Goal: Participate in discussion: Engage in conversation with other users on a specific topic

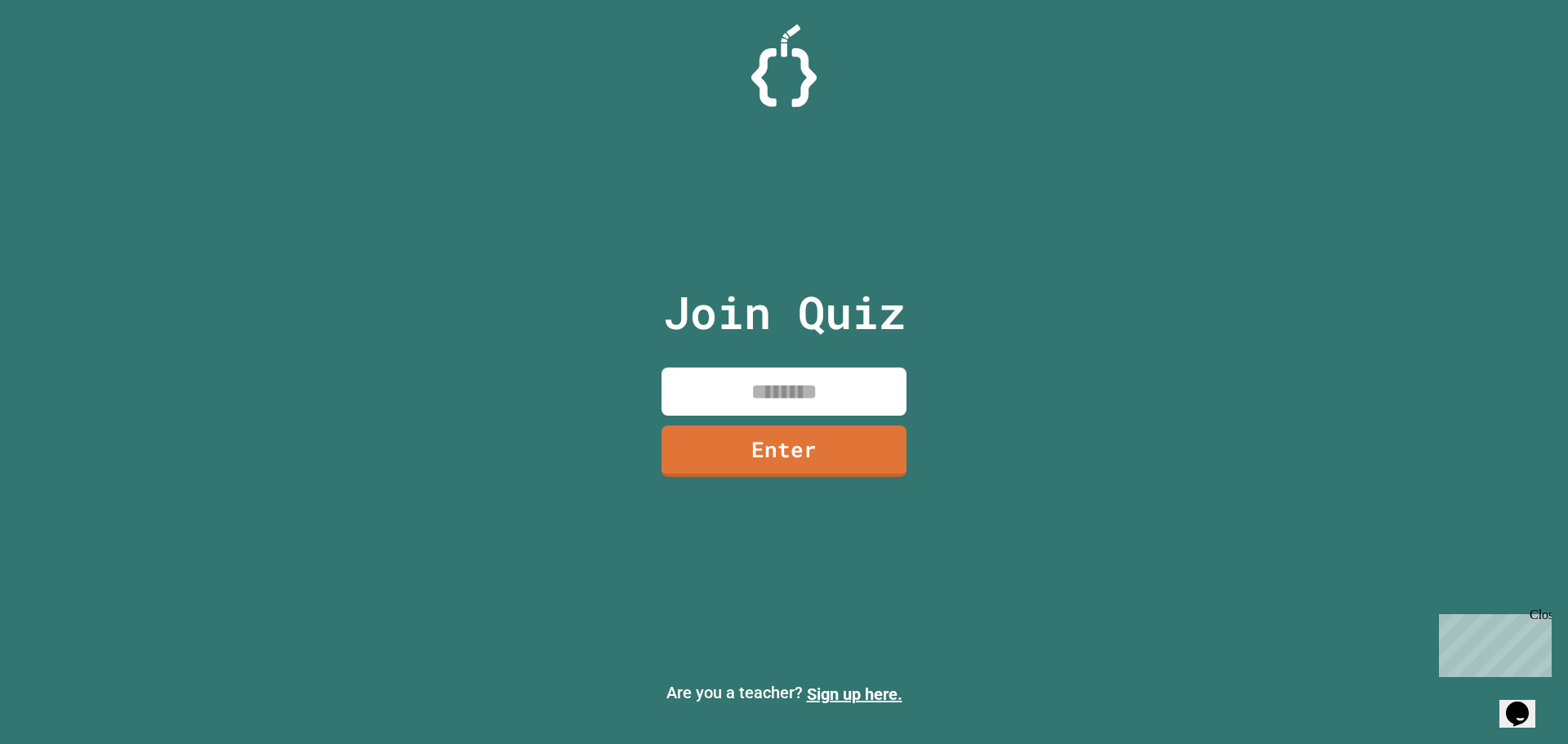
click at [870, 375] on input at bounding box center [784, 391] width 245 height 49
type input "********"
click at [838, 433] on link "Enter" at bounding box center [783, 449] width 218 height 54
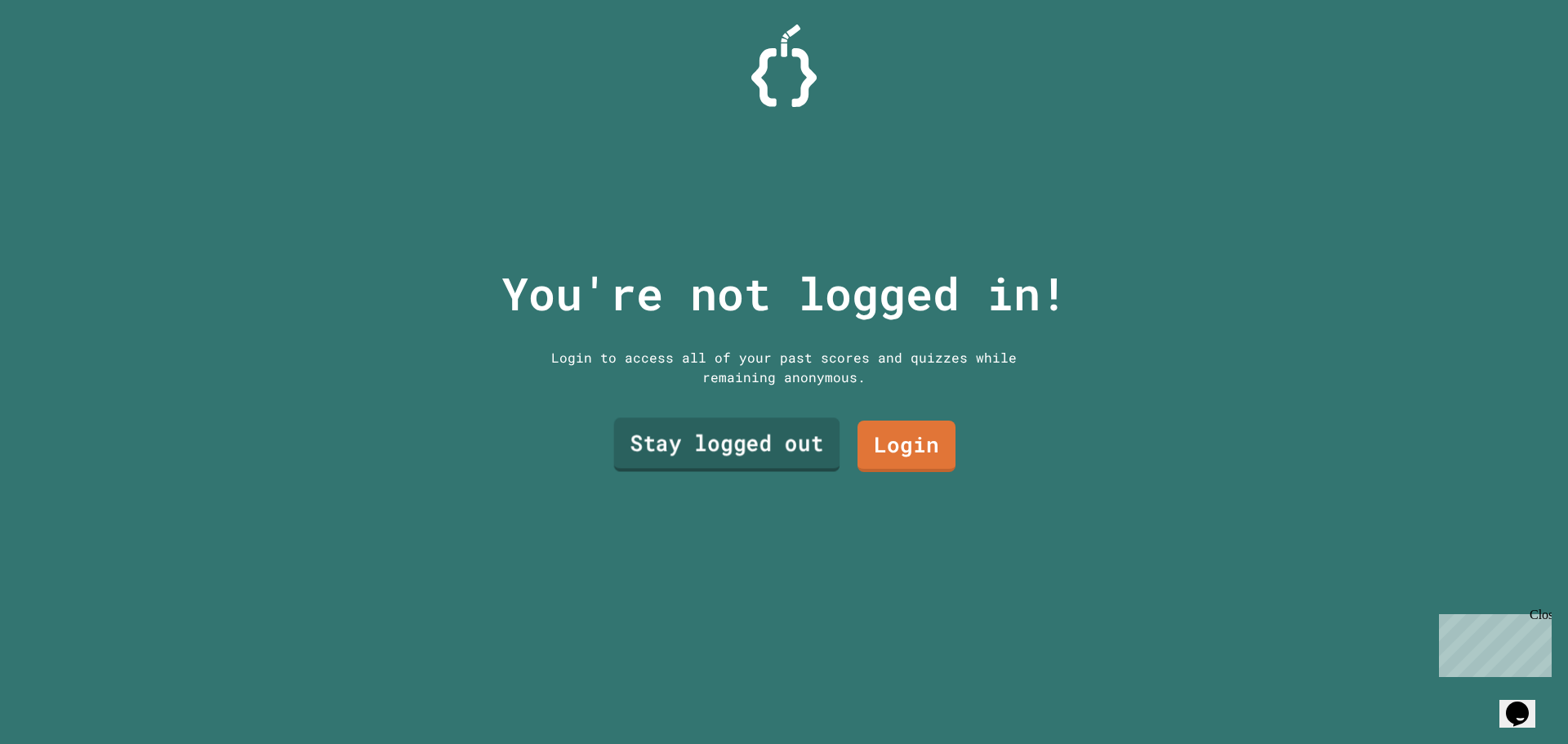
click at [687, 450] on link "Stay logged out" at bounding box center [726, 446] width 226 height 54
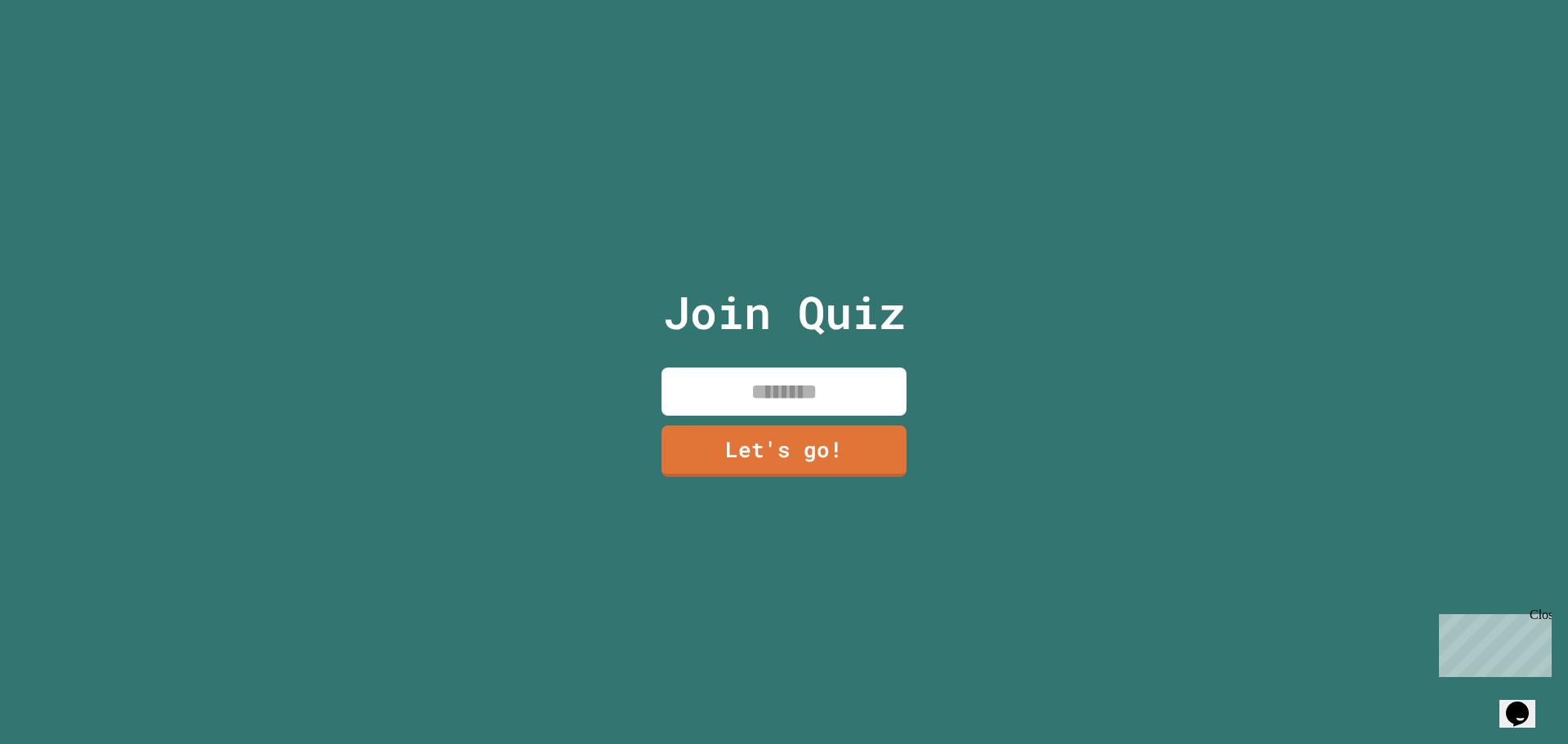
click at [727, 390] on input at bounding box center [784, 391] width 245 height 49
type input "******"
click at [769, 460] on link "Let's go!" at bounding box center [784, 450] width 240 height 54
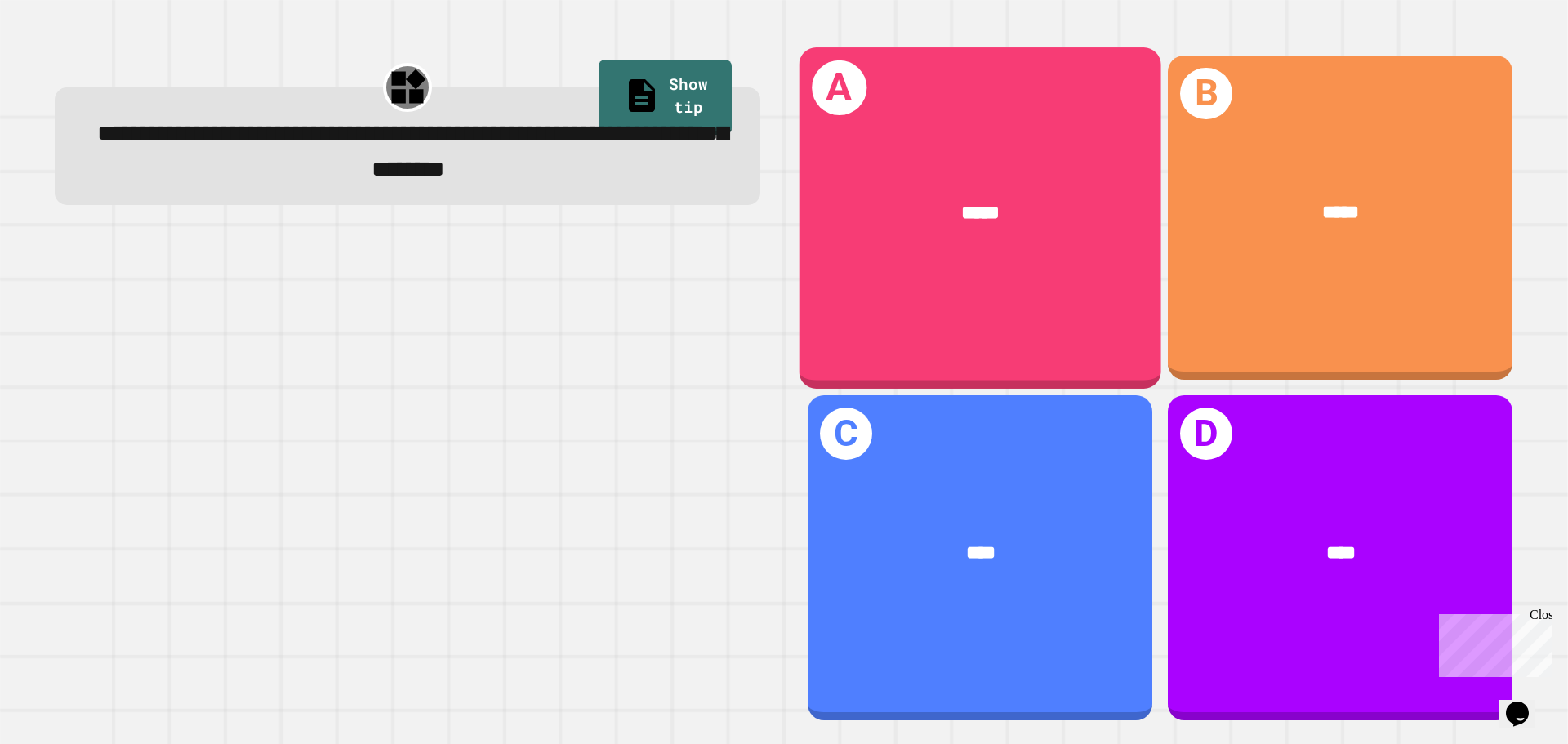
click at [1017, 279] on div "A *****" at bounding box center [980, 218] width 362 height 340
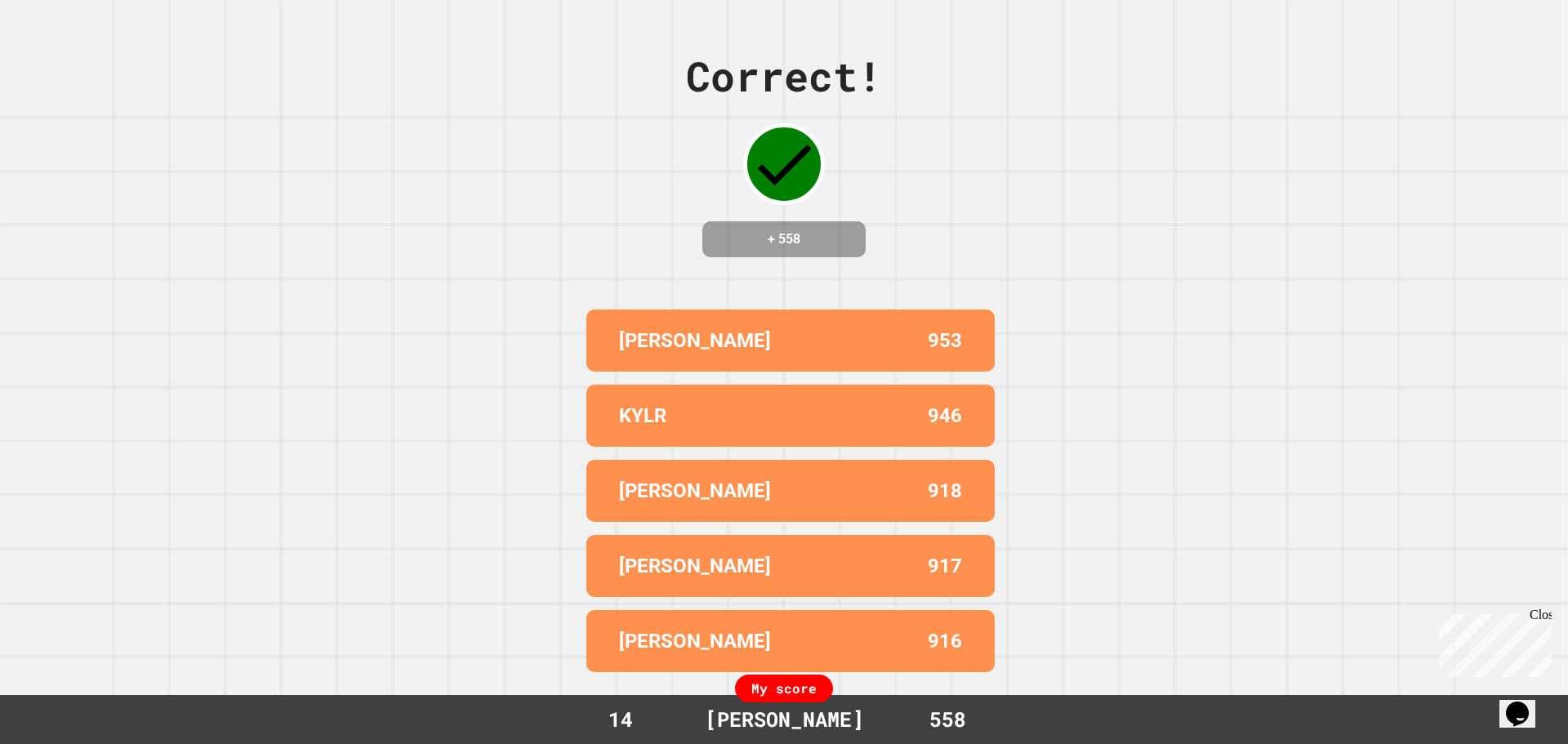
drag, startPoint x: 611, startPoint y: 731, endPoint x: 552, endPoint y: 569, distance: 172.4
click at [552, 569] on div "Correct! + 558 ALEX 953 KYLR 946 JONATHAN 918 HANNAH 917 ANDREW 916 My score 14…" at bounding box center [784, 372] width 1568 height 744
drag, startPoint x: 702, startPoint y: 630, endPoint x: 595, endPoint y: 635, distance: 107.1
click at [595, 635] on div "ANDREW 916" at bounding box center [790, 641] width 408 height 62
click at [619, 628] on p "[PERSON_NAME]" at bounding box center [694, 641] width 152 height 30
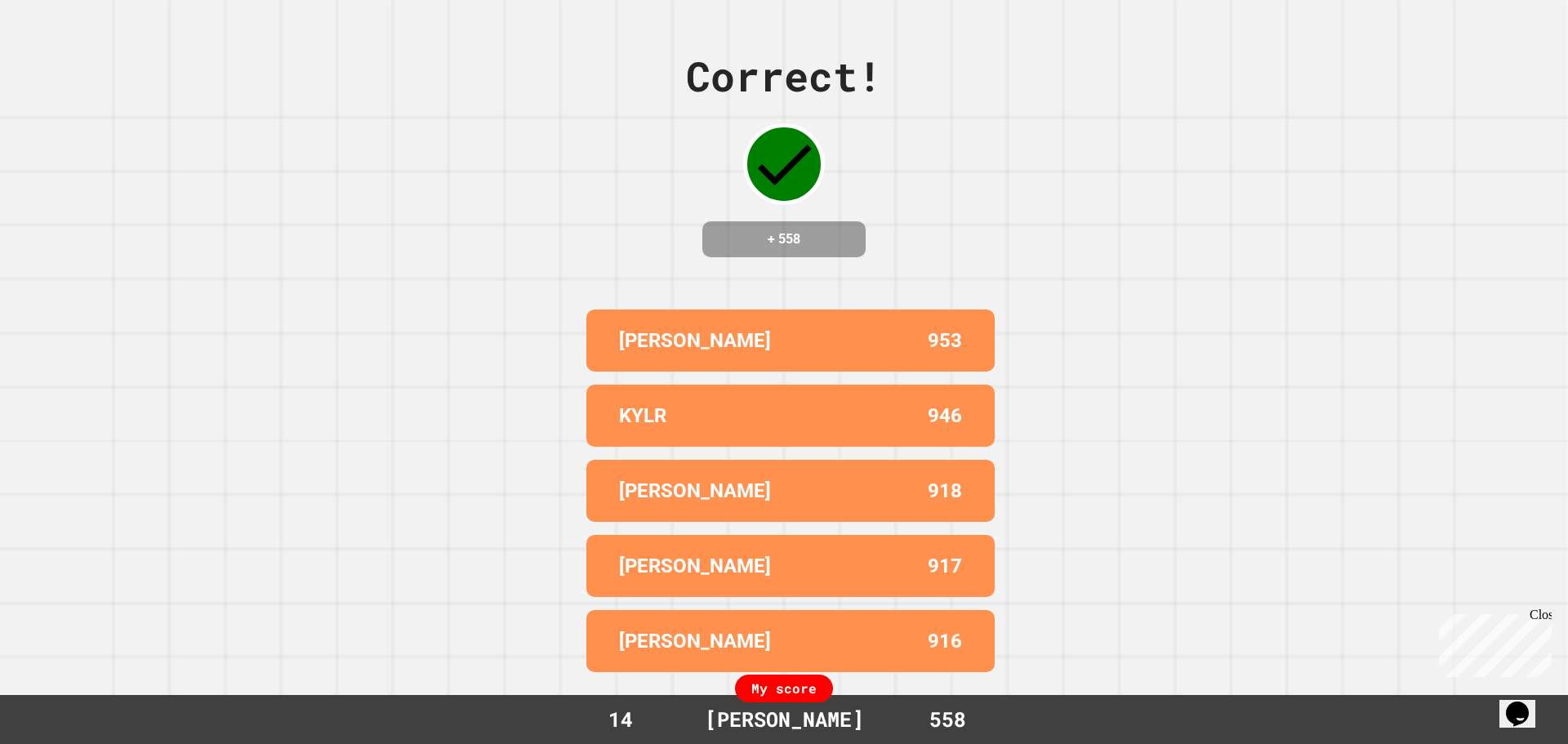
click at [634, 626] on p "[PERSON_NAME]" at bounding box center [694, 641] width 152 height 30
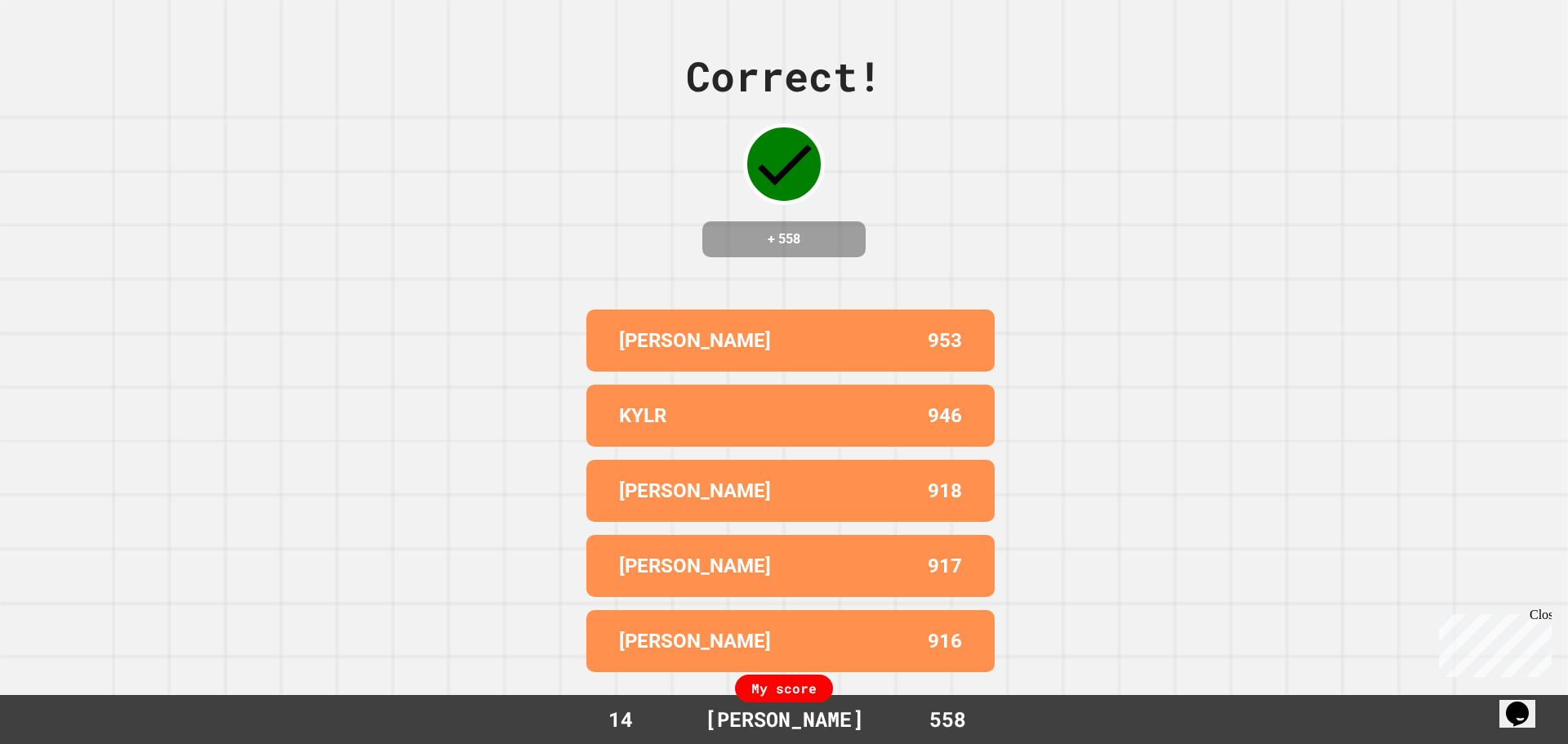
click at [693, 626] on div "[PERSON_NAME]" at bounding box center [704, 641] width 172 height 30
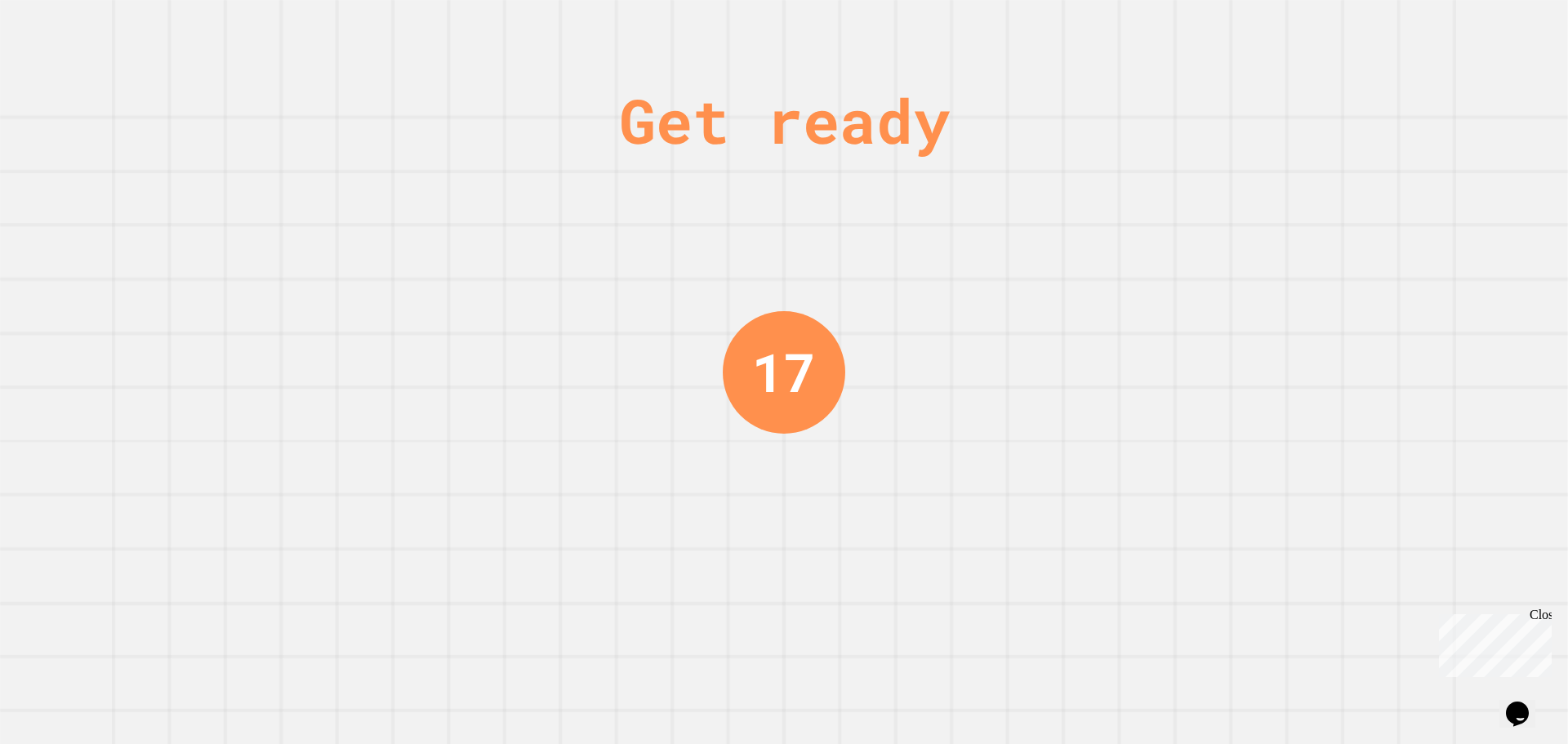
click at [1002, 237] on div "Get ready 17" at bounding box center [784, 372] width 1568 height 744
click at [1293, 543] on div "Get ready 17" at bounding box center [784, 372] width 1568 height 744
click at [1325, 251] on div "Get ready 16" at bounding box center [784, 372] width 1568 height 744
click at [1317, 396] on div "Get ready 16" at bounding box center [784, 372] width 1568 height 744
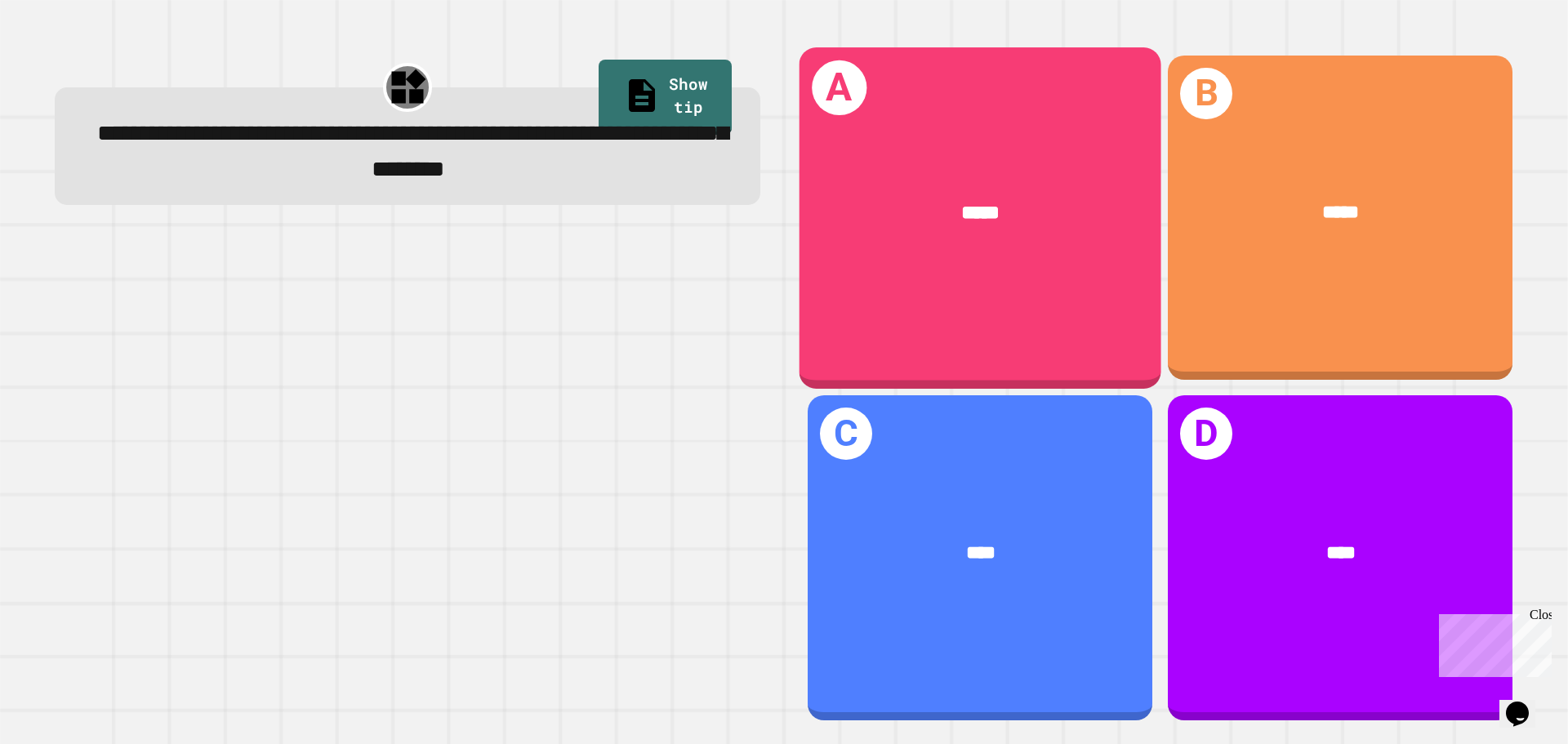
click at [1049, 189] on div "*****" at bounding box center [980, 213] width 362 height 109
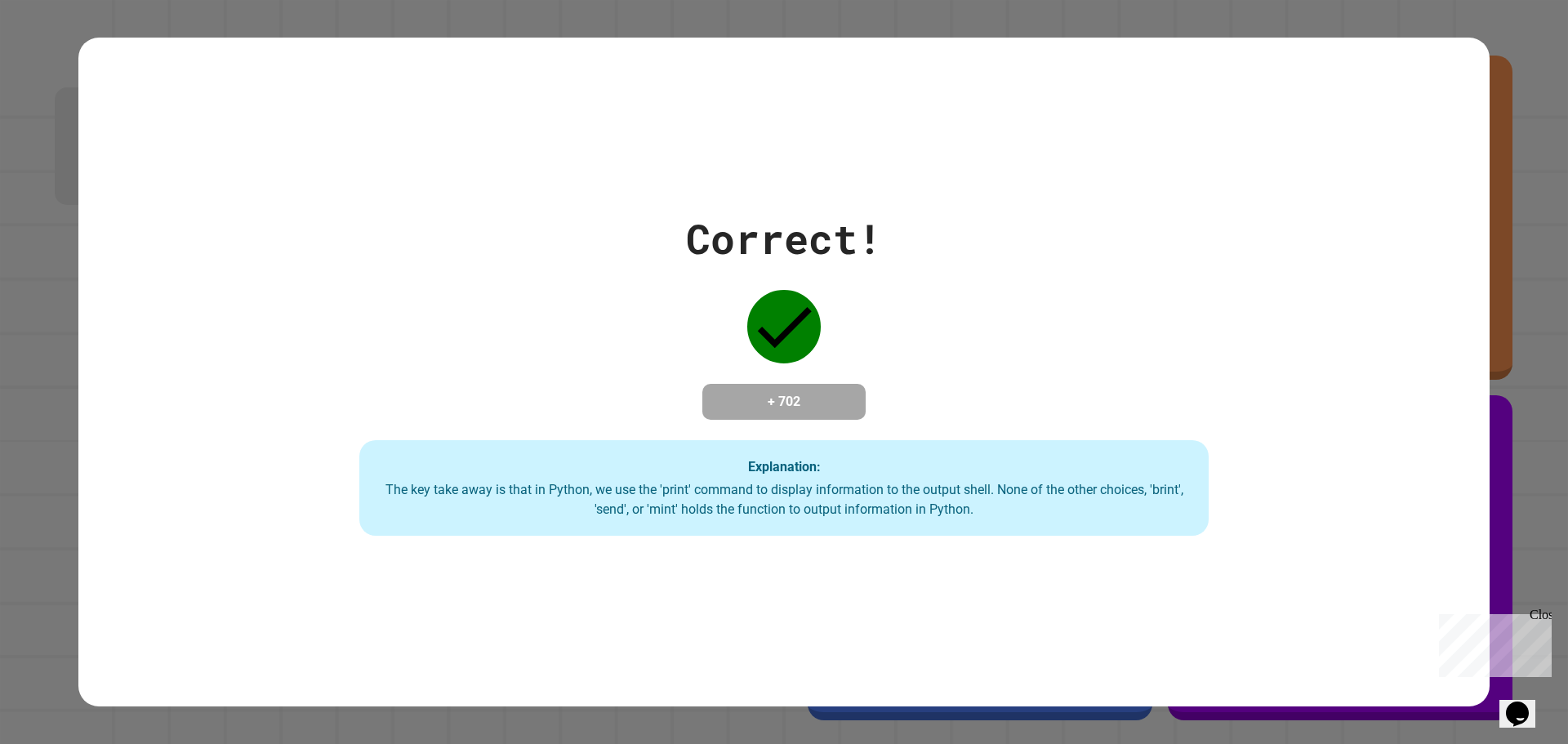
drag, startPoint x: 767, startPoint y: 215, endPoint x: 797, endPoint y: 215, distance: 30.0
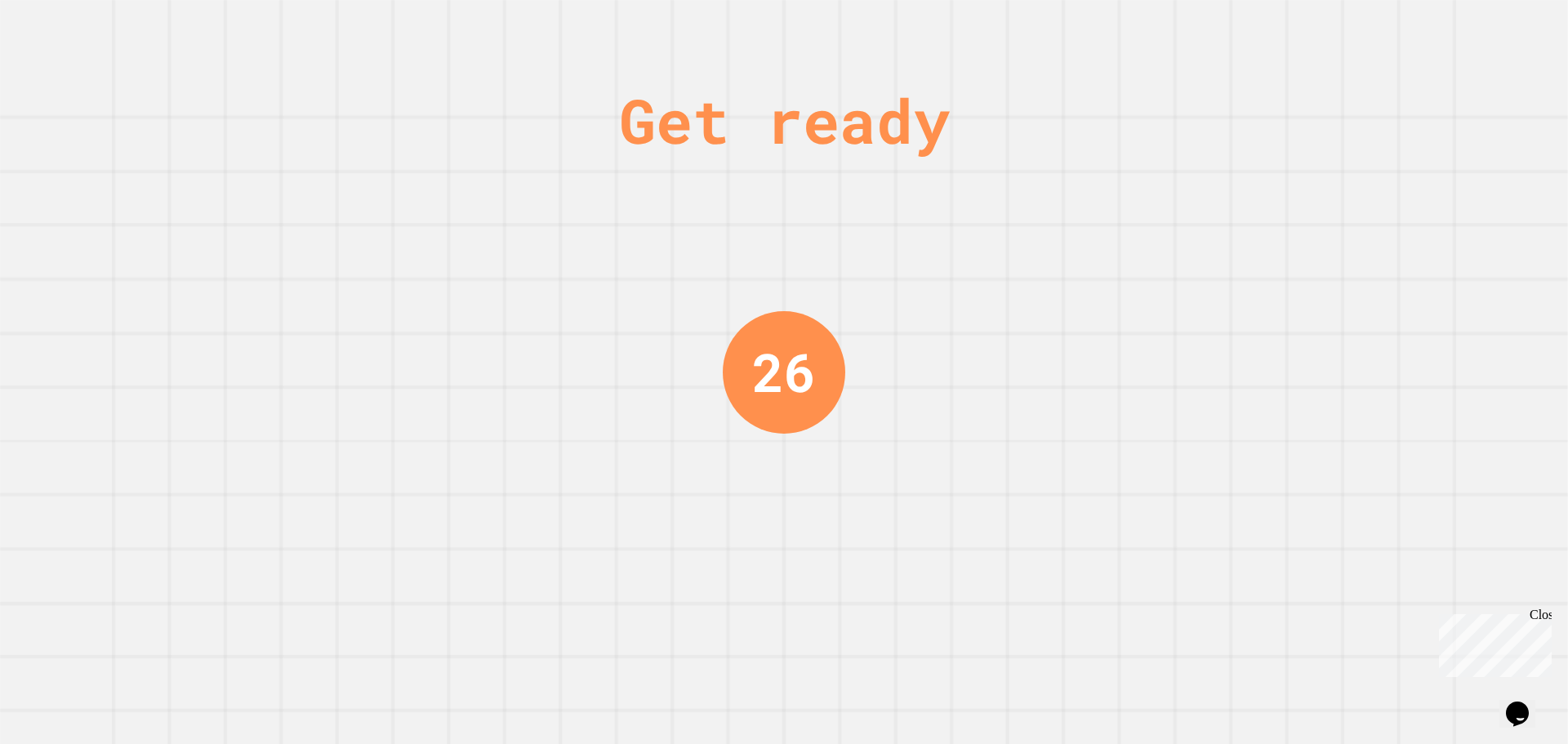
drag, startPoint x: 742, startPoint y: 174, endPoint x: 755, endPoint y: 183, distance: 15.8
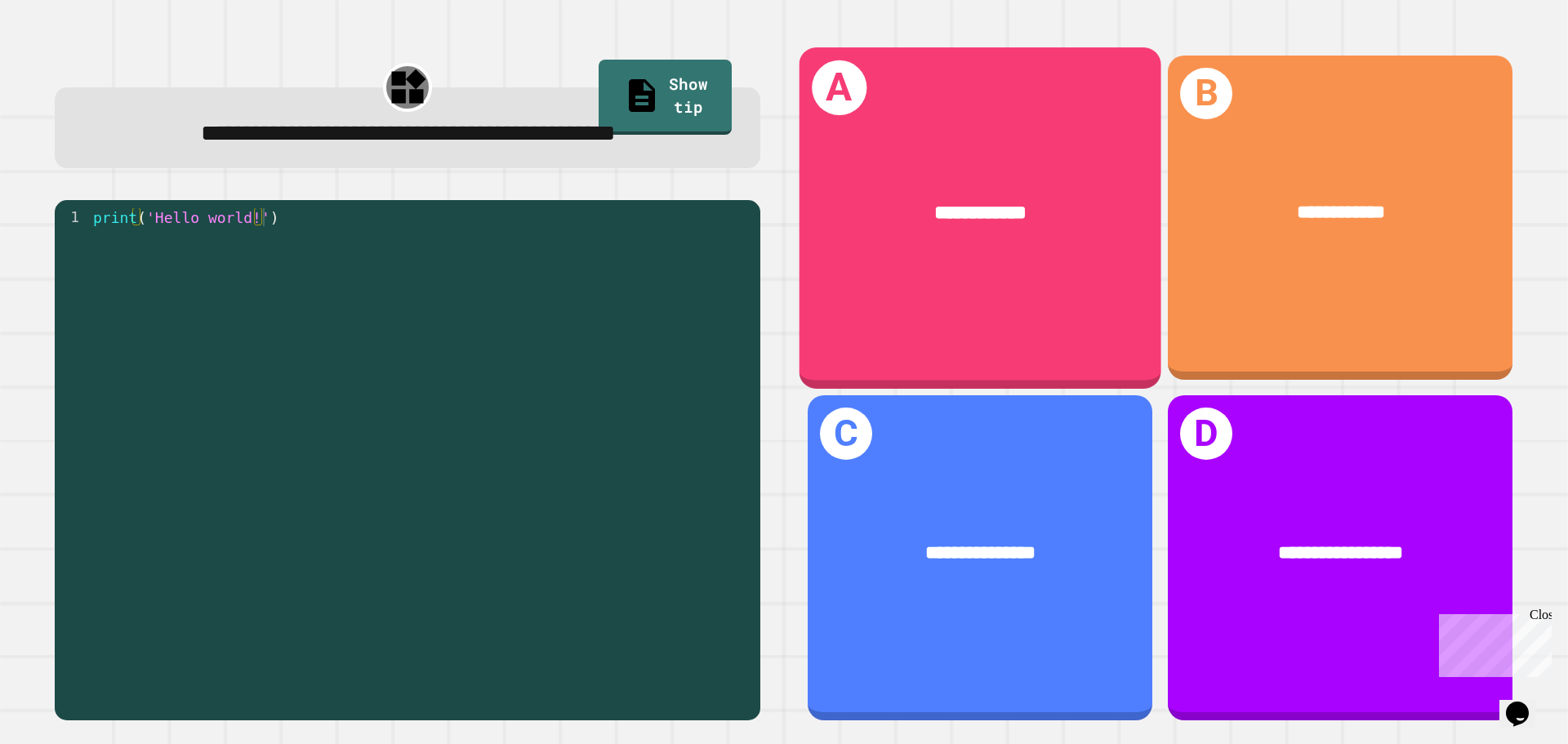
click at [971, 219] on span "**********" at bounding box center [980, 212] width 92 height 20
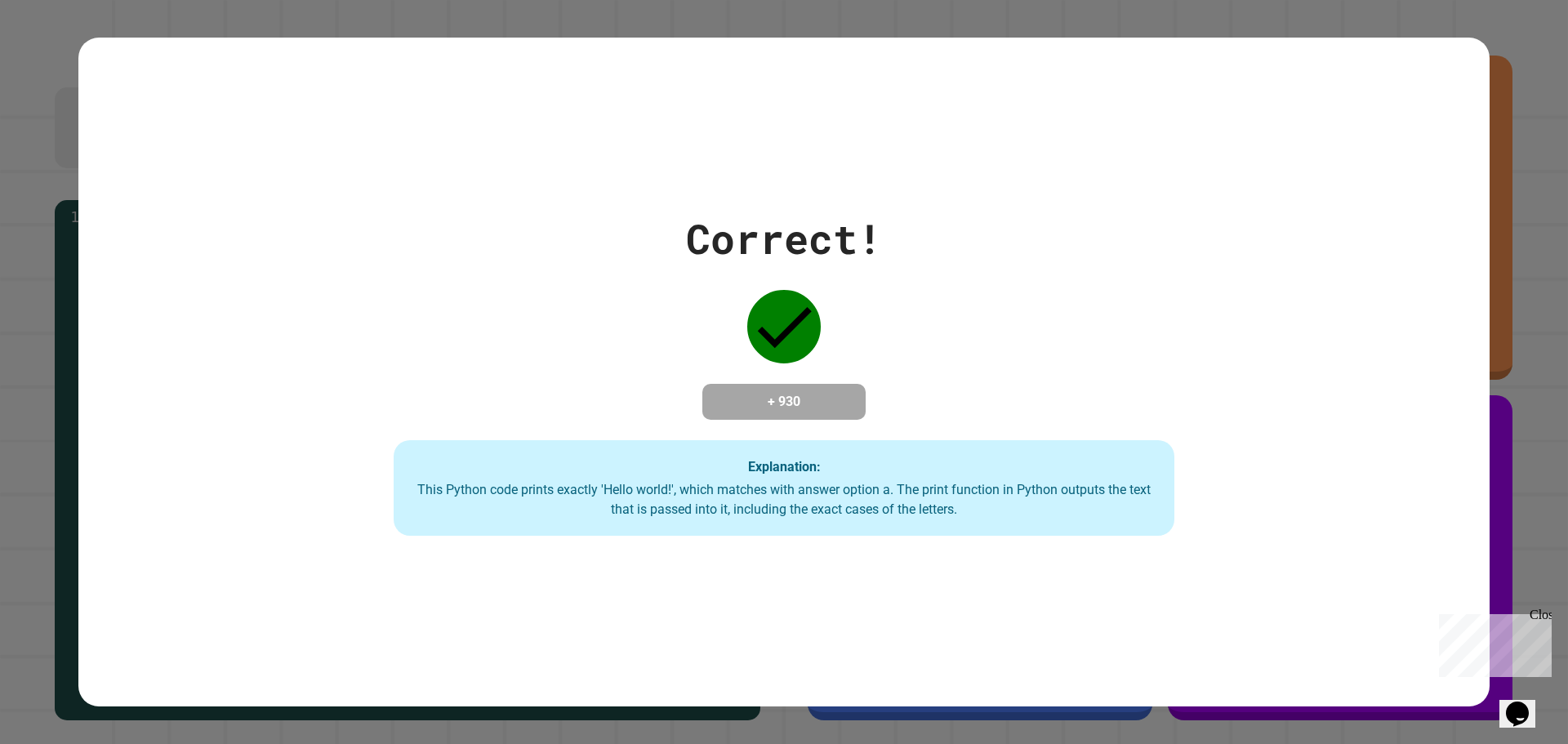
click at [998, 208] on div "Correct! + 930 Explanation: This Python code prints exactly 'Hello world!', whi…" at bounding box center [783, 372] width 1115 height 328
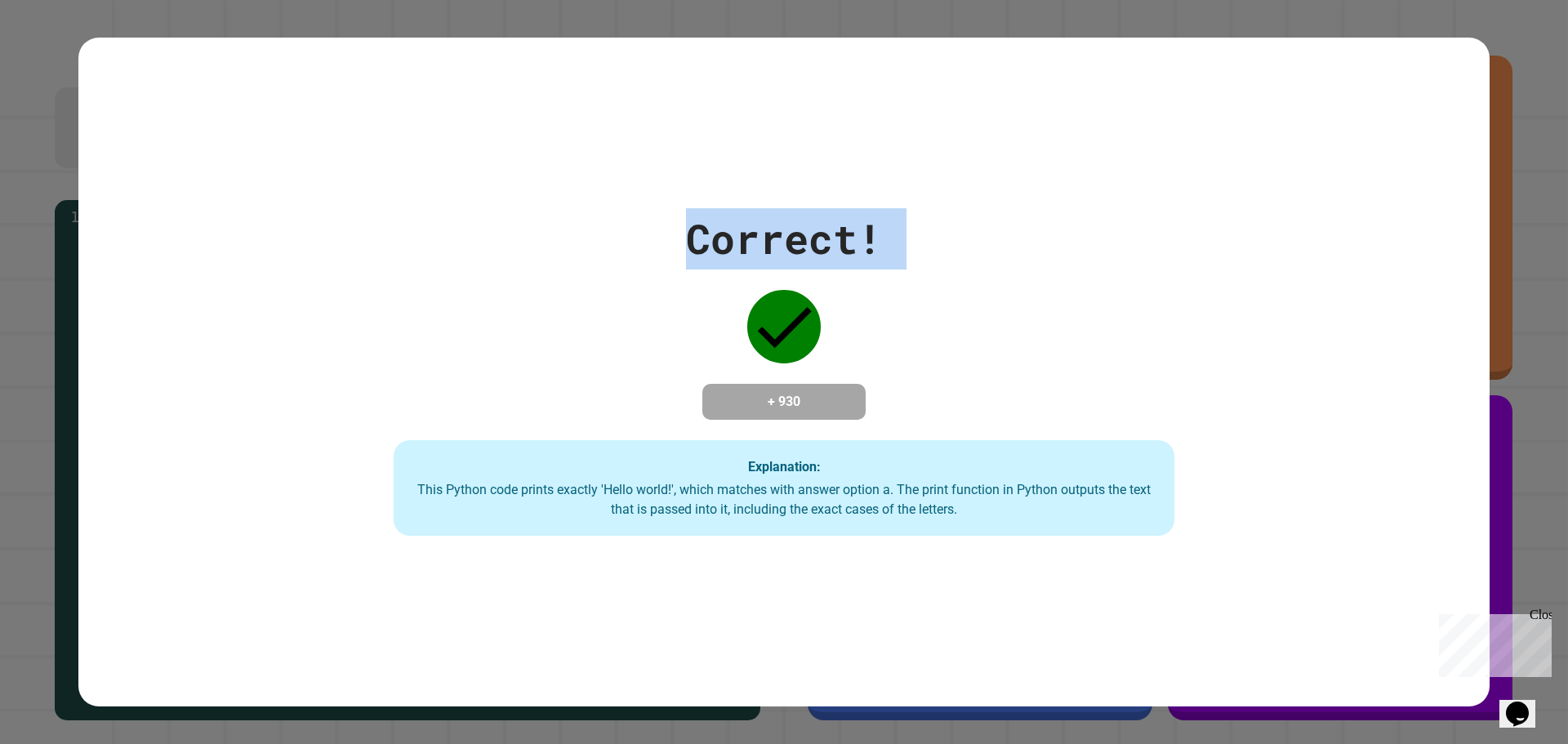
click at [998, 208] on div "Correct! + 930 Explanation: This Python code prints exactly 'Hello world!', whi…" at bounding box center [783, 372] width 1115 height 328
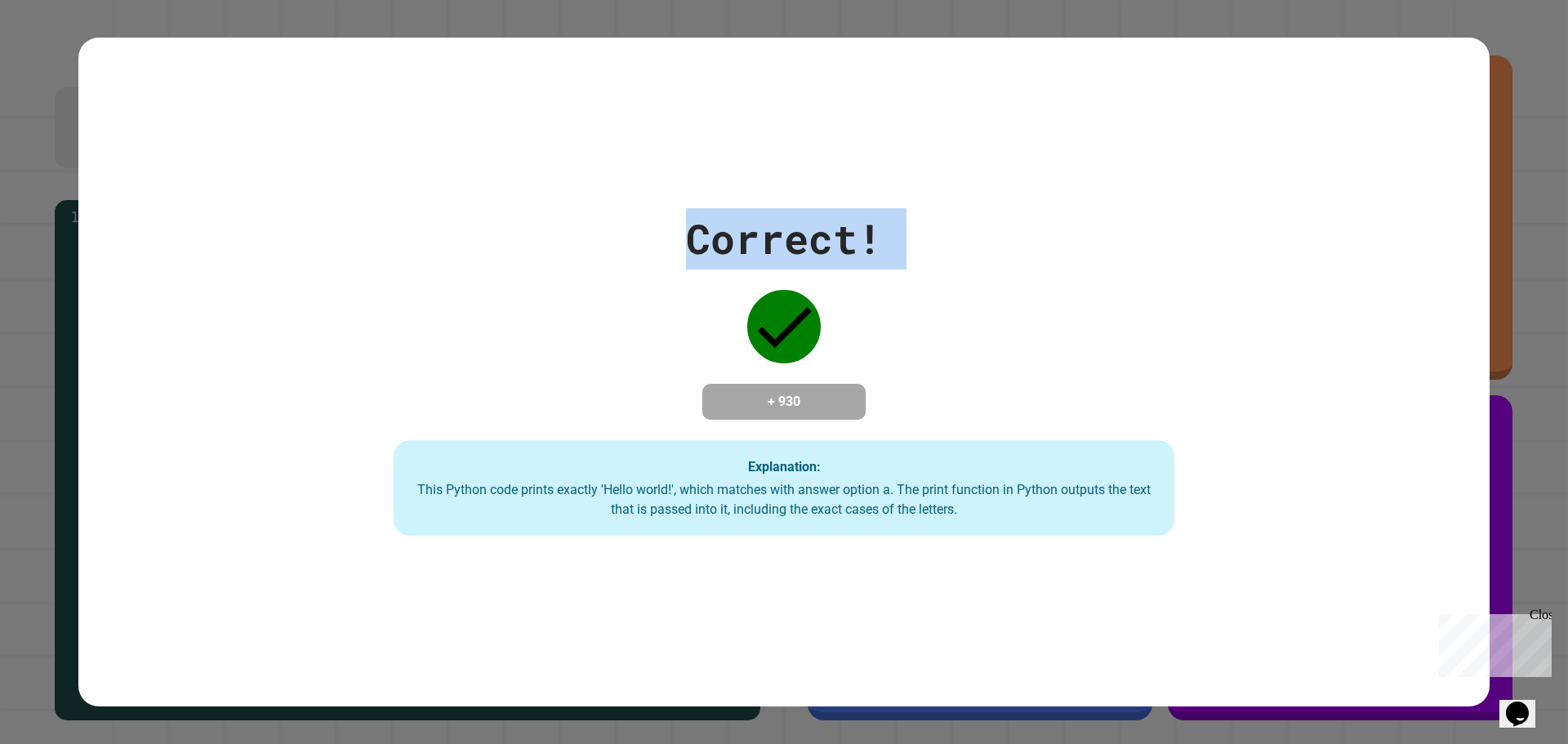
click at [998, 208] on div "Correct! + 930 Explanation: This Python code prints exactly 'Hello world!', whi…" at bounding box center [783, 372] width 1115 height 328
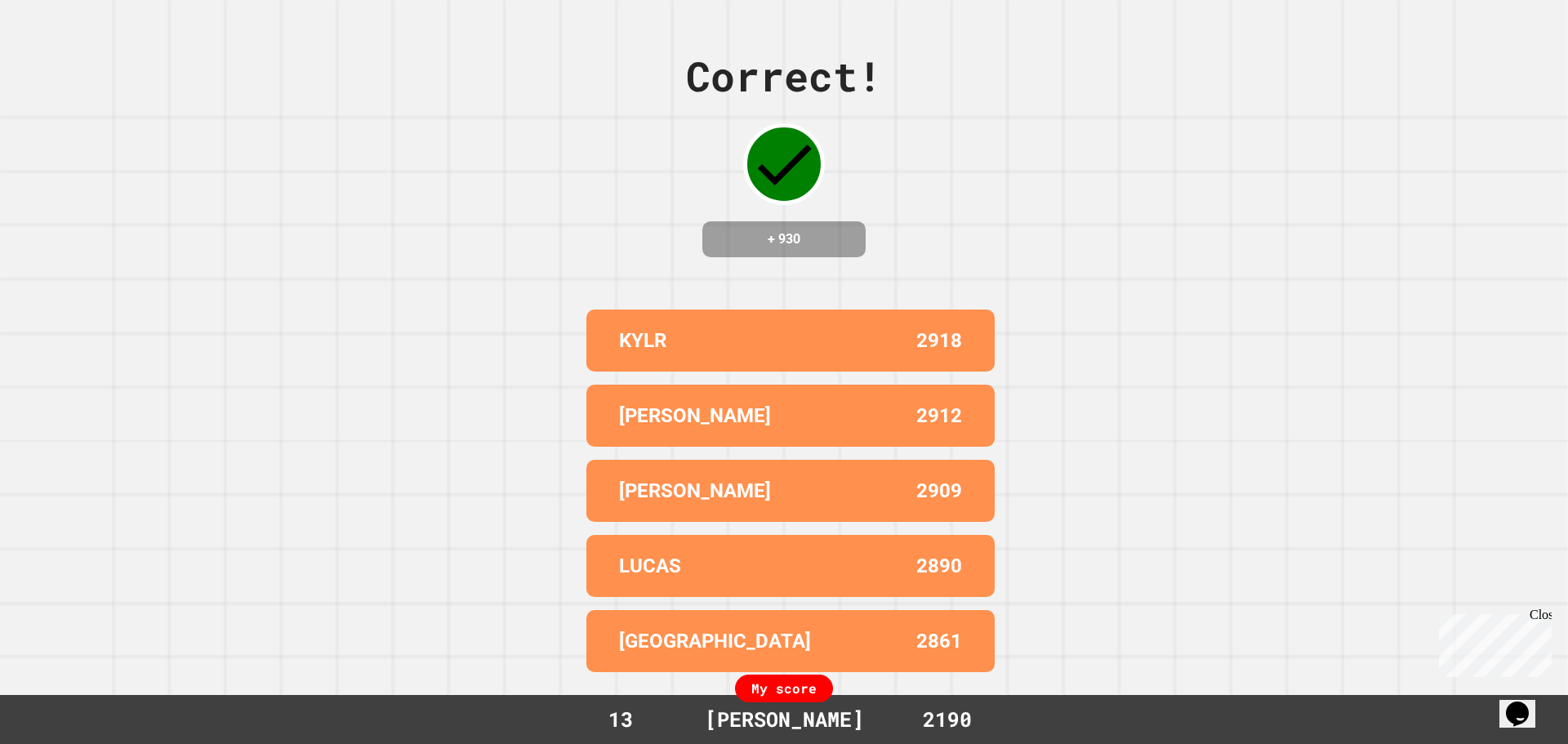
click at [998, 195] on div "Correct! + 930 KYLR 2918 HANNAH 2912 ALEX 2909 LUCAS 2890 BROOKLYN 2861 My scor…" at bounding box center [784, 372] width 1568 height 744
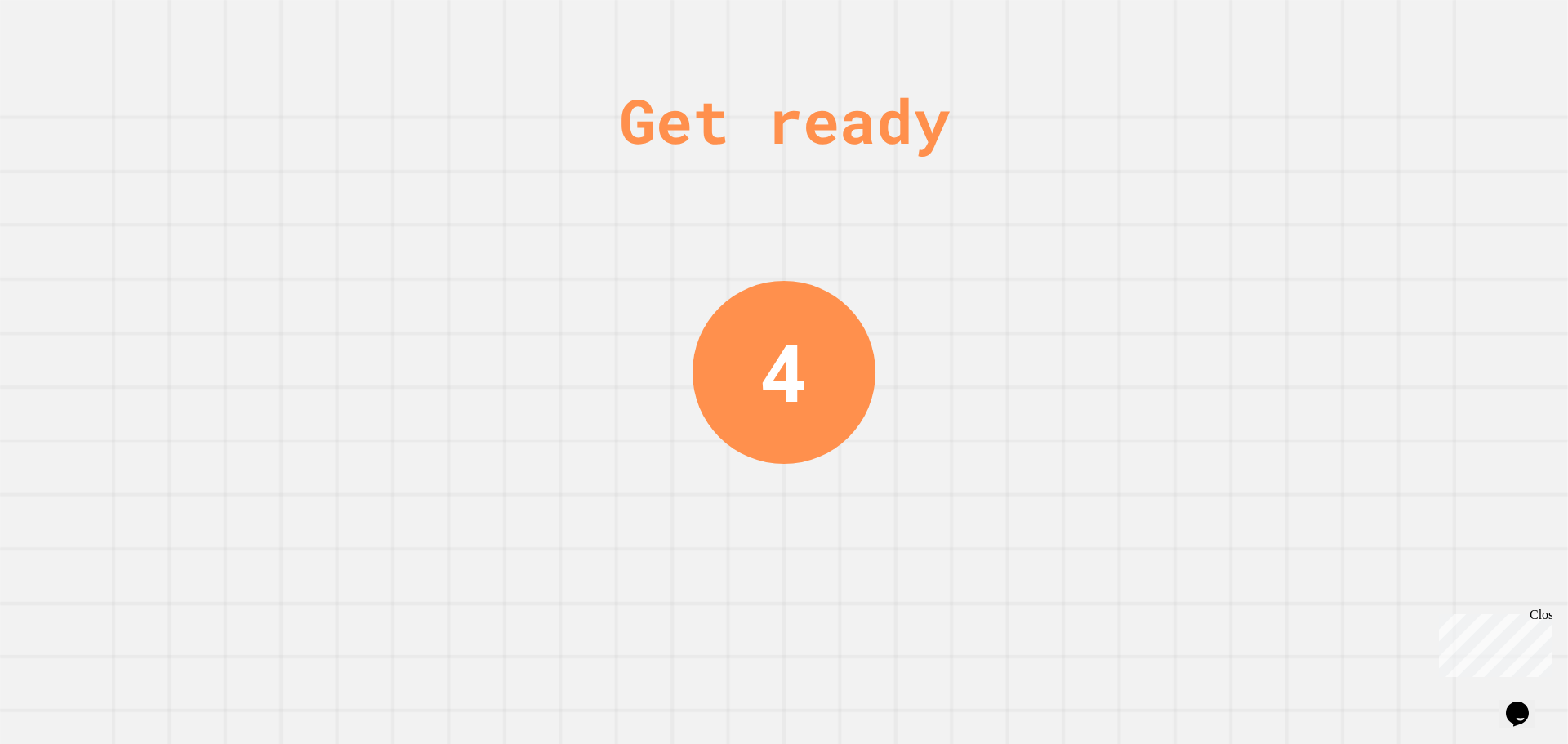
click at [1058, 240] on div "Get ready 4" at bounding box center [784, 372] width 1568 height 744
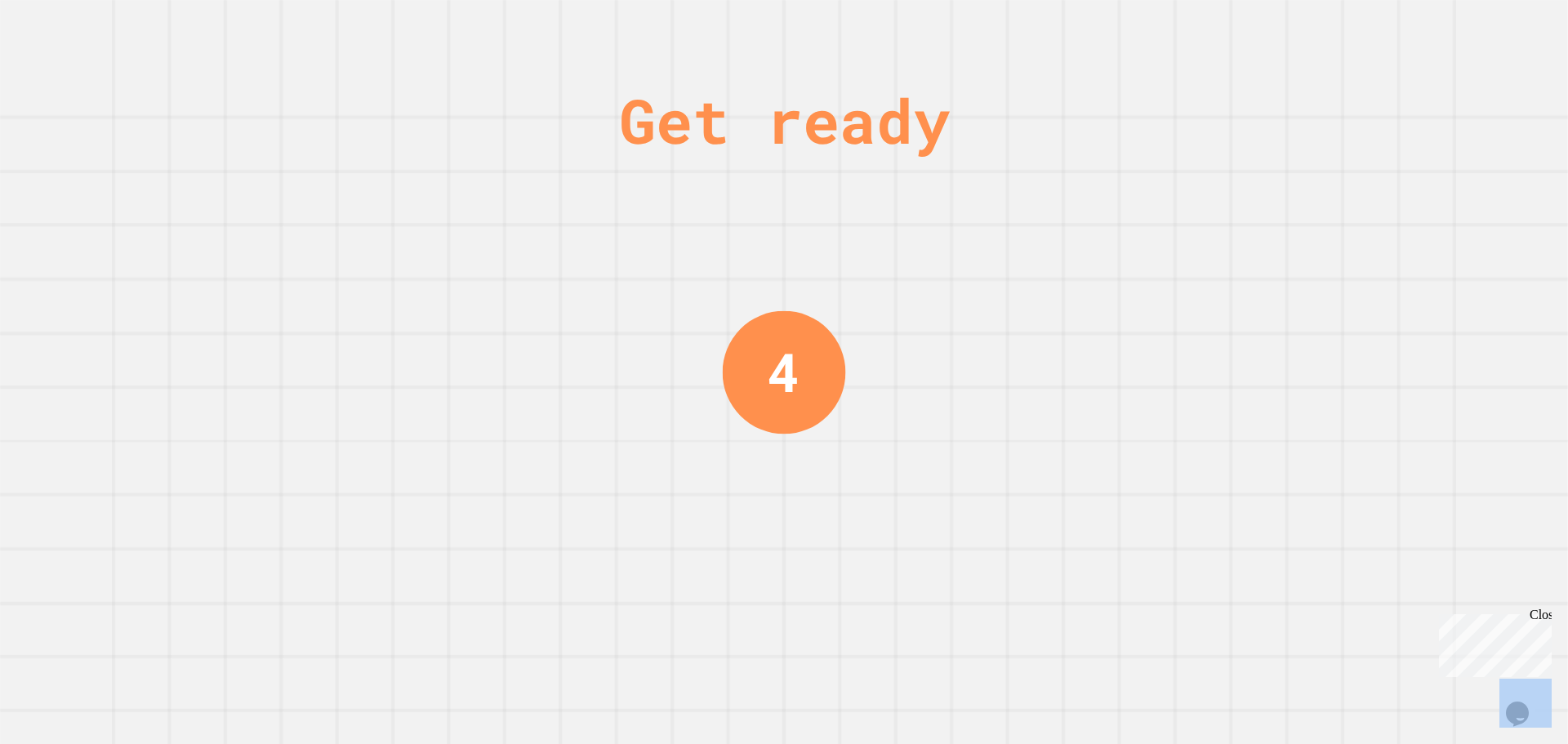
click at [1041, 209] on div "Get ready 4" at bounding box center [784, 372] width 1568 height 744
click at [1033, 209] on div "Get ready 4" at bounding box center [784, 372] width 1568 height 744
click at [1031, 207] on div "Get ready 3" at bounding box center [784, 372] width 1568 height 744
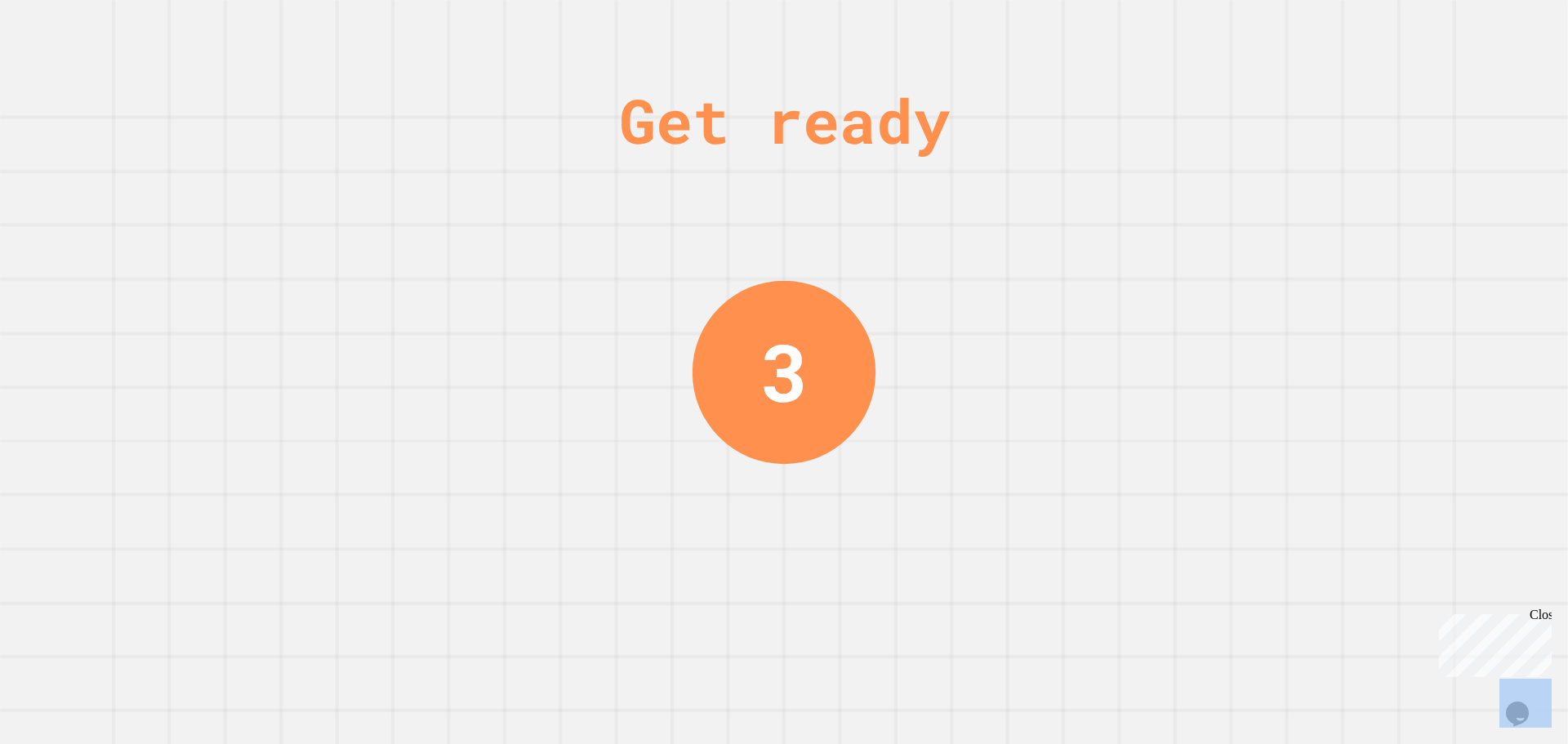
click at [1031, 206] on div "Get ready 3" at bounding box center [784, 372] width 1568 height 744
click at [991, 203] on div "Get ready 3" at bounding box center [784, 372] width 1568 height 744
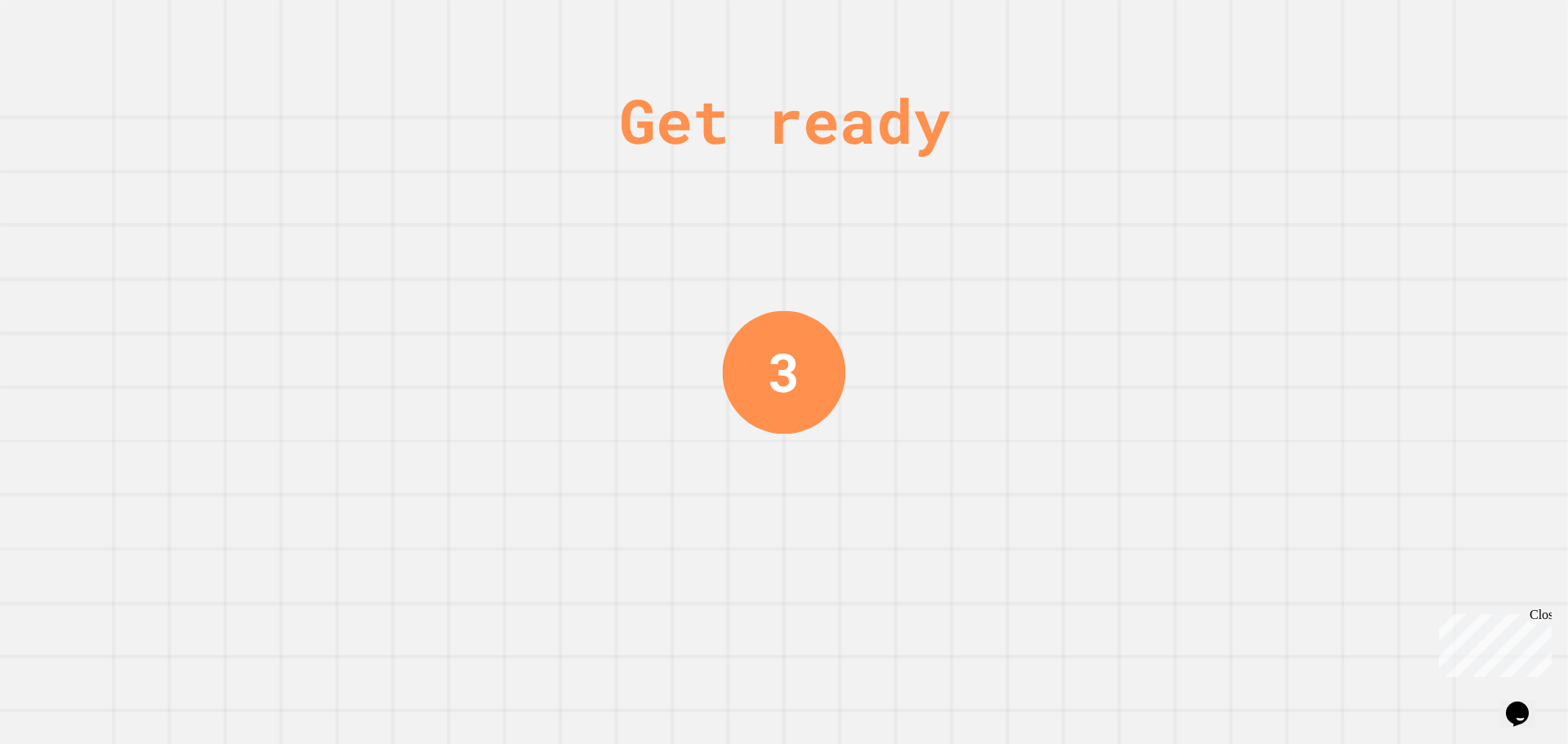
drag, startPoint x: 991, startPoint y: 203, endPoint x: 1023, endPoint y: 201, distance: 32.1
click at [994, 203] on div "Get ready 3" at bounding box center [784, 372] width 1568 height 744
drag, startPoint x: 1023, startPoint y: 201, endPoint x: 1060, endPoint y: 194, distance: 37.7
click at [1059, 195] on div "Get ready 3" at bounding box center [784, 372] width 1568 height 744
click at [1060, 194] on div "Get ready 2" at bounding box center [784, 372] width 1568 height 744
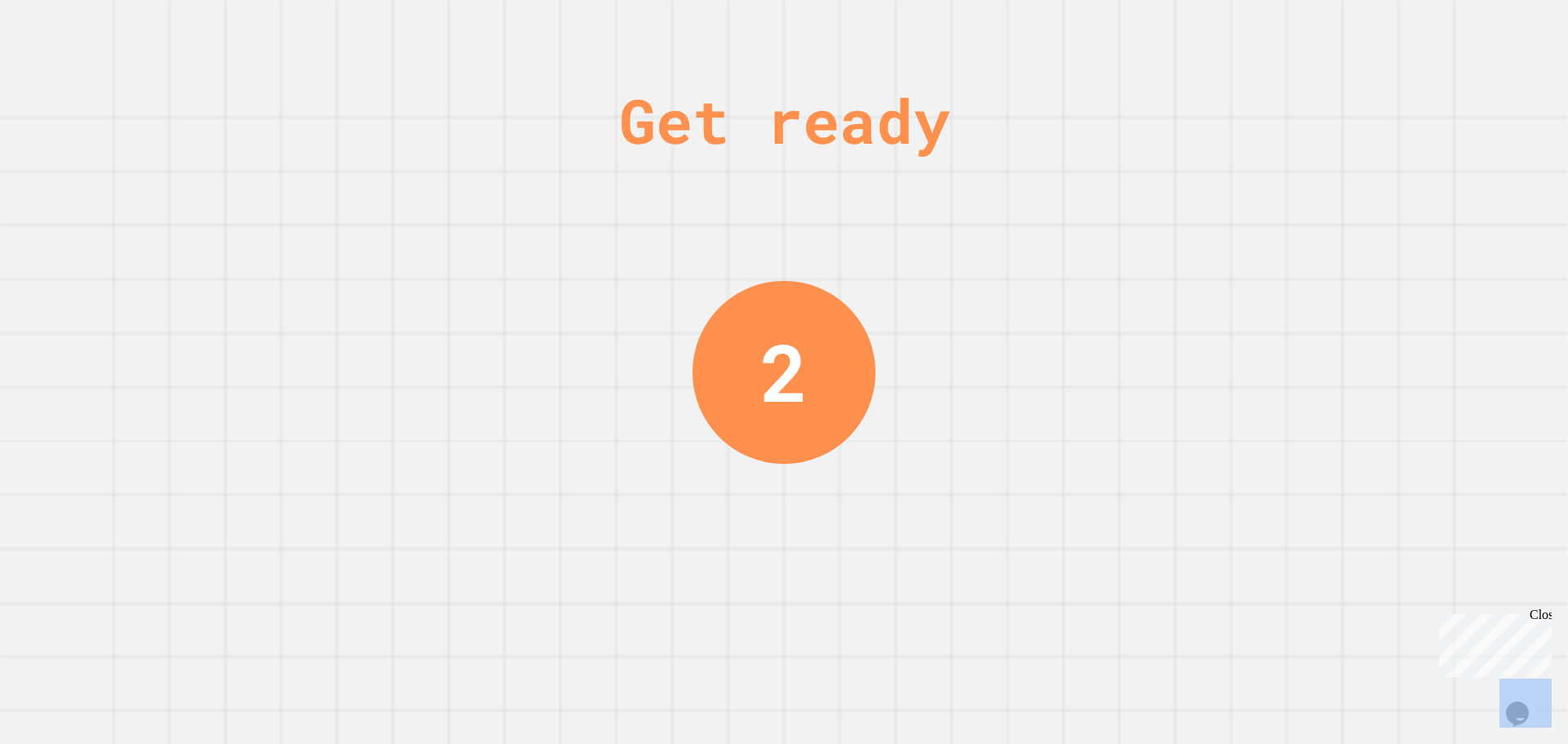
click at [1060, 194] on div "Get ready 2" at bounding box center [784, 372] width 1568 height 744
drag, startPoint x: 1060, startPoint y: 194, endPoint x: 1045, endPoint y: 201, distance: 16.6
click at [1058, 195] on div "Get ready 2" at bounding box center [784, 372] width 1568 height 744
click at [1045, 201] on div "Get ready 2" at bounding box center [784, 372] width 1568 height 744
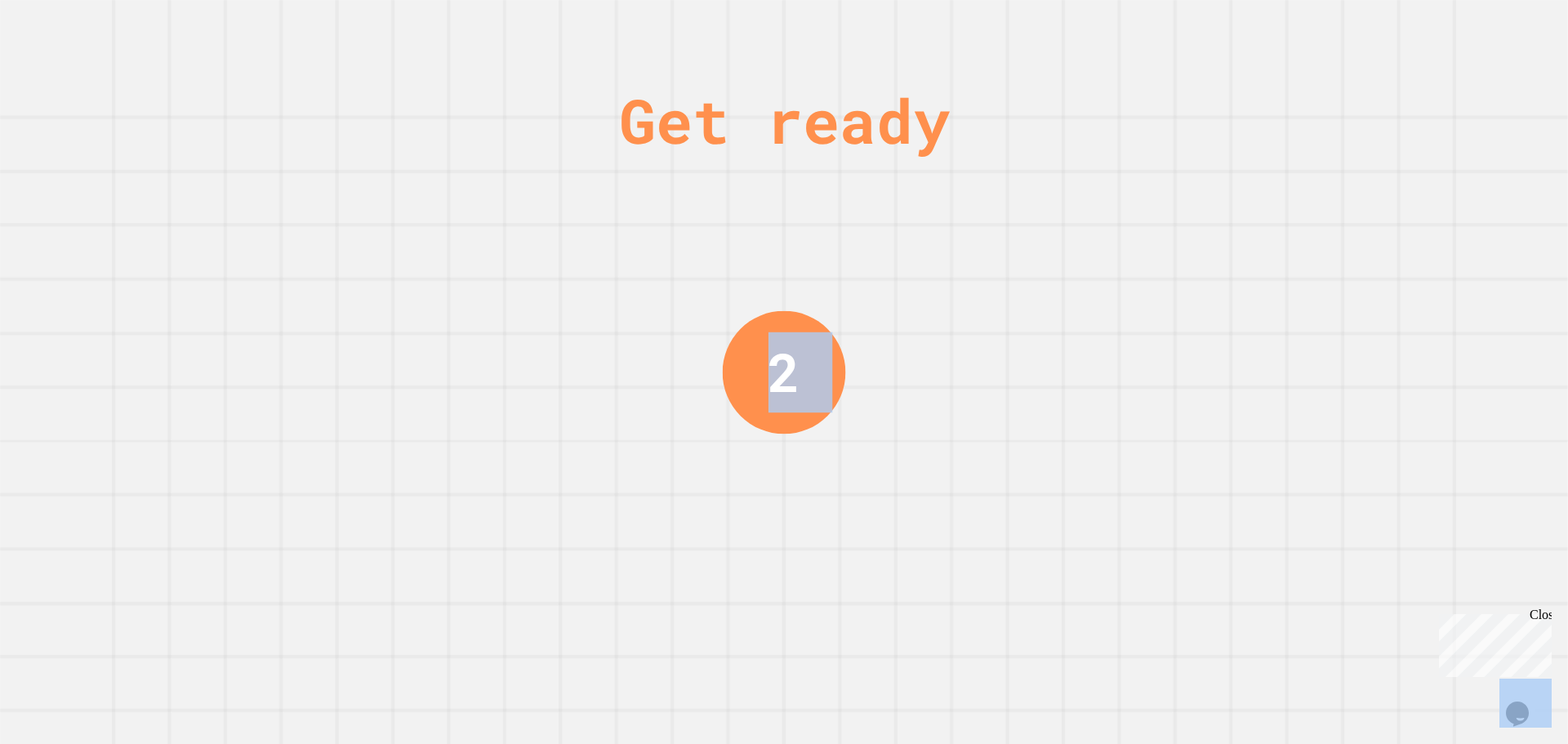
click at [1045, 201] on div "Get ready 2" at bounding box center [784, 372] width 1568 height 744
click at [1040, 205] on div "Get ready 1" at bounding box center [784, 372] width 1568 height 744
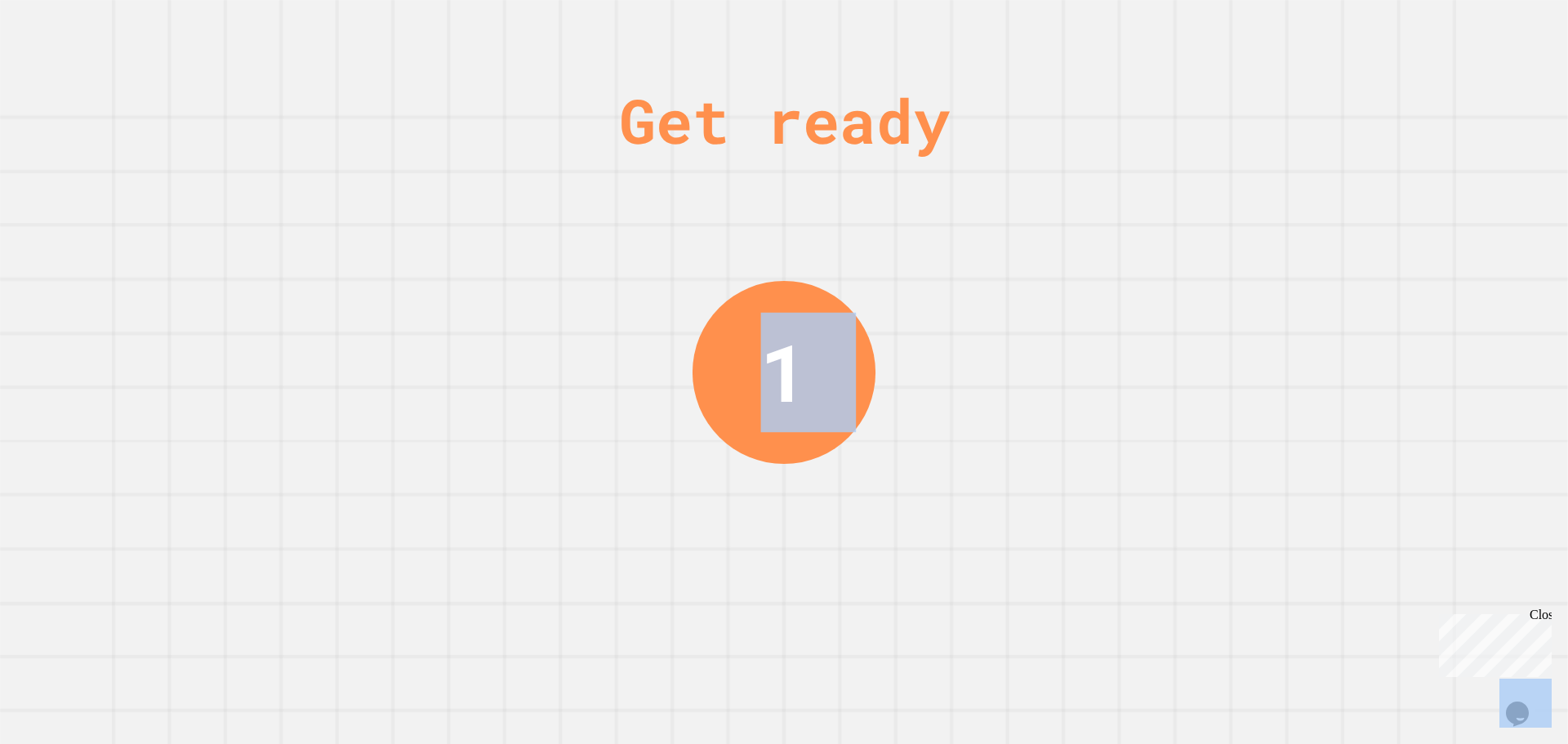
click at [1040, 205] on div "Get ready 1" at bounding box center [784, 372] width 1568 height 744
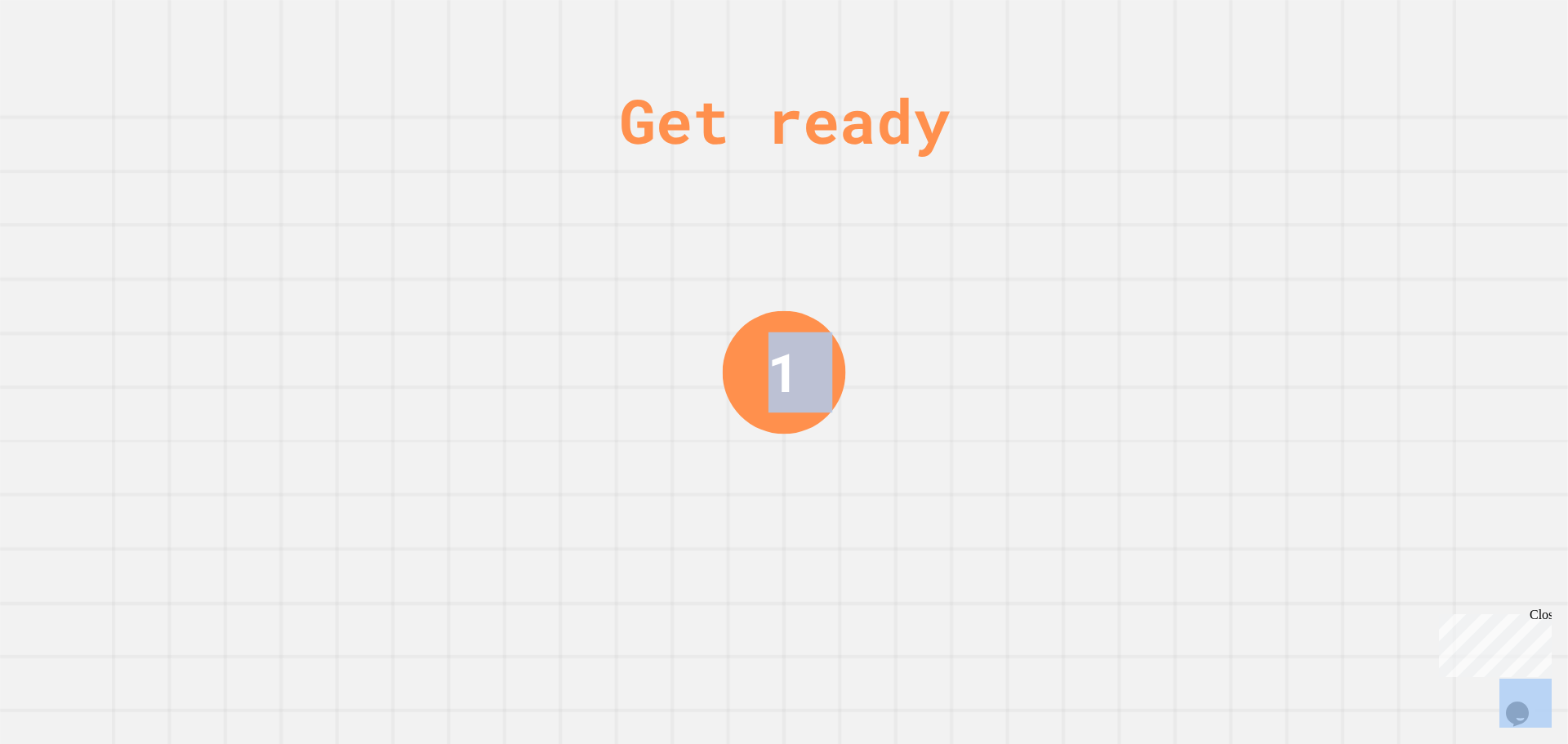
click at [1028, 207] on div "Get ready 1" at bounding box center [784, 372] width 1568 height 744
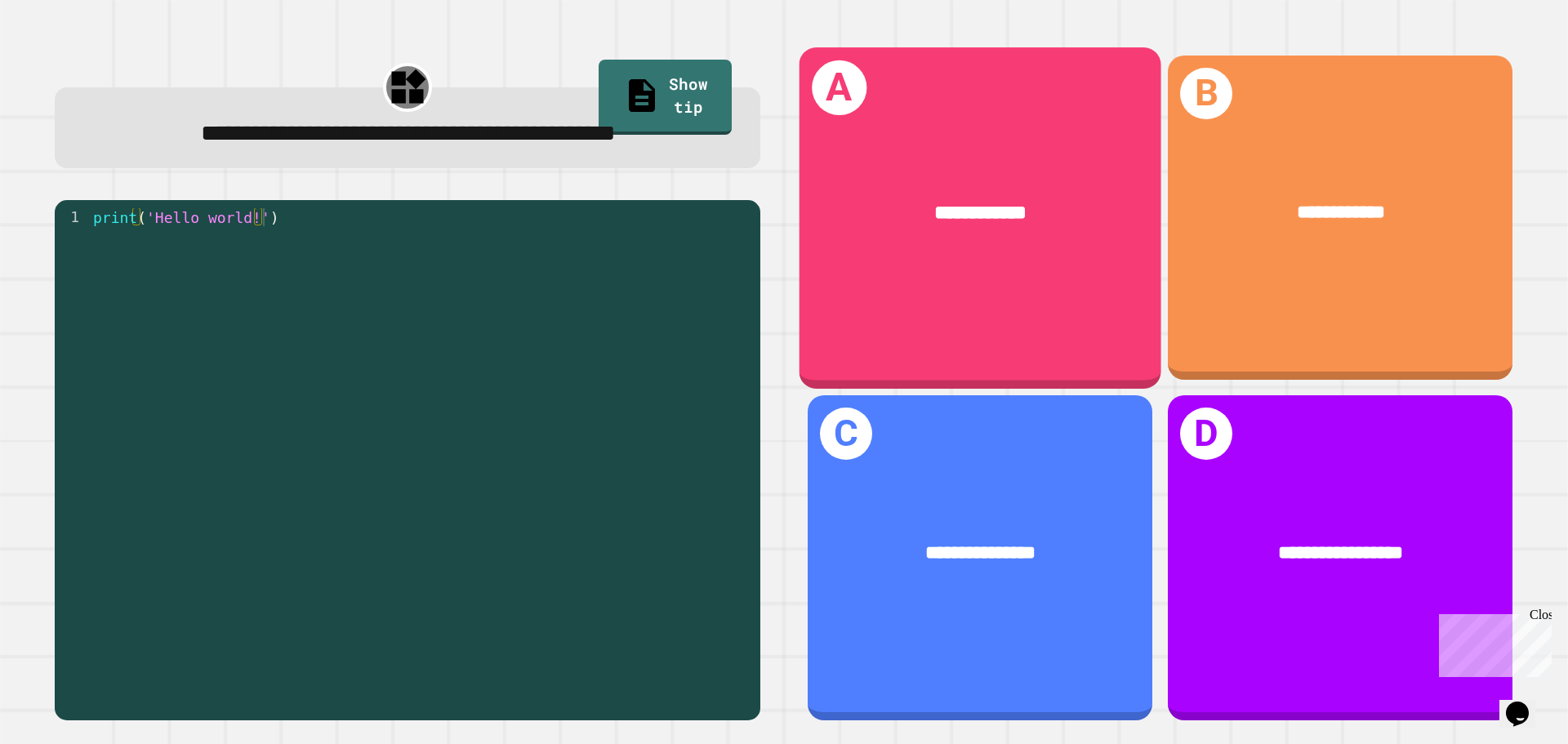
click at [1028, 207] on div "**********" at bounding box center [980, 212] width 282 height 30
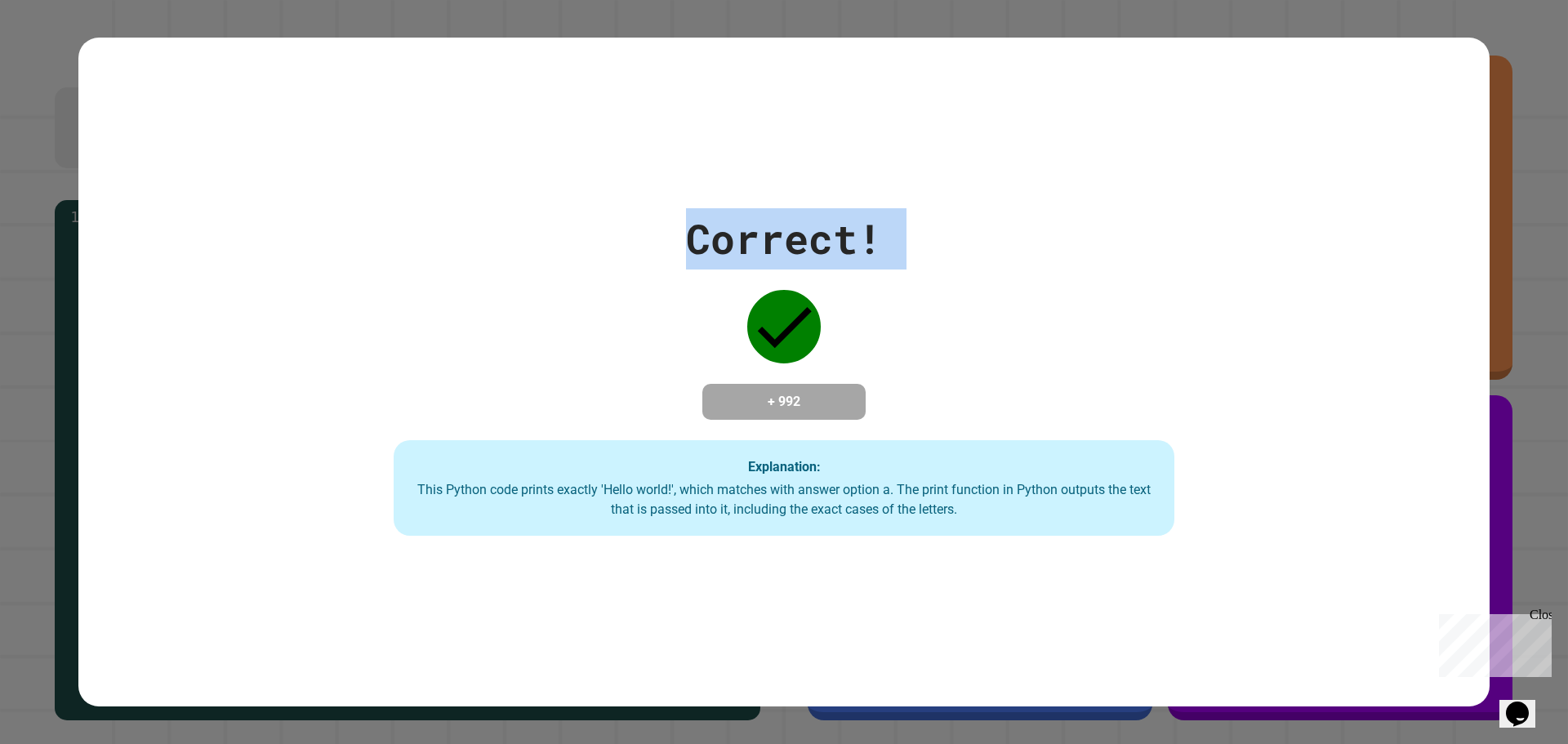
click at [1028, 208] on div "Correct! + 992 Explanation: This Python code prints exactly 'Hello world!', whi…" at bounding box center [783, 372] width 1115 height 328
click at [1022, 208] on div "Correct! + 992 Explanation: This Python code prints exactly 'Hello world!', whi…" at bounding box center [783, 372] width 1115 height 328
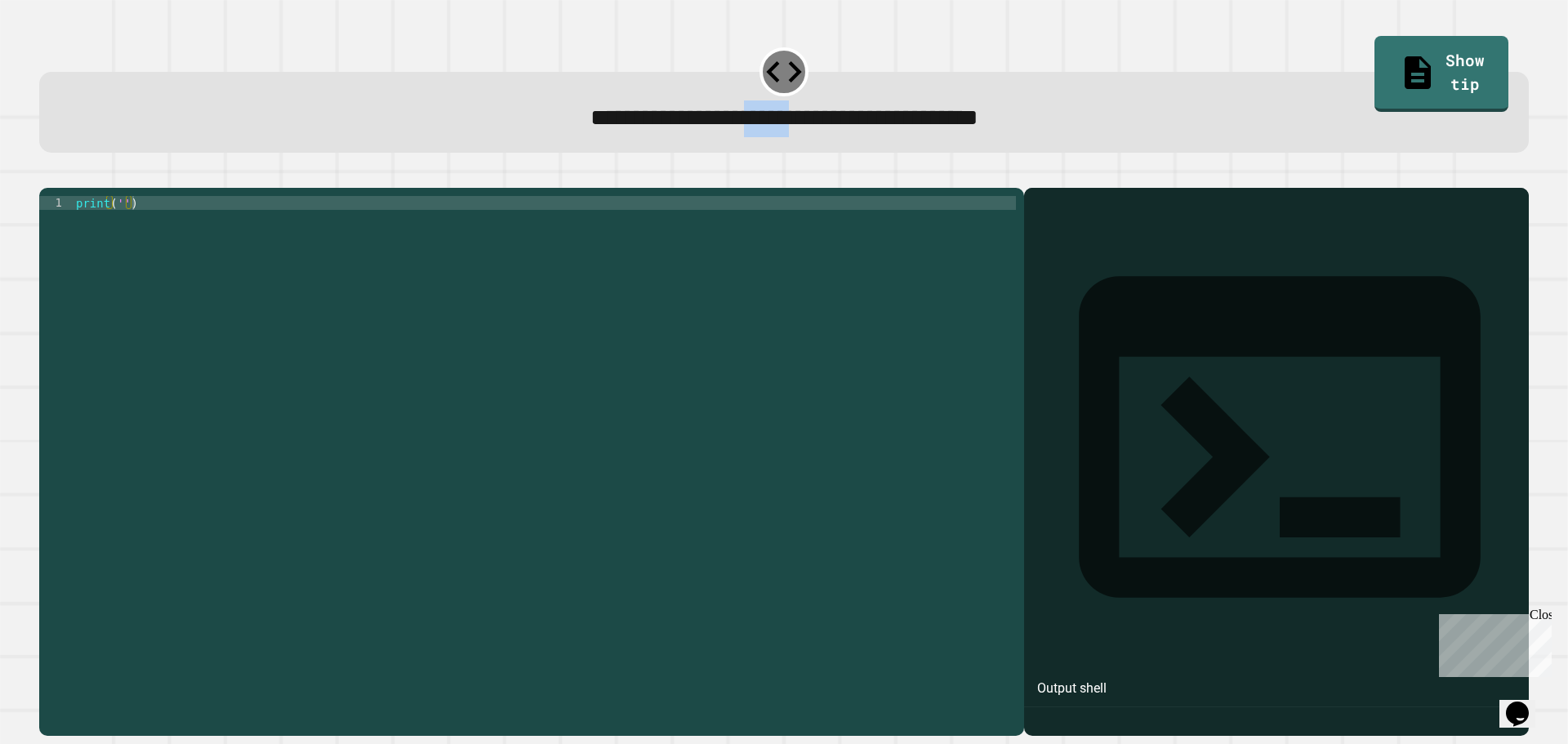
drag, startPoint x: 714, startPoint y: 122, endPoint x: 773, endPoint y: 122, distance: 59.0
click at [773, 122] on span "**********" at bounding box center [784, 118] width 388 height 23
copy span "*****"
click at [118, 220] on div "print ( '' )" at bounding box center [544, 446] width 943 height 500
paste textarea "*****"
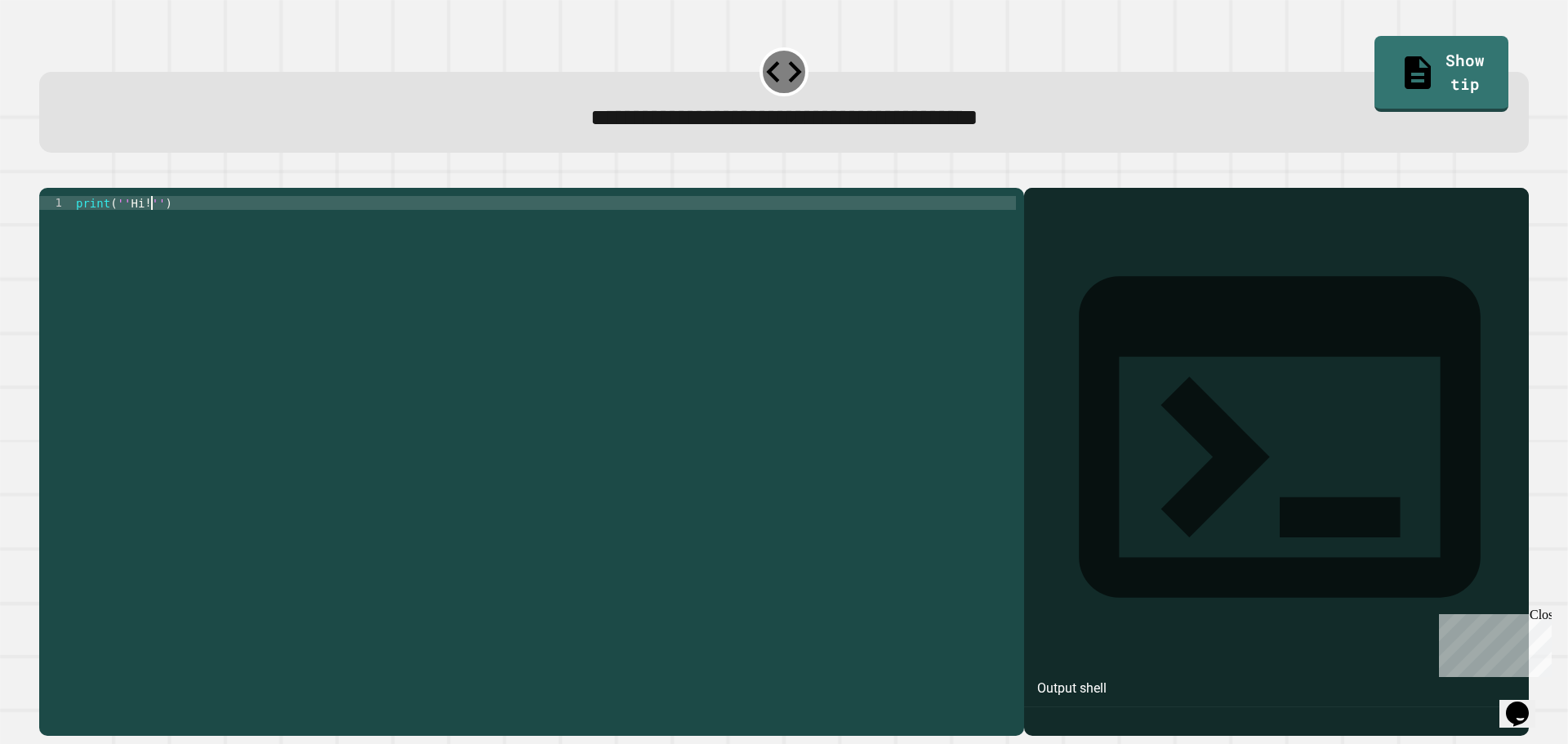
click at [155, 221] on div "print ( '' Hi ! '' )" at bounding box center [544, 446] width 943 height 500
type textarea "**********"
click at [48, 175] on button "button" at bounding box center [48, 175] width 0 height 0
click at [119, 232] on div "print ( '' )" at bounding box center [544, 446] width 943 height 500
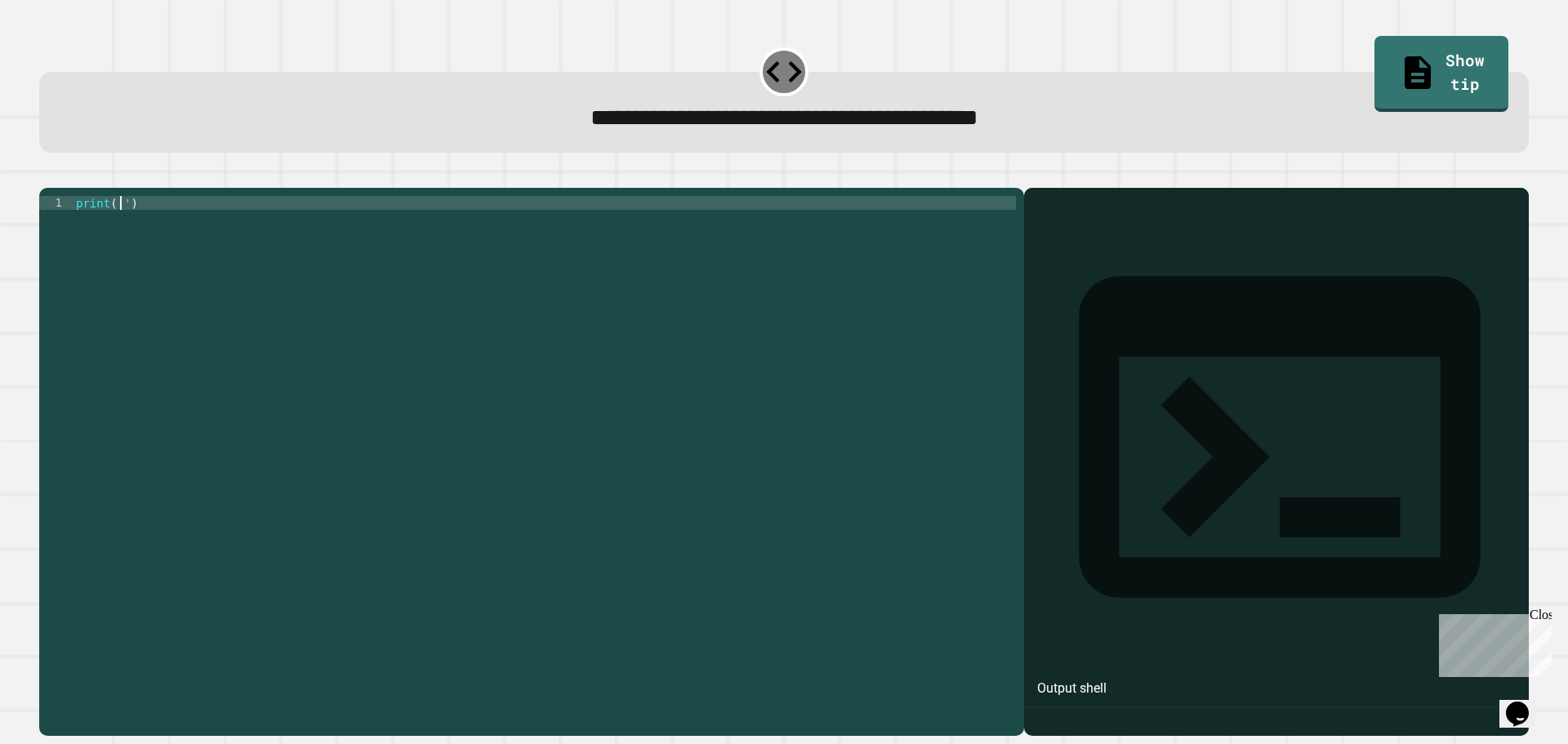
scroll to position [0, 3]
click at [48, 175] on icon "button" at bounding box center [48, 175] width 0 height 0
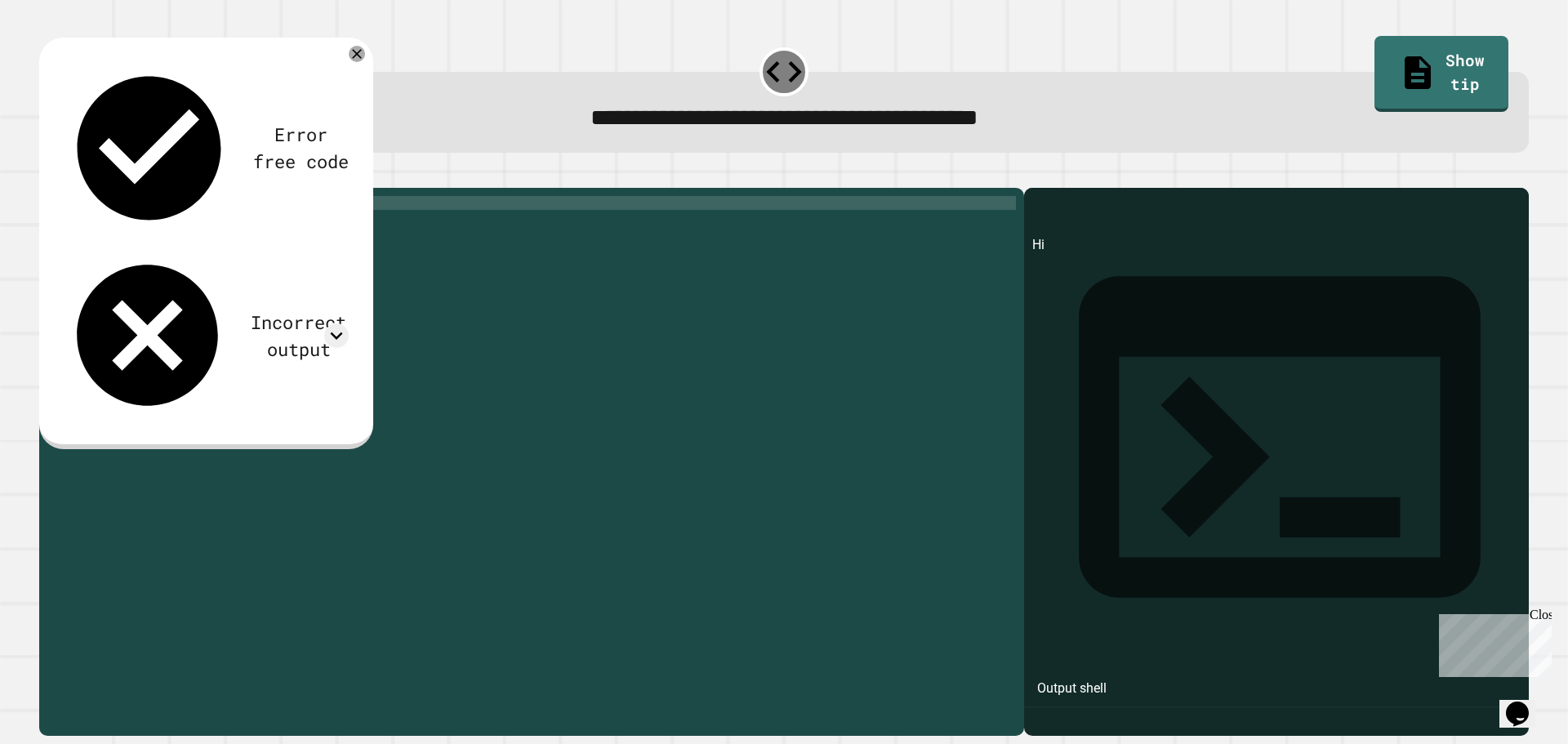
click at [131, 224] on div "print ( 'Hi' )" at bounding box center [544, 446] width 943 height 500
type textarea "**********"
click at [52, 174] on div at bounding box center [784, 178] width 1489 height 20
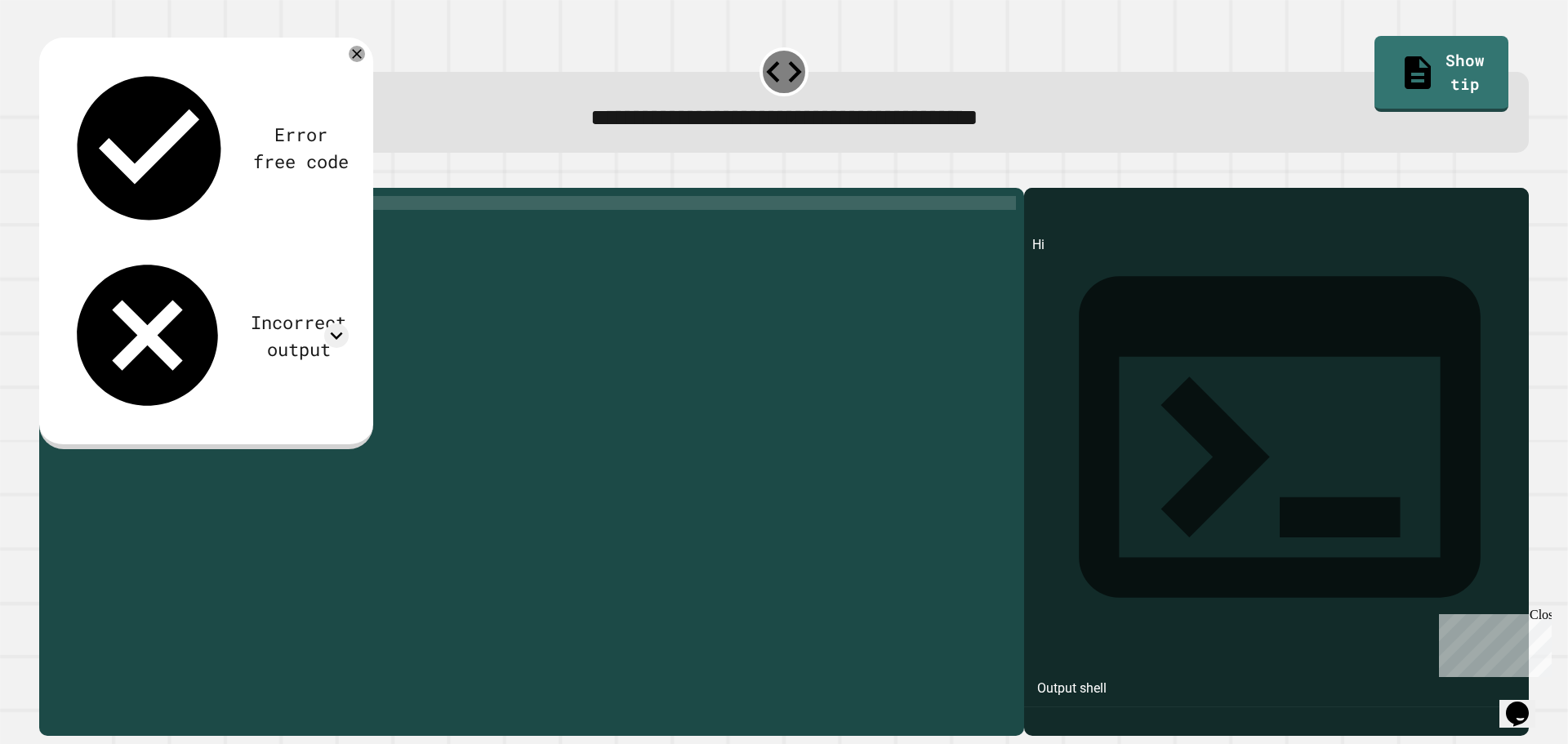
click at [52, 174] on div at bounding box center [784, 178] width 1489 height 20
drag, startPoint x: 53, startPoint y: 174, endPoint x: 88, endPoint y: 174, distance: 35.0
click at [81, 174] on div at bounding box center [784, 178] width 1489 height 20
click at [48, 175] on icon "button" at bounding box center [48, 175] width 0 height 0
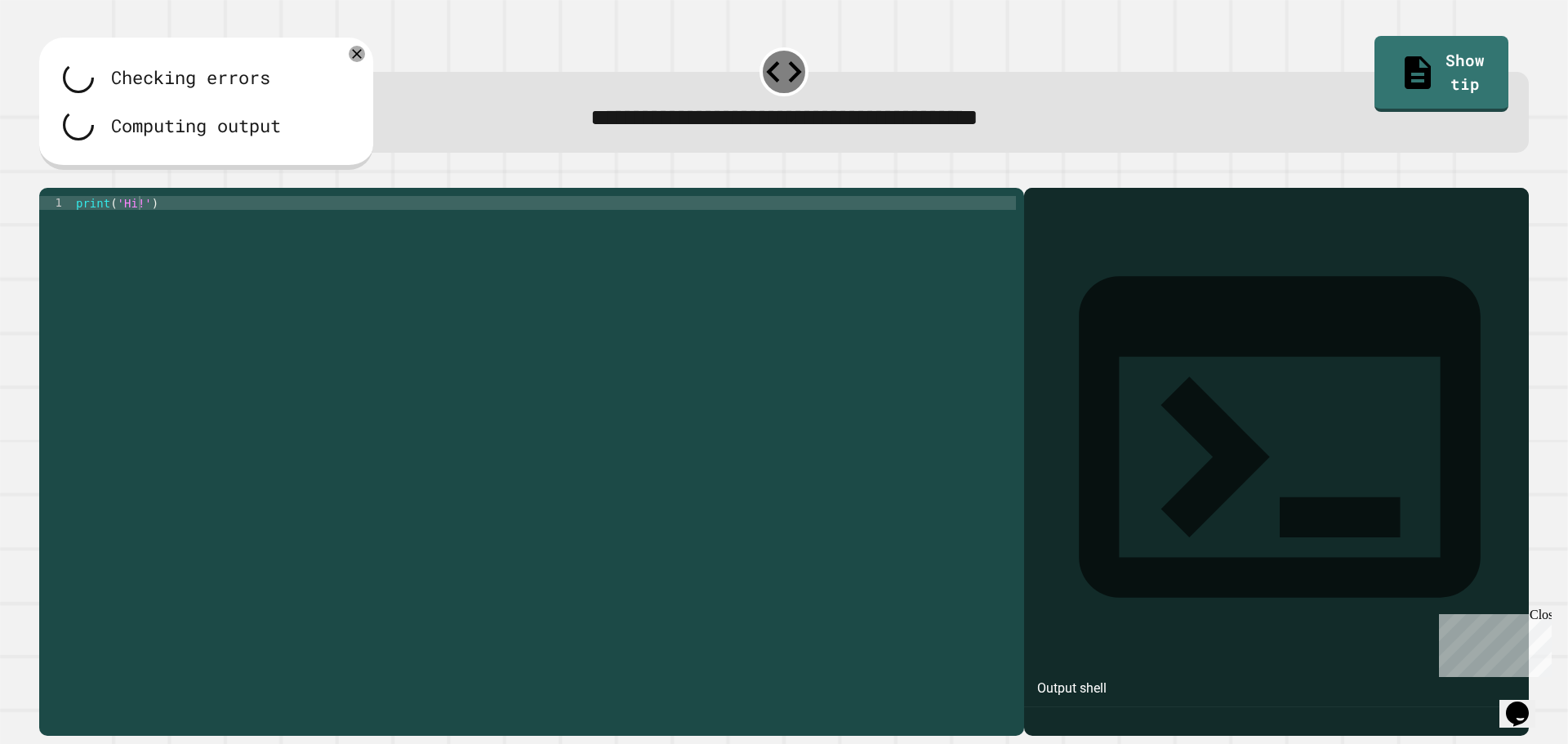
click at [57, 188] on div at bounding box center [784, 178] width 1489 height 20
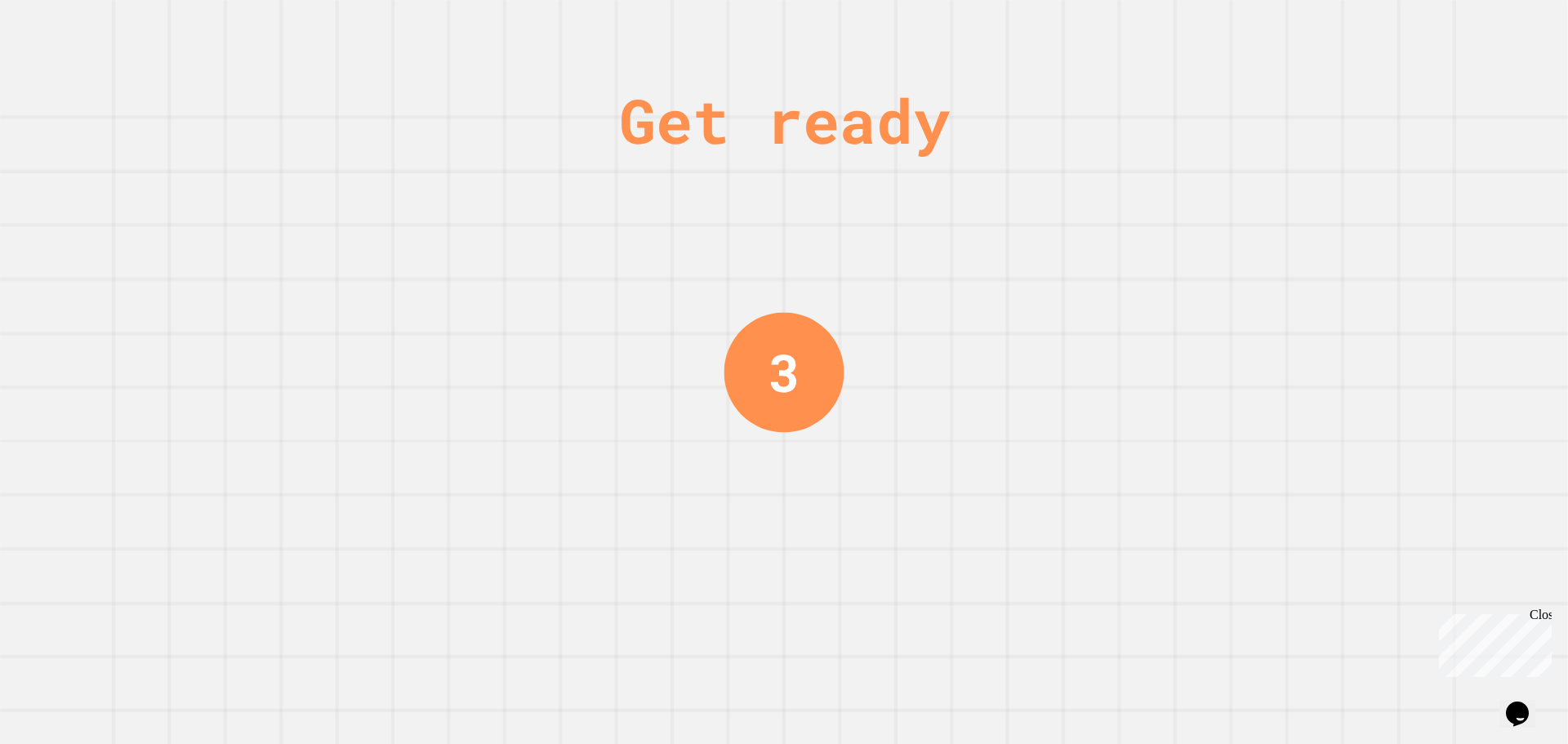
click at [235, 237] on div "Get ready 3" at bounding box center [784, 372] width 1568 height 744
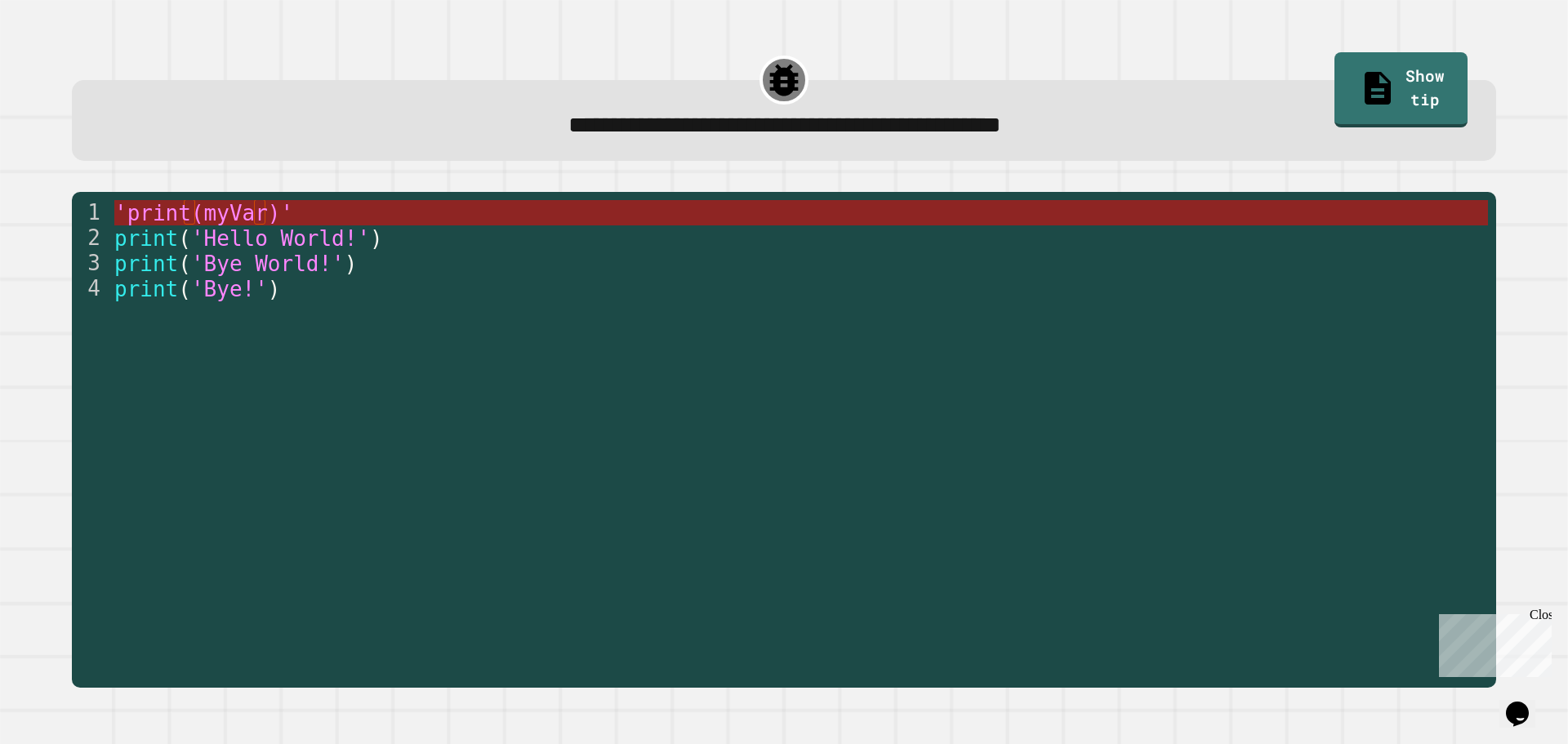
click at [269, 214] on span "'print(myVar)'" at bounding box center [204, 213] width 179 height 25
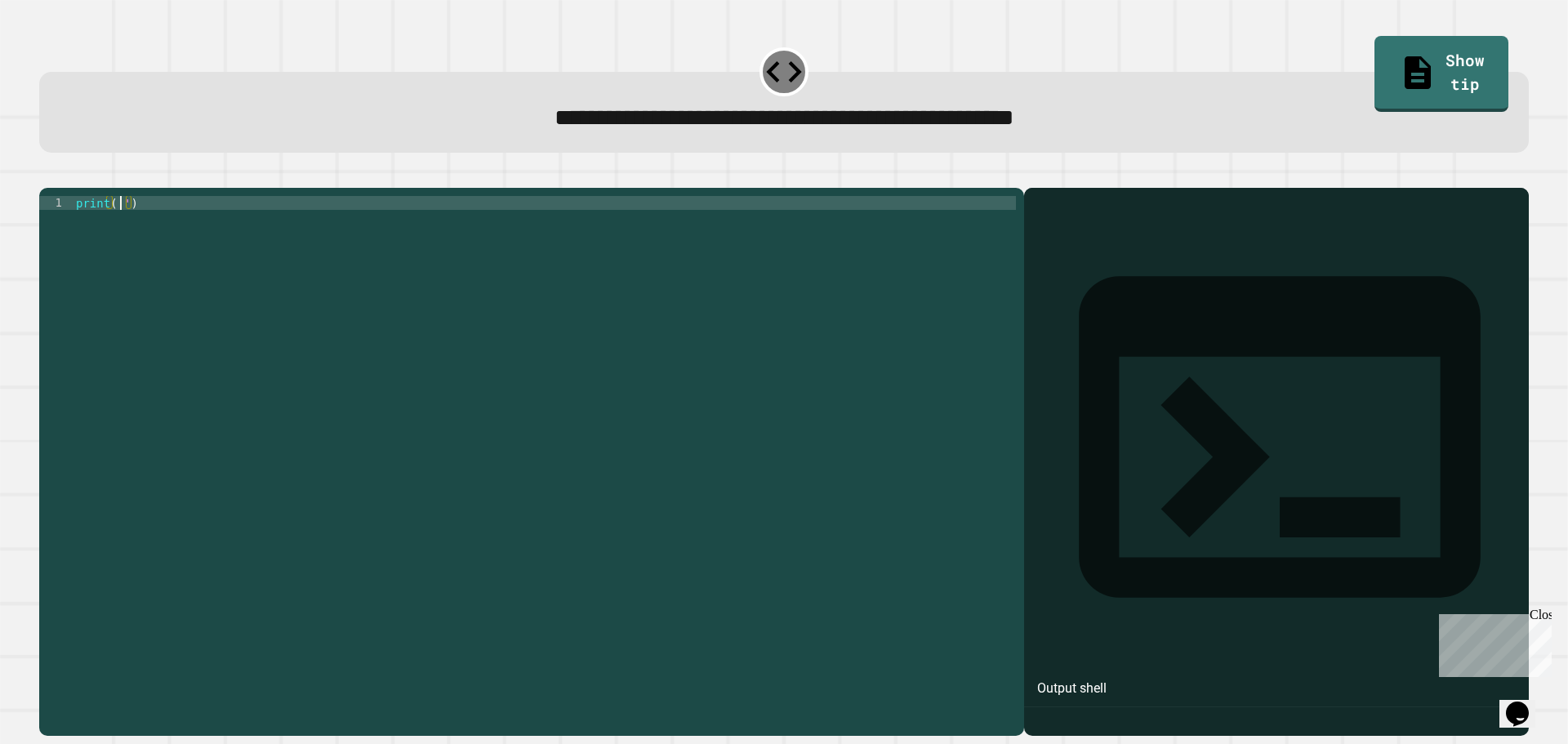
click at [122, 228] on div "print ( '' )" at bounding box center [544, 446] width 943 height 500
type textarea "**********"
click at [48, 175] on button "button" at bounding box center [48, 175] width 0 height 0
click at [120, 225] on div "print ( '' )" at bounding box center [544, 446] width 943 height 500
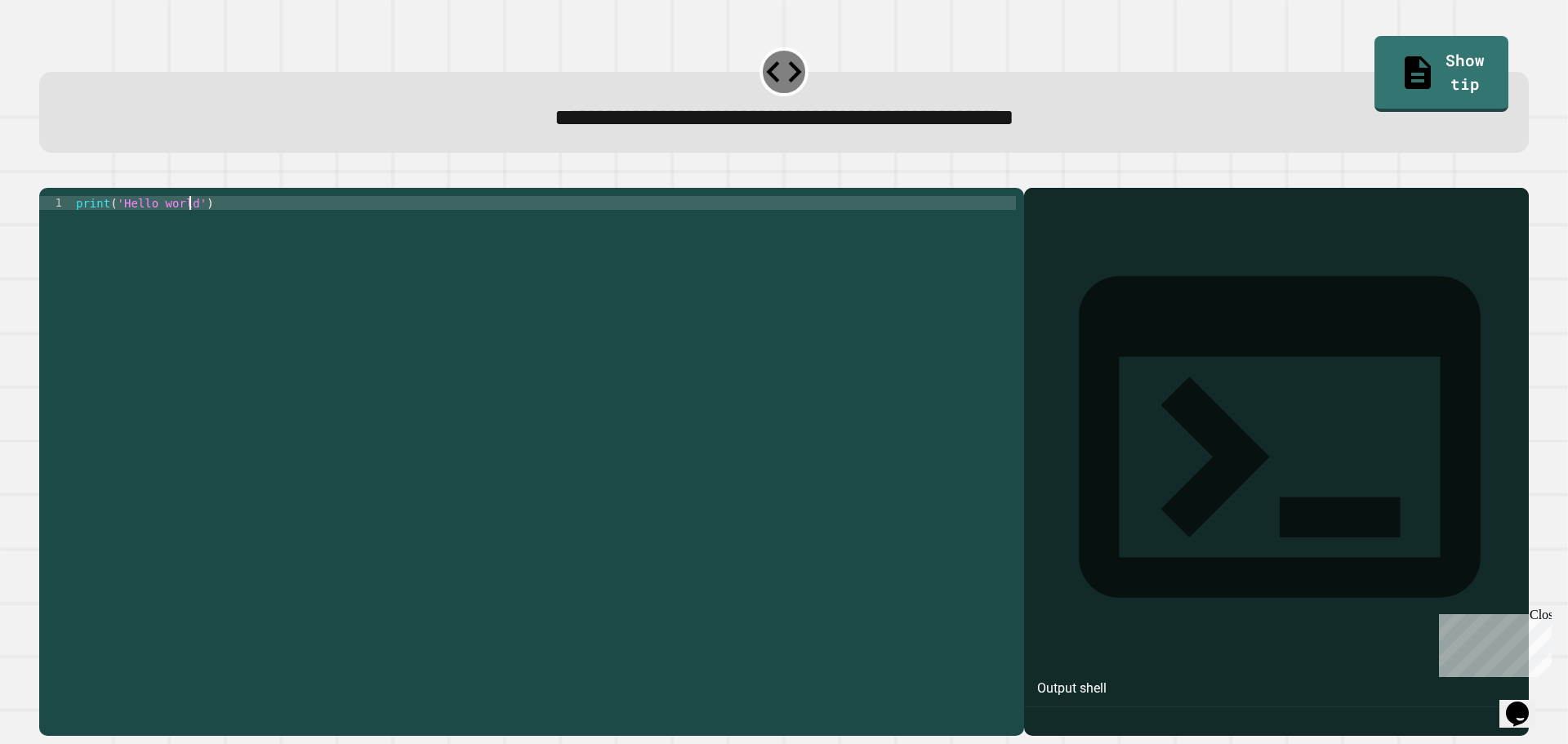
type textarea "**********"
click at [48, 175] on button "button" at bounding box center [48, 175] width 0 height 0
click at [497, 227] on div at bounding box center [544, 446] width 943 height 500
type textarea "*"
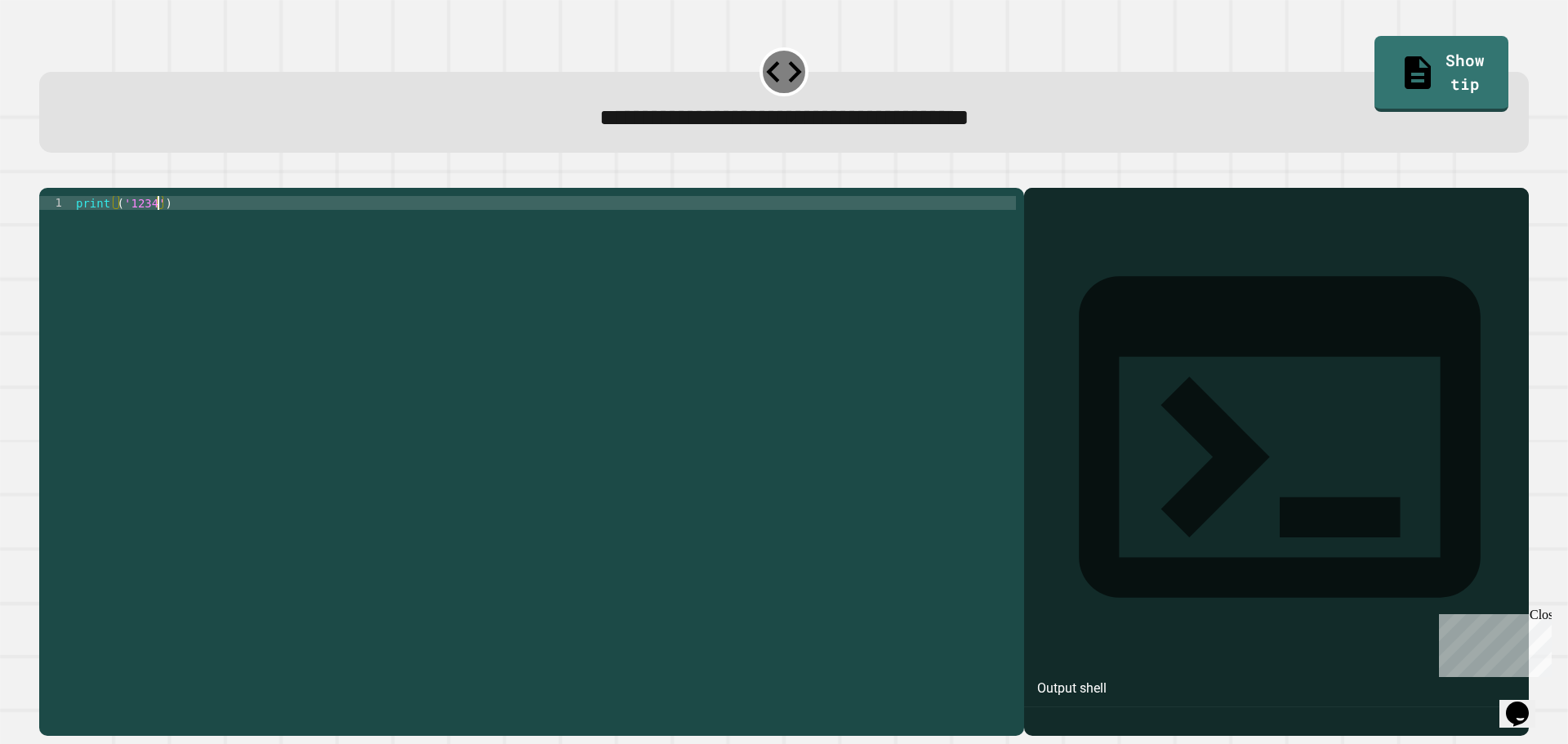
scroll to position [0, 6]
type textarea "**********"
click at [62, 186] on icon "button" at bounding box center [58, 185] width 9 height 12
click at [154, 227] on div at bounding box center [544, 446] width 943 height 500
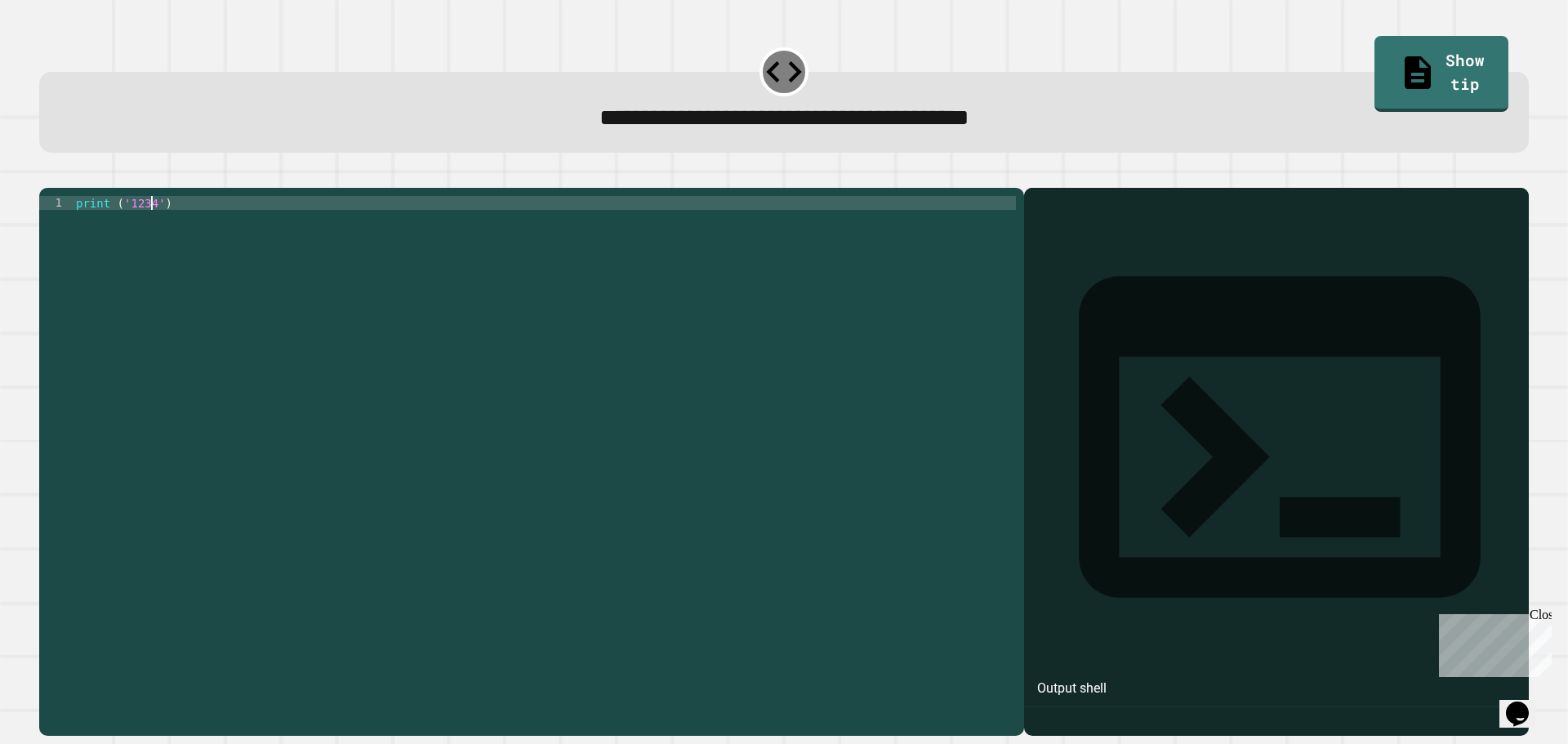
type textarea "**********"
click at [48, 175] on button "button" at bounding box center [48, 175] width 0 height 0
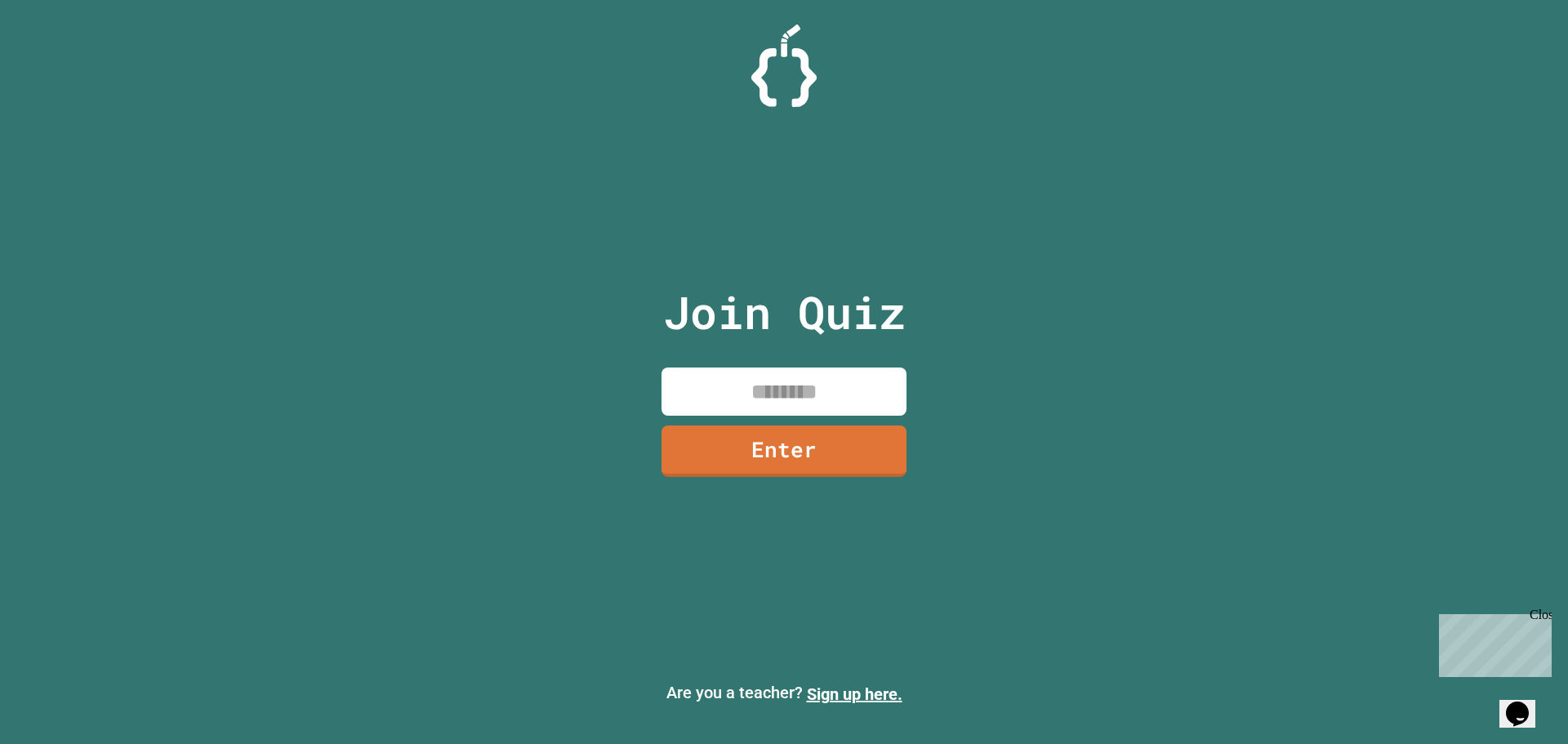
click at [810, 415] on input at bounding box center [784, 391] width 245 height 49
type input "********"
click at [797, 429] on link "Enter" at bounding box center [783, 451] width 249 height 54
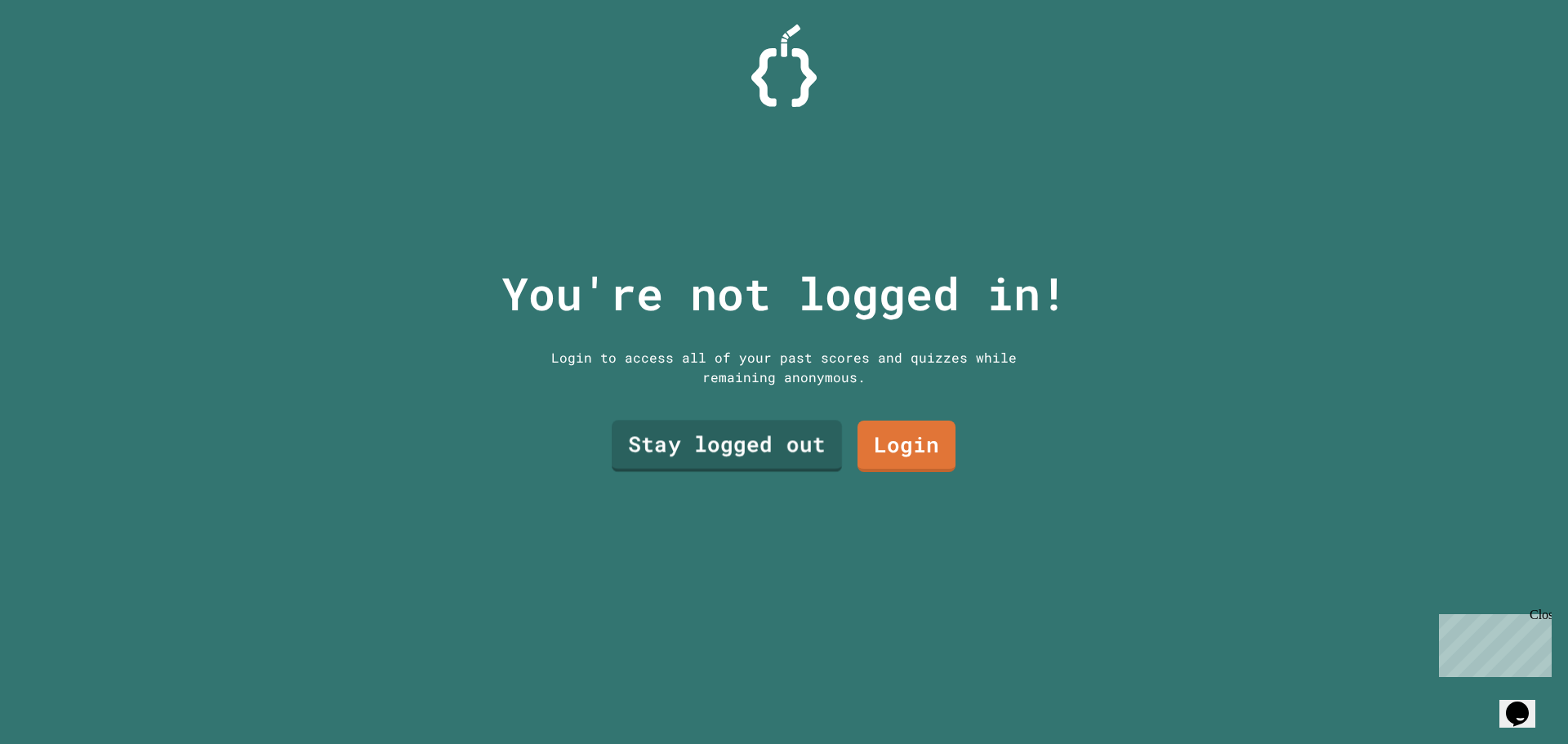
click at [780, 431] on link "Stay logged out" at bounding box center [726, 447] width 230 height 53
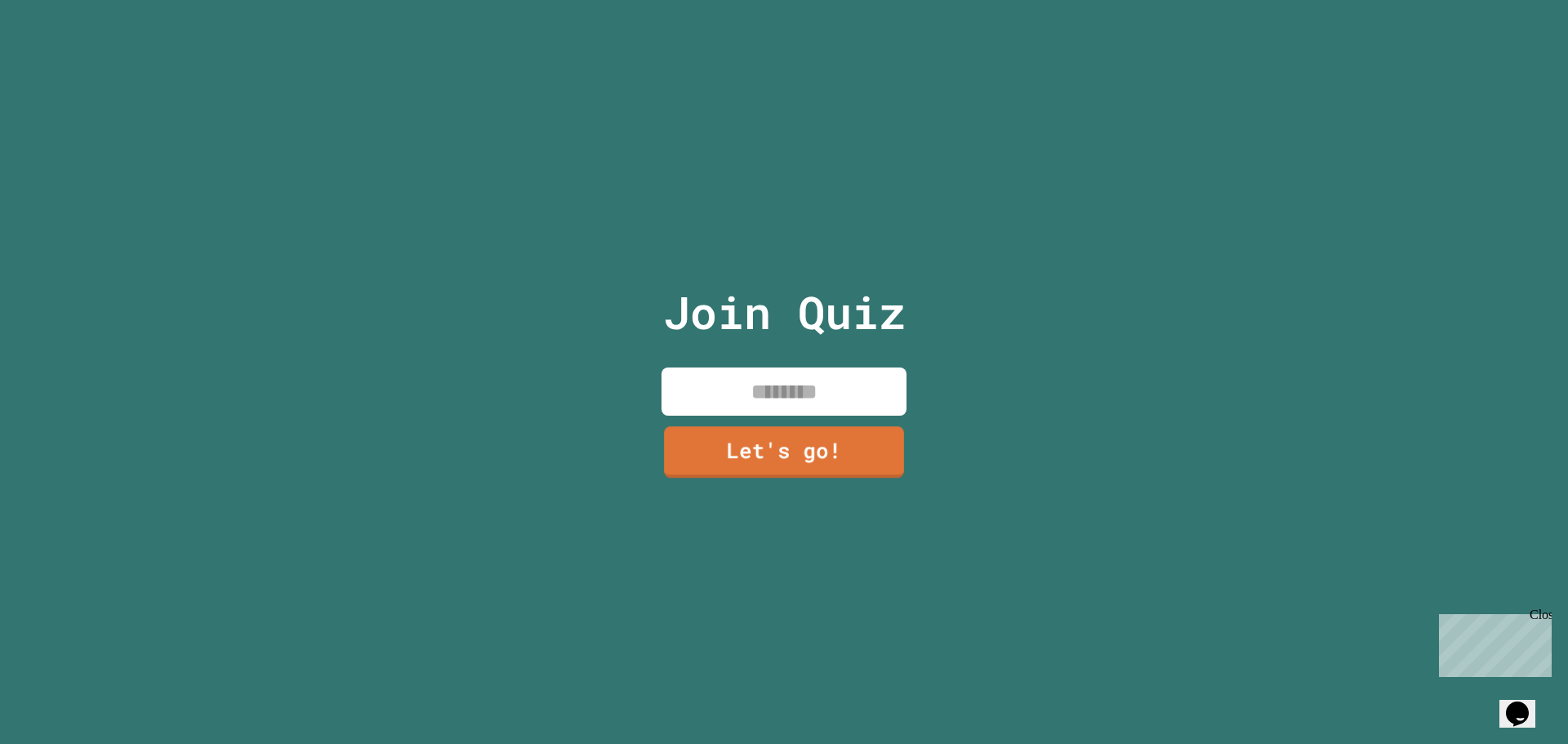
click at [766, 393] on input at bounding box center [784, 391] width 245 height 49
type input "******"
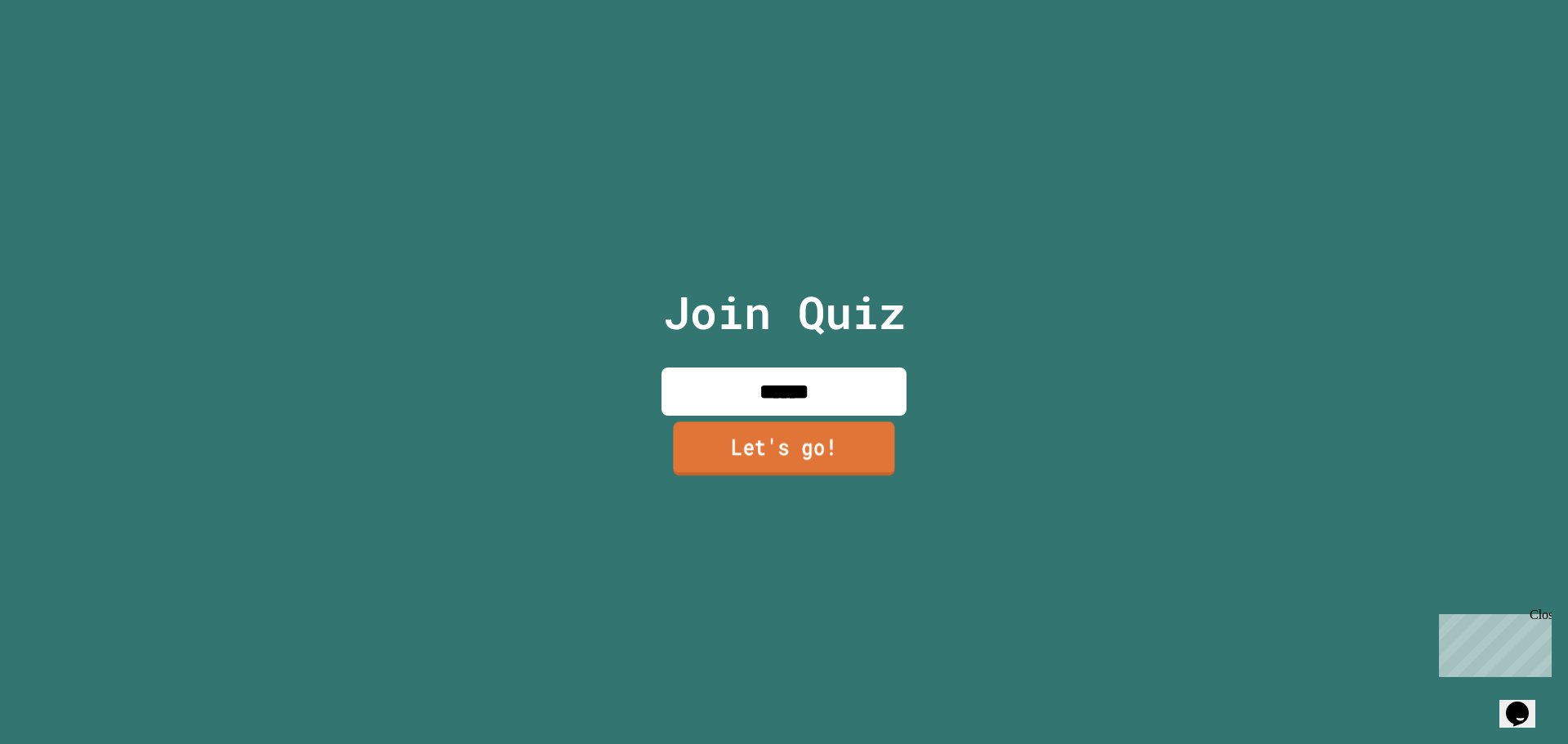
click at [726, 455] on link "Let's go!" at bounding box center [783, 449] width 221 height 54
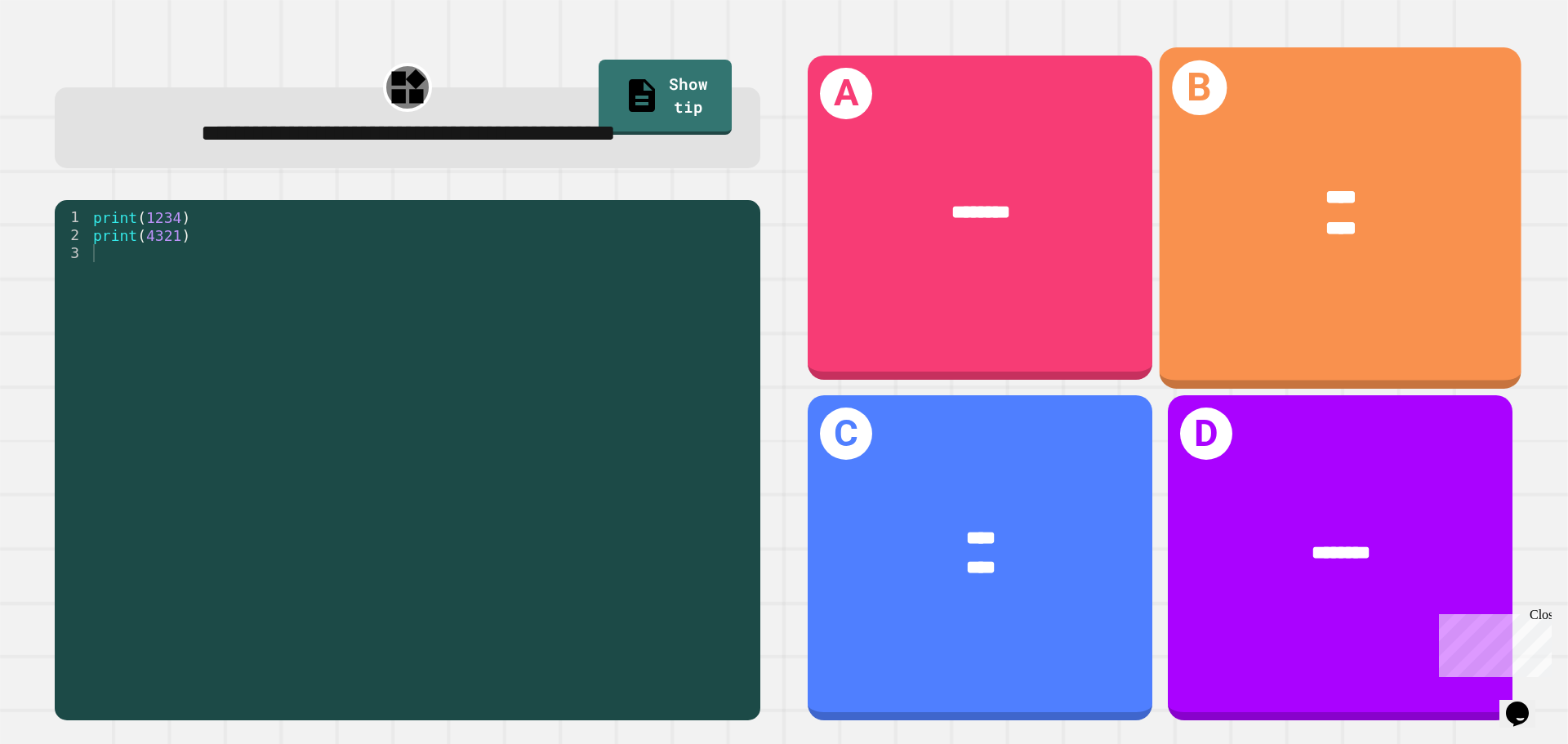
click at [1282, 193] on div "****" at bounding box center [1340, 198] width 282 height 30
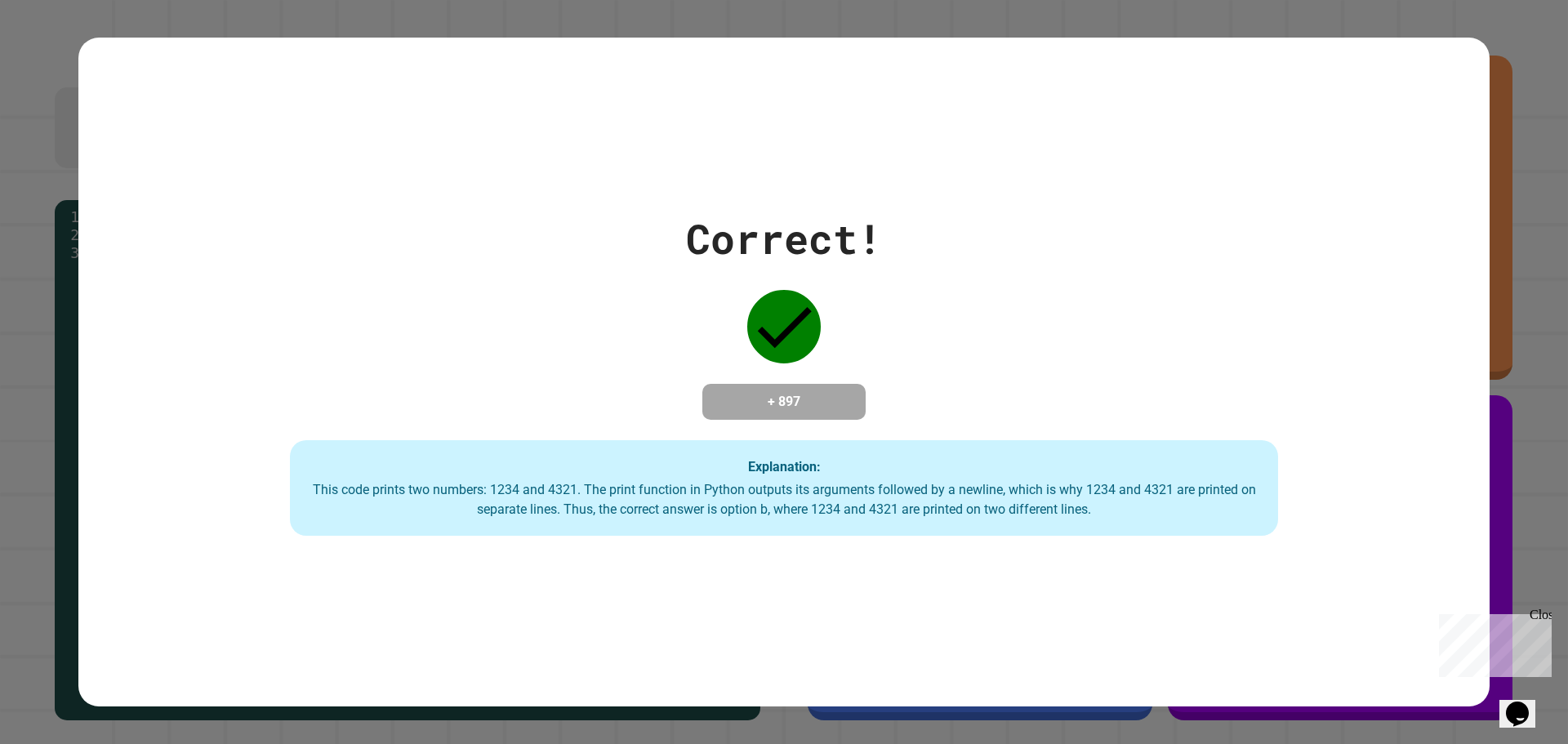
click at [1296, 179] on div "Correct! + 897 Explanation: This code prints two numbers: 1234 and 4321. The pr…" at bounding box center [783, 372] width 1411 height 670
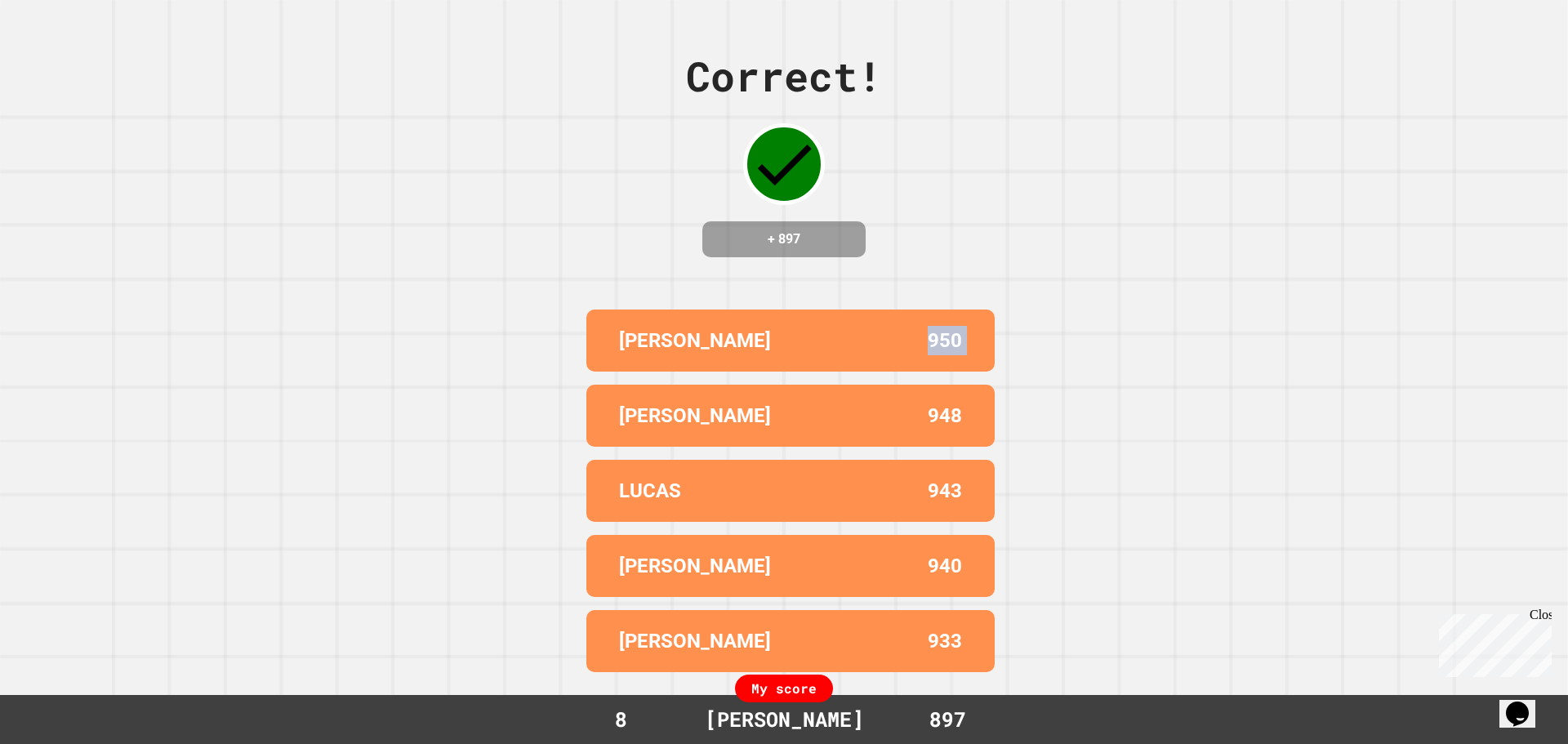
click at [1296, 179] on div "Correct! + 897 [PERSON_NAME] 950 [PERSON_NAME] 948 [PERSON_NAME] 943 [PERSON_NA…" at bounding box center [784, 372] width 1568 height 744
drag, startPoint x: 1296, startPoint y: 179, endPoint x: 1340, endPoint y: 124, distance: 70.4
click at [1336, 147] on div "Correct! + 897 [PERSON_NAME] 950 [PERSON_NAME] 948 [PERSON_NAME] 943 [PERSON_NA…" at bounding box center [784, 372] width 1568 height 744
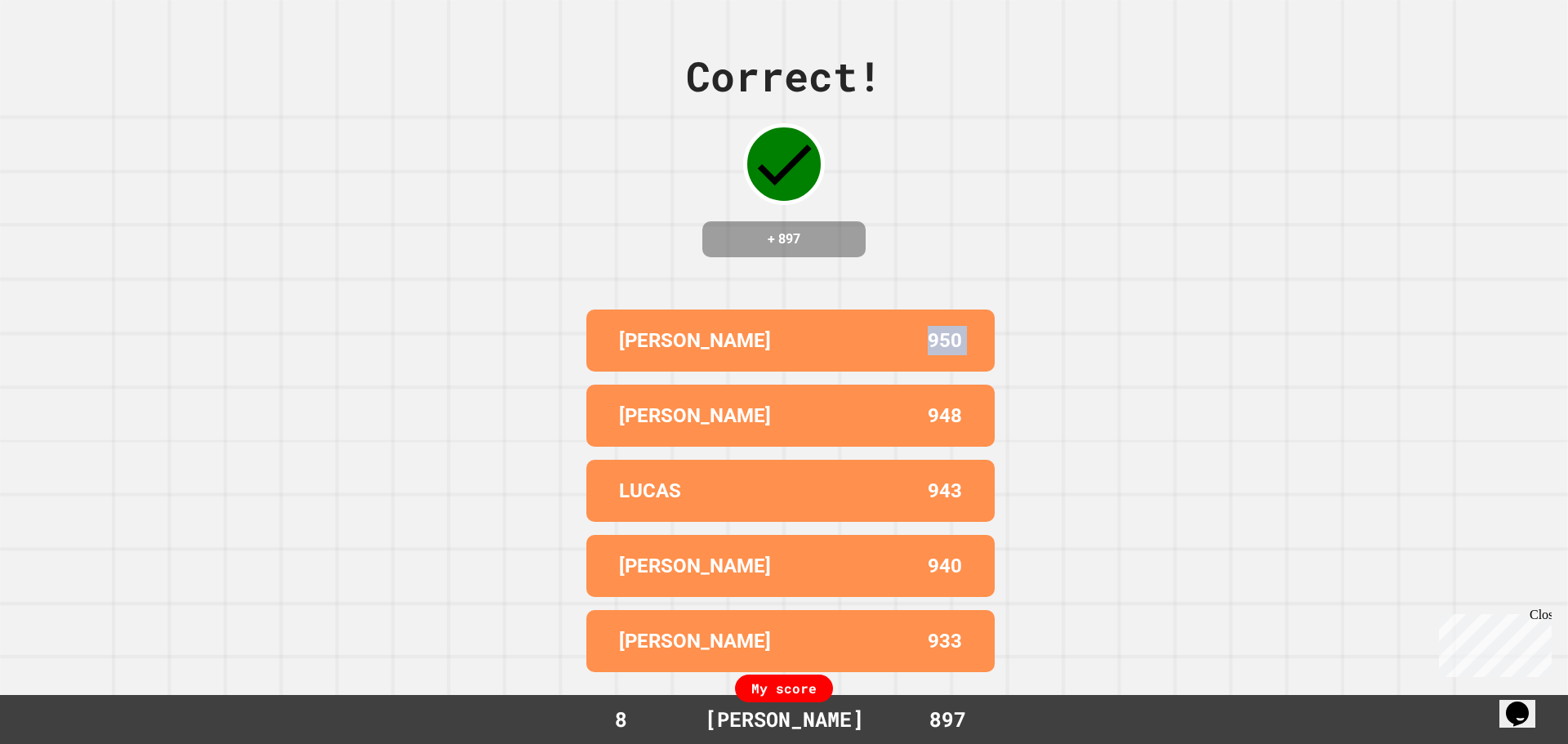
click at [1340, 124] on div "Correct! + 897 [PERSON_NAME] 950 [PERSON_NAME] 948 [PERSON_NAME] 943 [PERSON_NA…" at bounding box center [784, 372] width 1568 height 744
drag, startPoint x: 1341, startPoint y: 123, endPoint x: 1363, endPoint y: 141, distance: 28.4
click at [1344, 123] on div "Correct! + 897 [PERSON_NAME] 950 [PERSON_NAME] 948 [PERSON_NAME] 943 [PERSON_NA…" at bounding box center [784, 372] width 1568 height 744
click at [1409, 159] on div "Correct! + 897 [PERSON_NAME] 950 [PERSON_NAME] 948 [PERSON_NAME] 943 [PERSON_NA…" at bounding box center [784, 372] width 1568 height 744
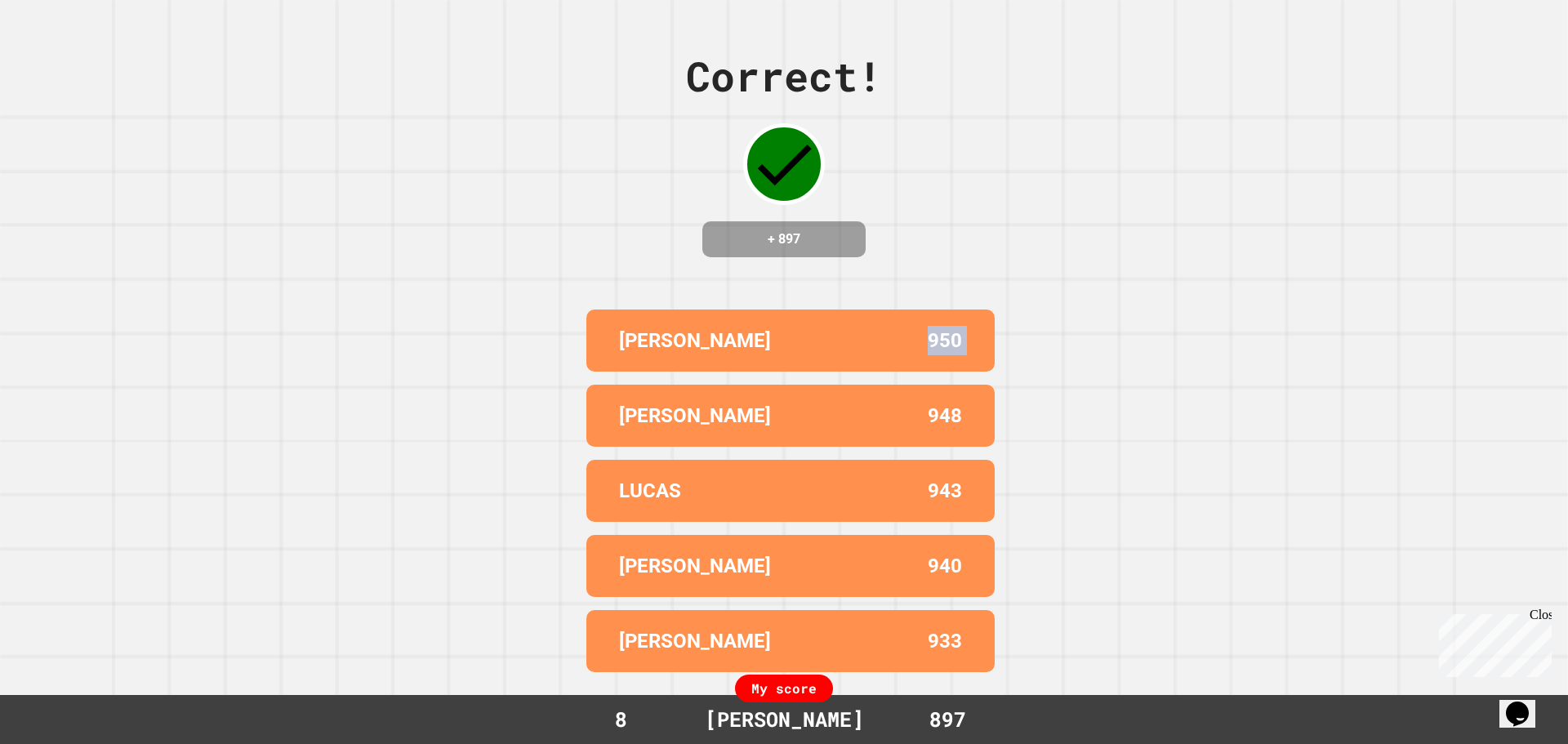
click at [1409, 159] on div "Correct! + 897 [PERSON_NAME] 950 [PERSON_NAME] 948 [PERSON_NAME] 943 [PERSON_NA…" at bounding box center [784, 372] width 1568 height 744
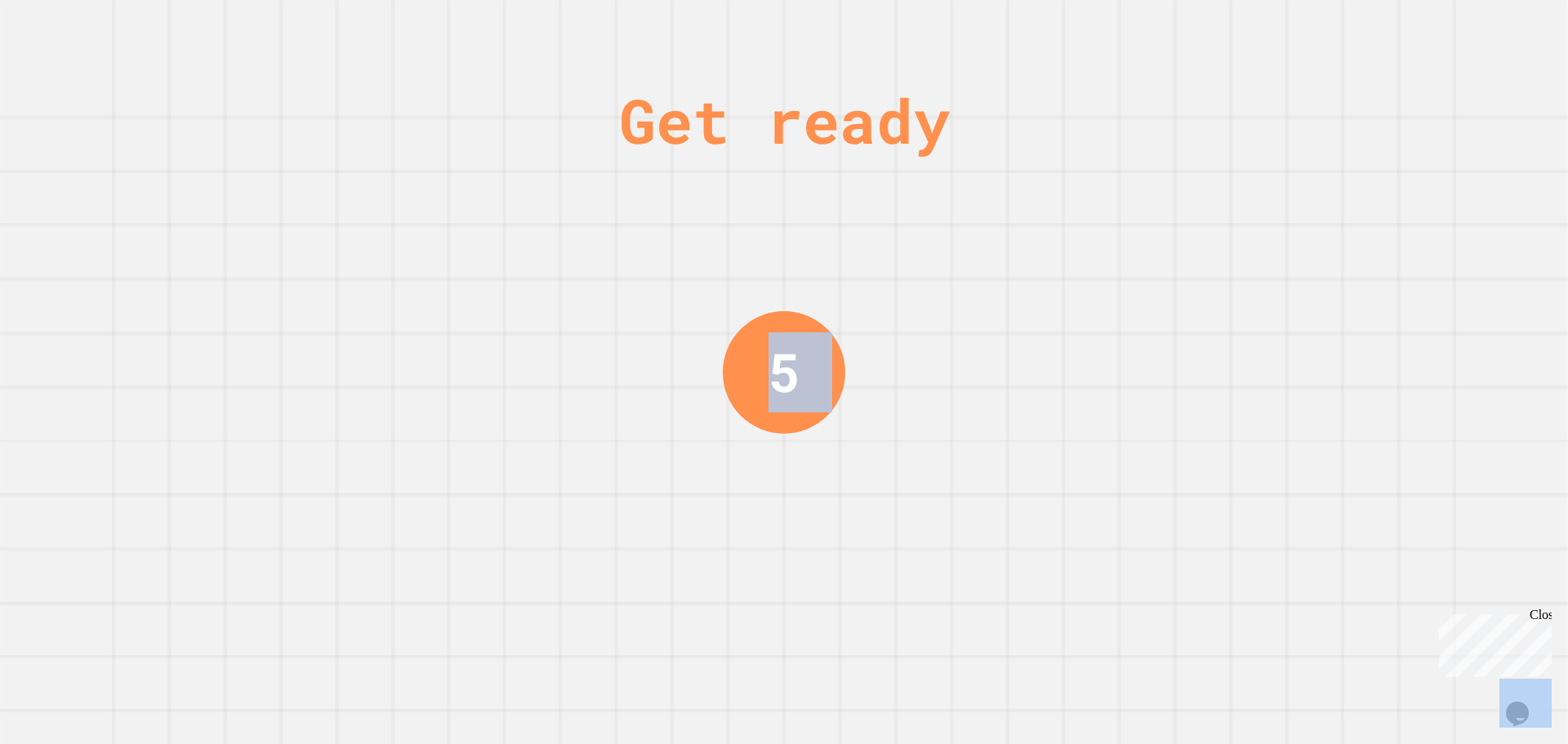
click at [1409, 159] on div "Get ready 5" at bounding box center [784, 372] width 1568 height 744
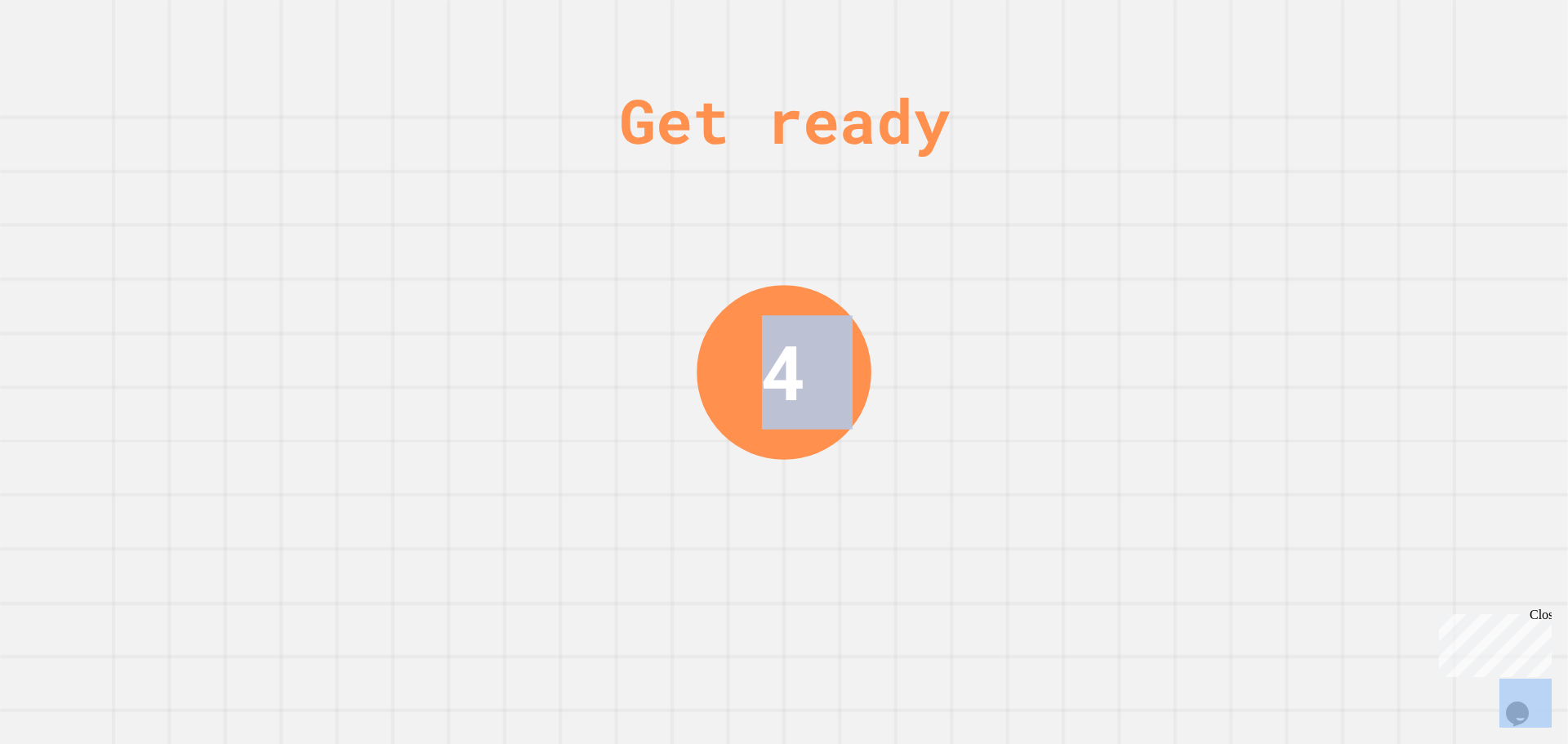
click at [1340, 540] on div "Get ready 4" at bounding box center [784, 372] width 1568 height 744
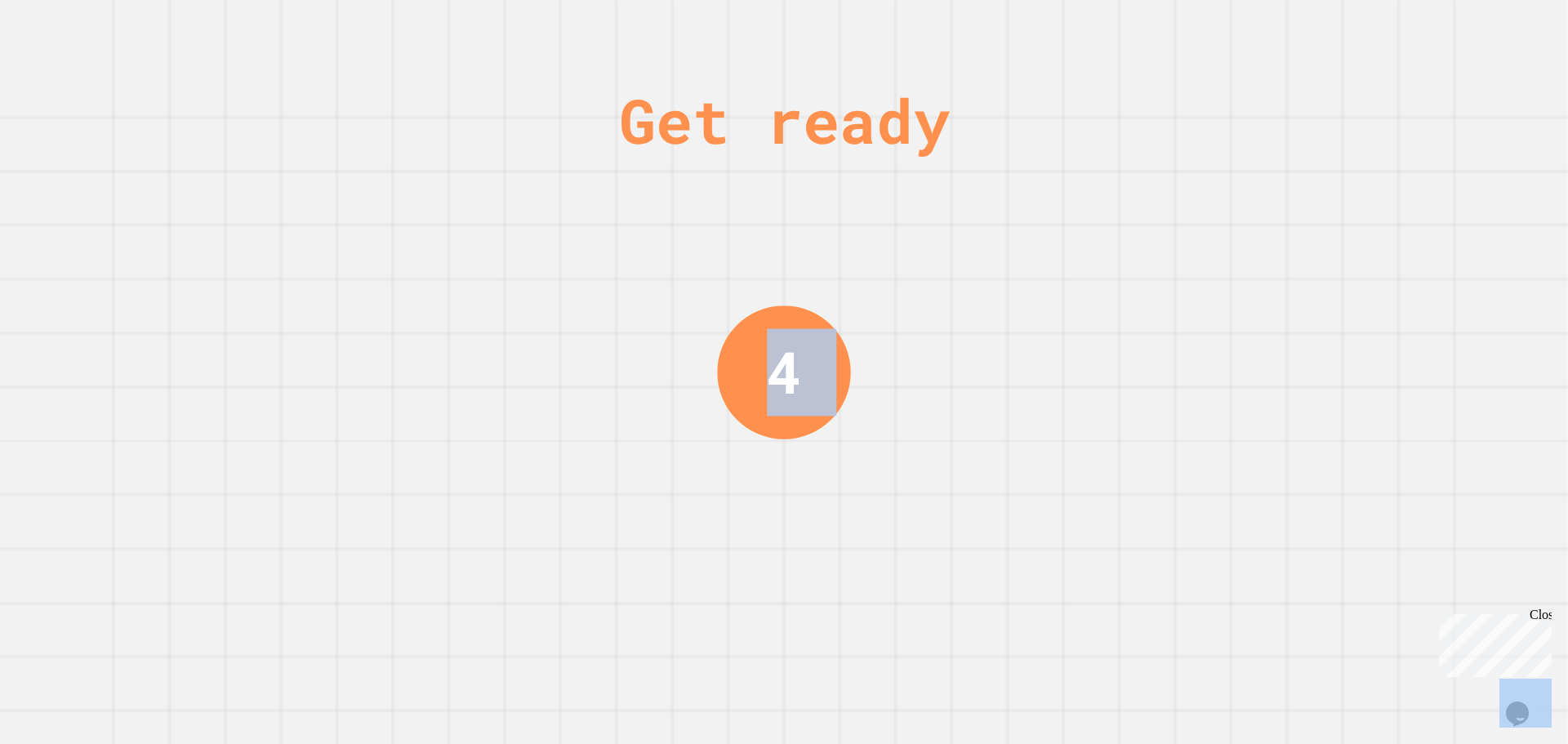
click at [1340, 540] on div "Get ready 4" at bounding box center [784, 372] width 1568 height 744
click at [1340, 540] on div "Get ready 3" at bounding box center [784, 372] width 1568 height 744
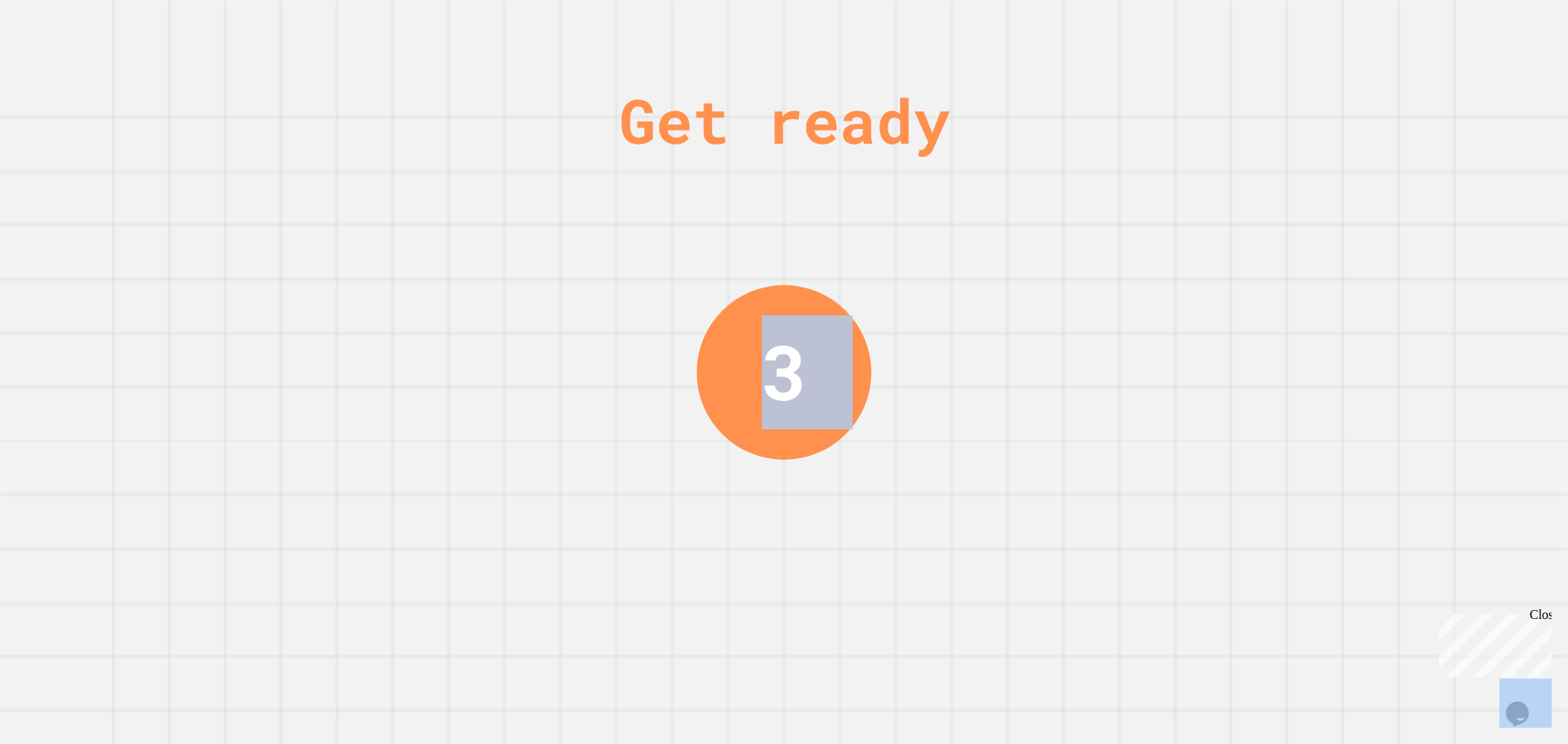
click at [1404, 82] on div "Get ready 3" at bounding box center [784, 372] width 1568 height 744
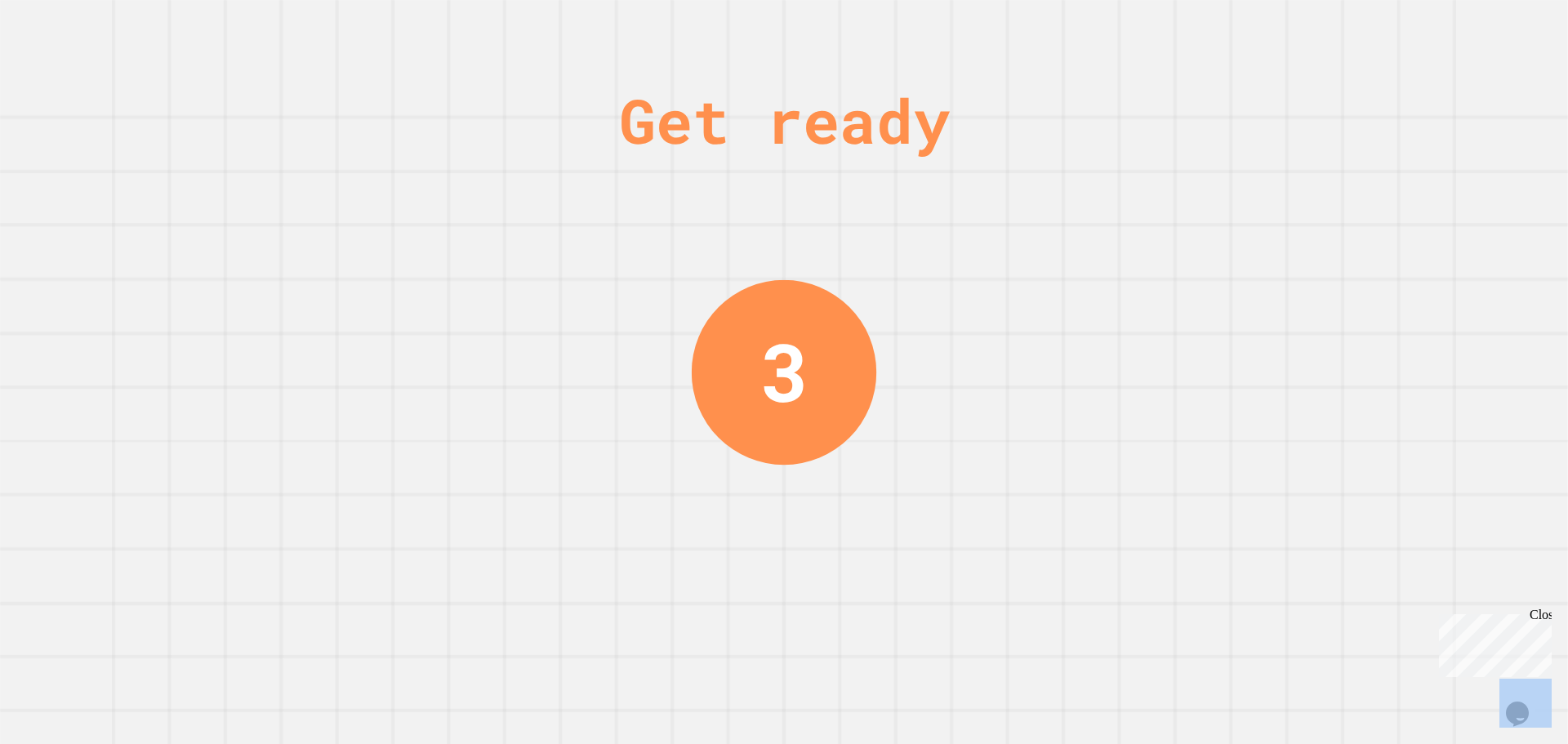
click at [1404, 82] on div "Get ready 3" at bounding box center [784, 372] width 1568 height 744
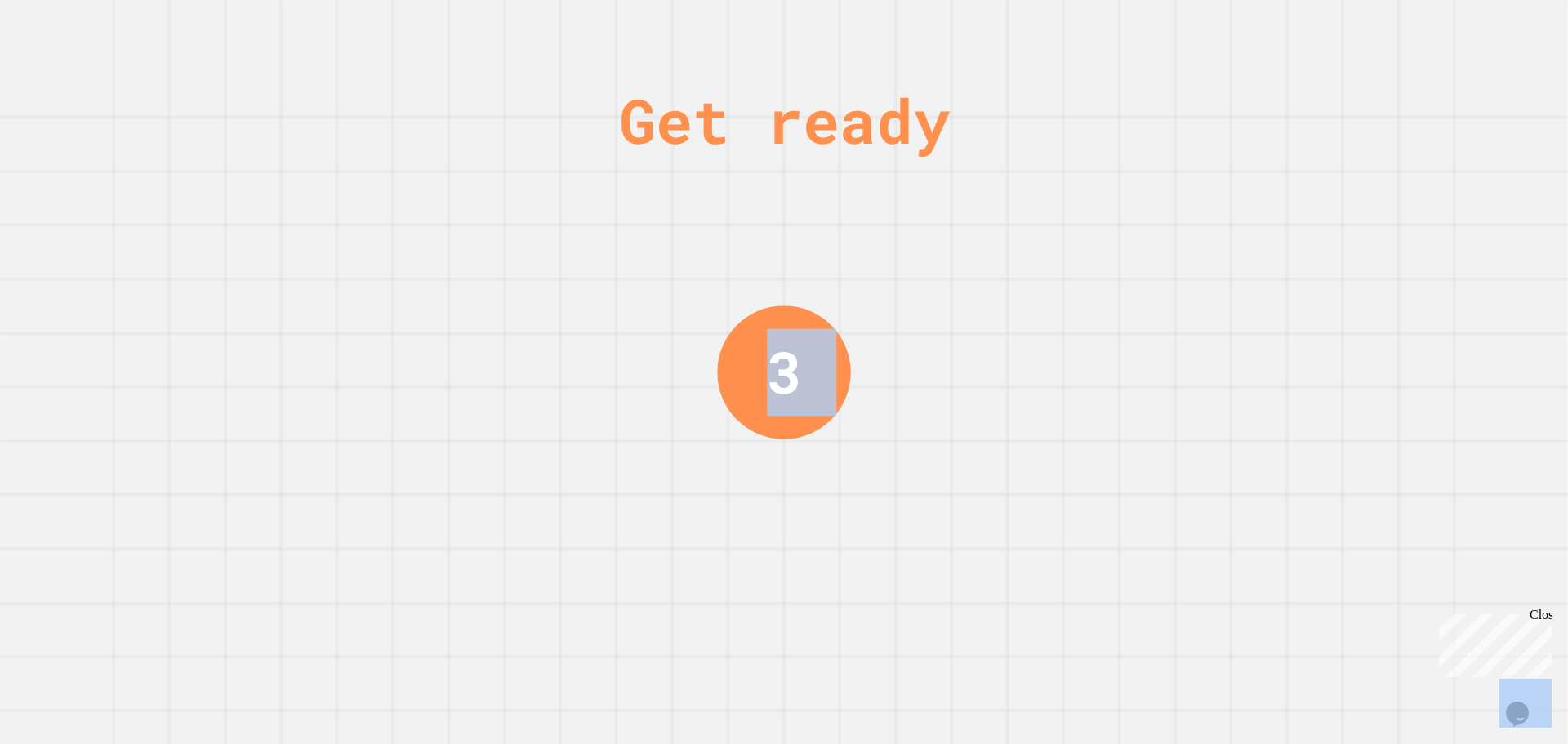
click at [1404, 82] on div "Get ready 3" at bounding box center [784, 372] width 1568 height 744
click at [1403, 82] on div "Get ready 3" at bounding box center [784, 372] width 1568 height 744
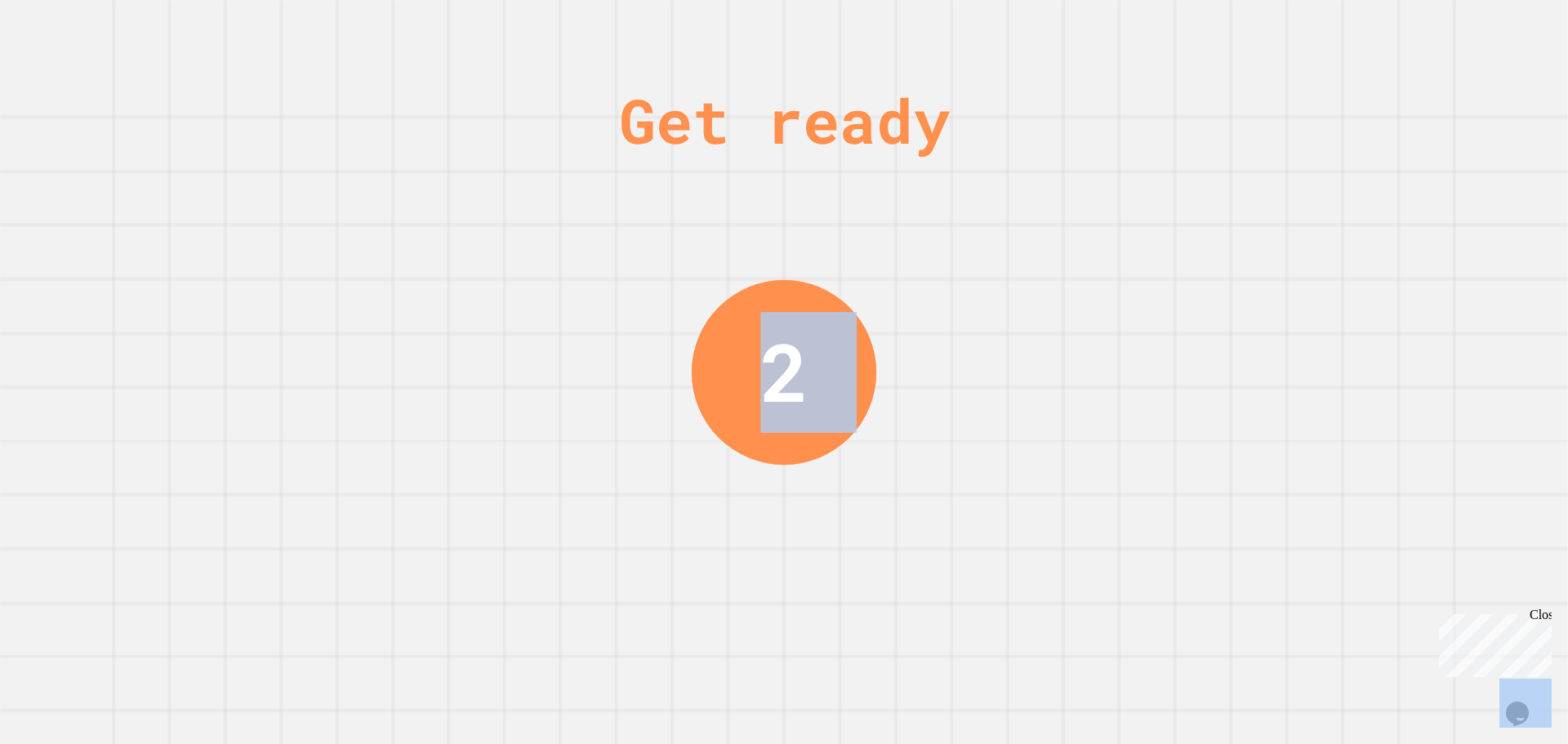
click at [1367, 165] on div "Get ready 2" at bounding box center [784, 372] width 1568 height 744
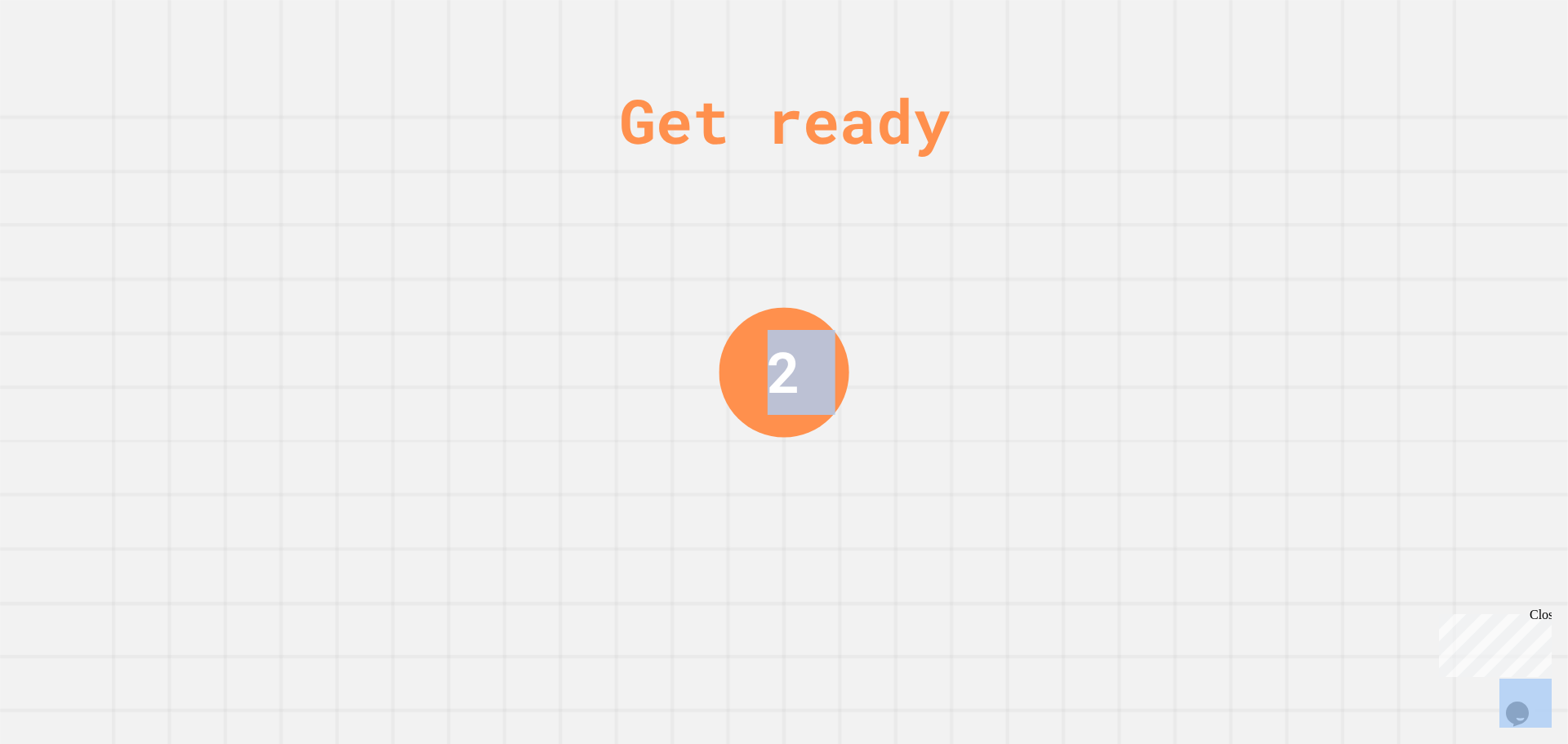
click at [1367, 165] on div "Get ready 2" at bounding box center [784, 372] width 1568 height 744
click at [1367, 165] on div "Get ready 1" at bounding box center [784, 372] width 1568 height 744
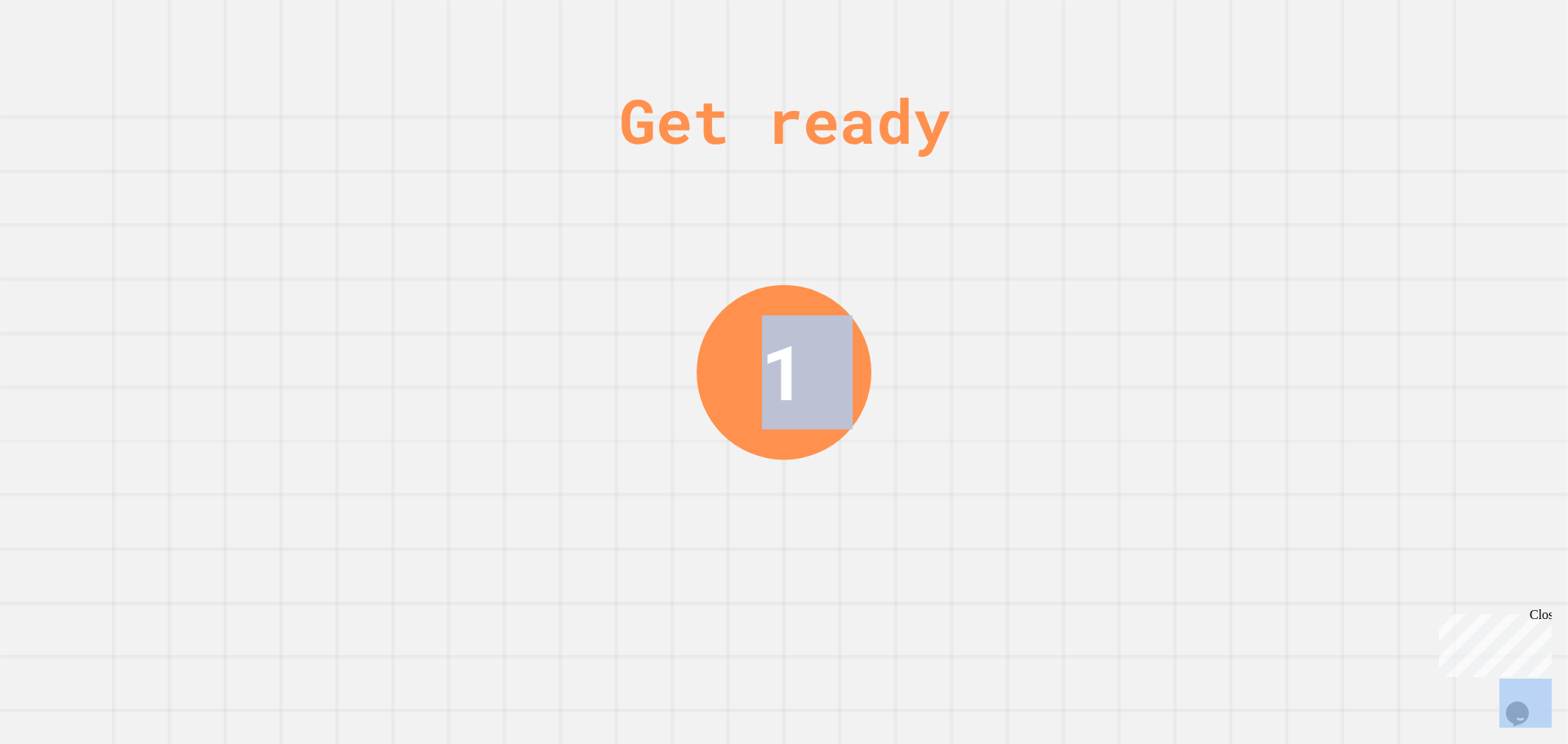
click at [1367, 165] on div "Get ready 1" at bounding box center [784, 372] width 1568 height 744
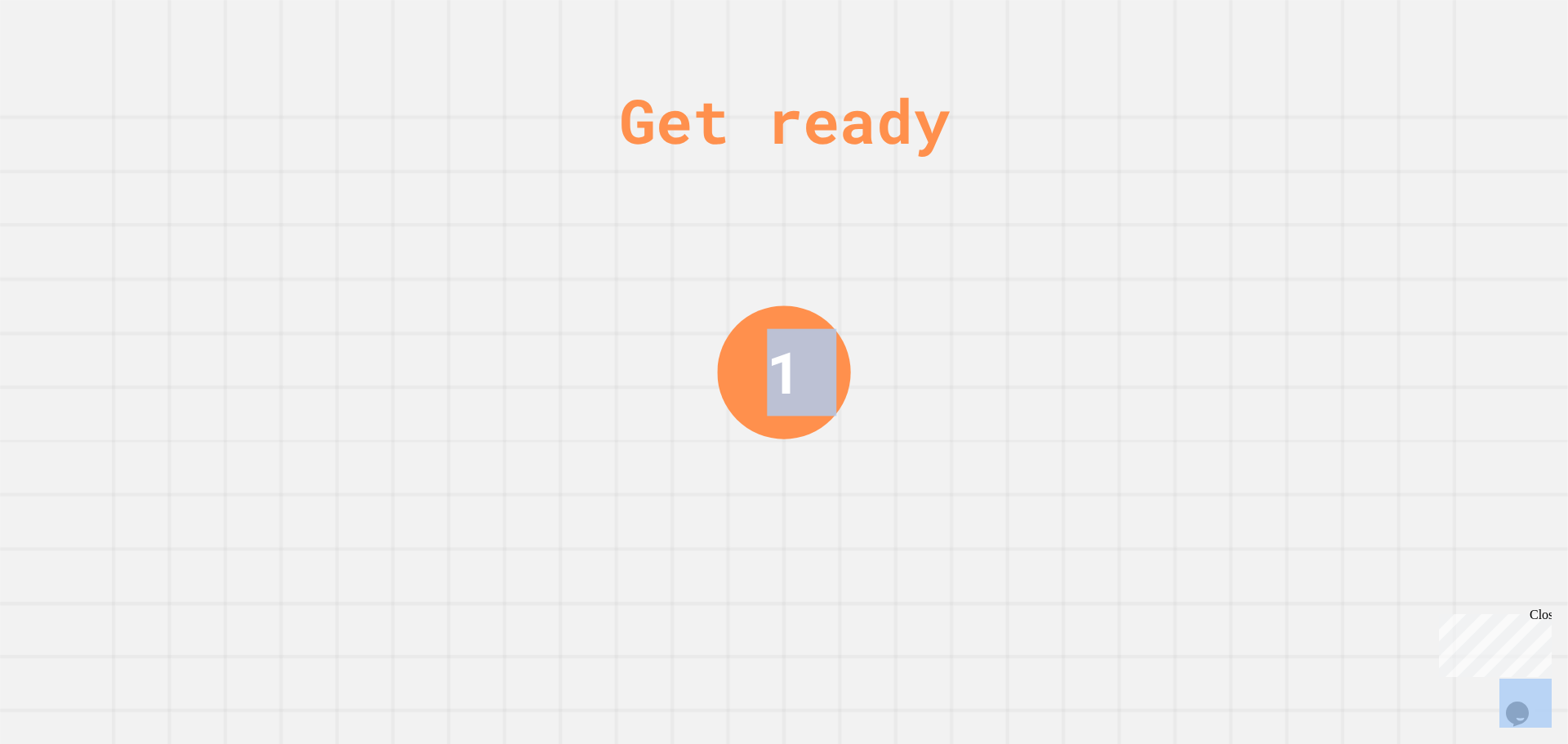
click at [1367, 165] on div "Get ready 1" at bounding box center [784, 372] width 1568 height 744
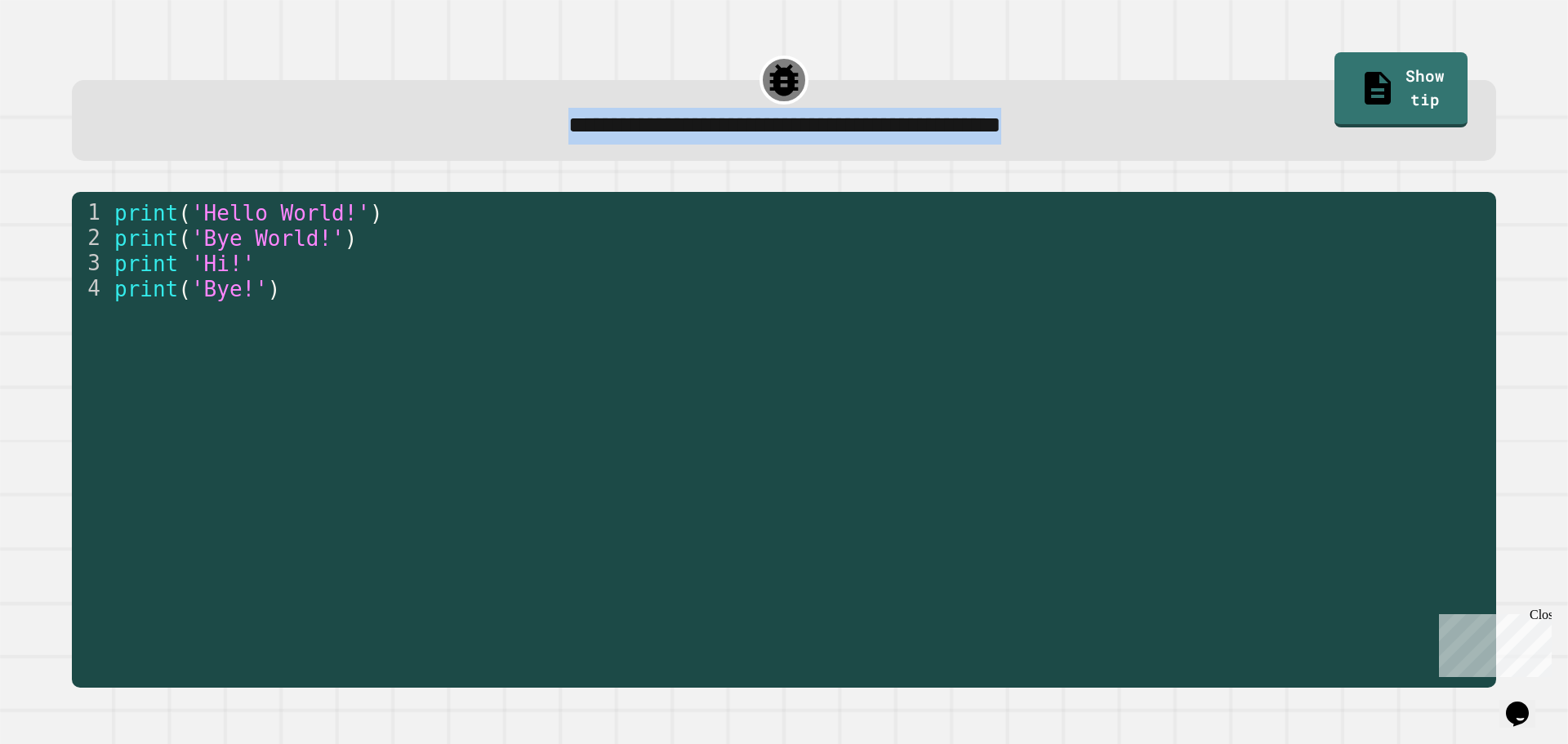
click at [1367, 166] on div "**********" at bounding box center [783, 367] width 1505 height 672
click at [1366, 168] on div "**********" at bounding box center [783, 367] width 1505 height 672
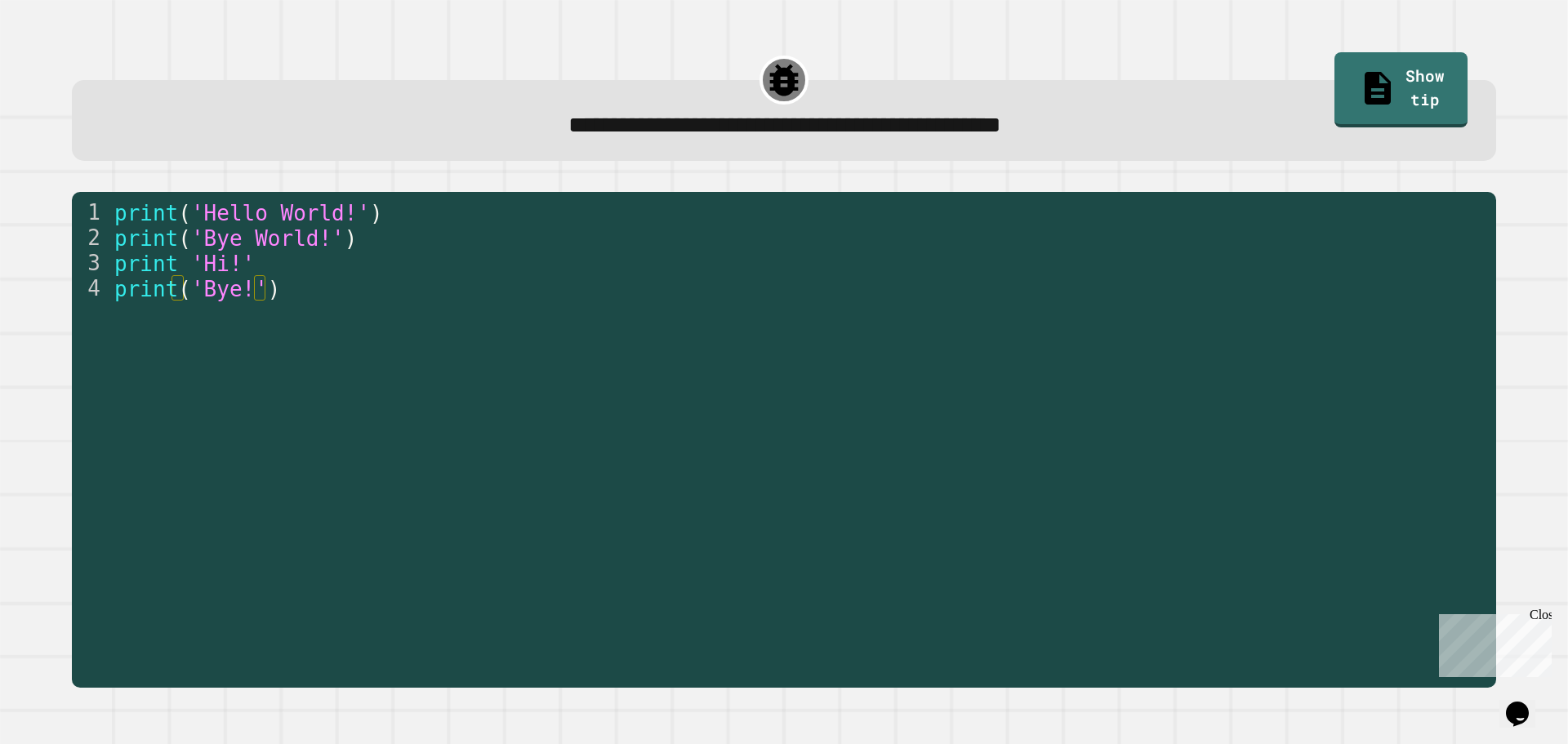
click at [1366, 168] on div "**********" at bounding box center [783, 367] width 1505 height 672
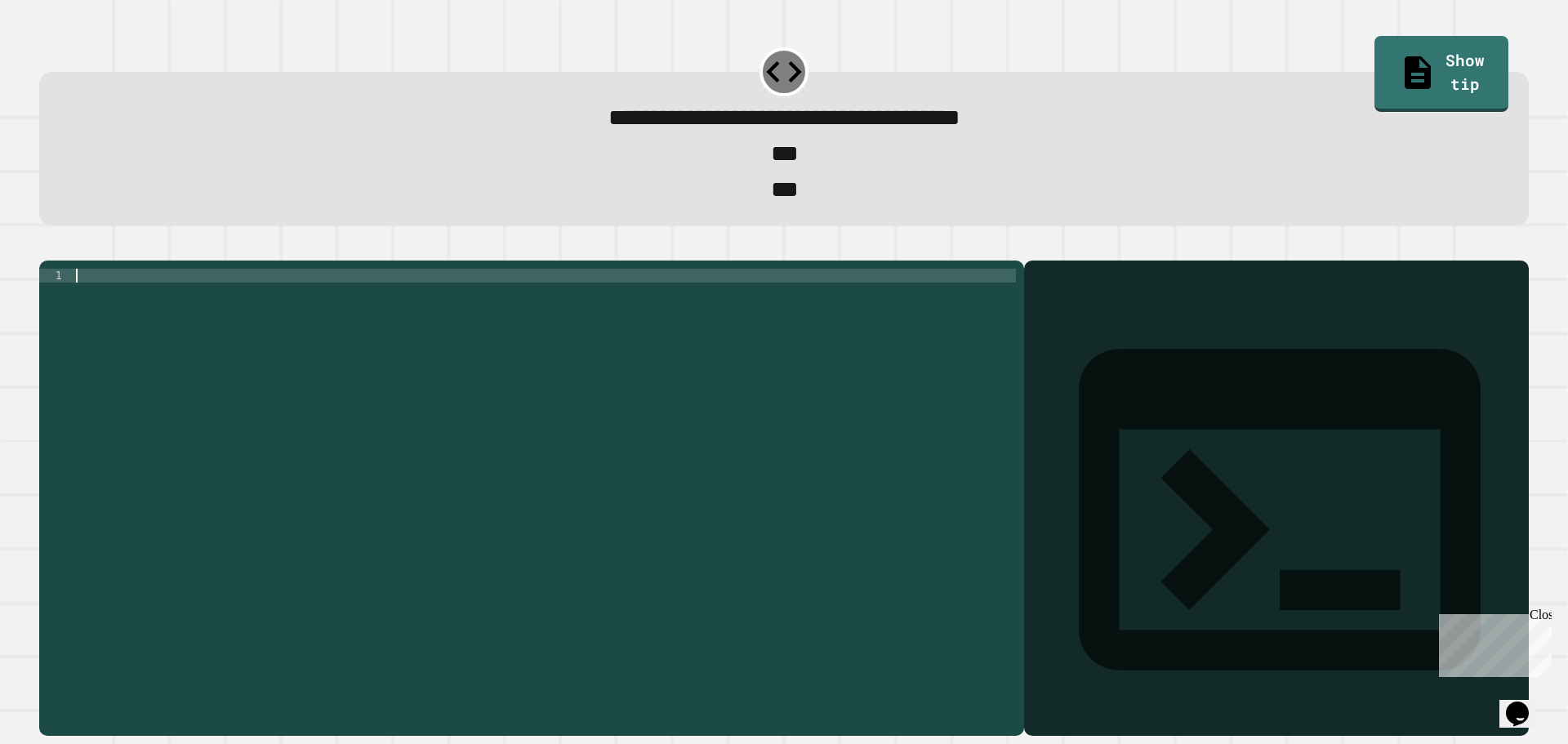
click at [510, 304] on div at bounding box center [544, 477] width 943 height 417
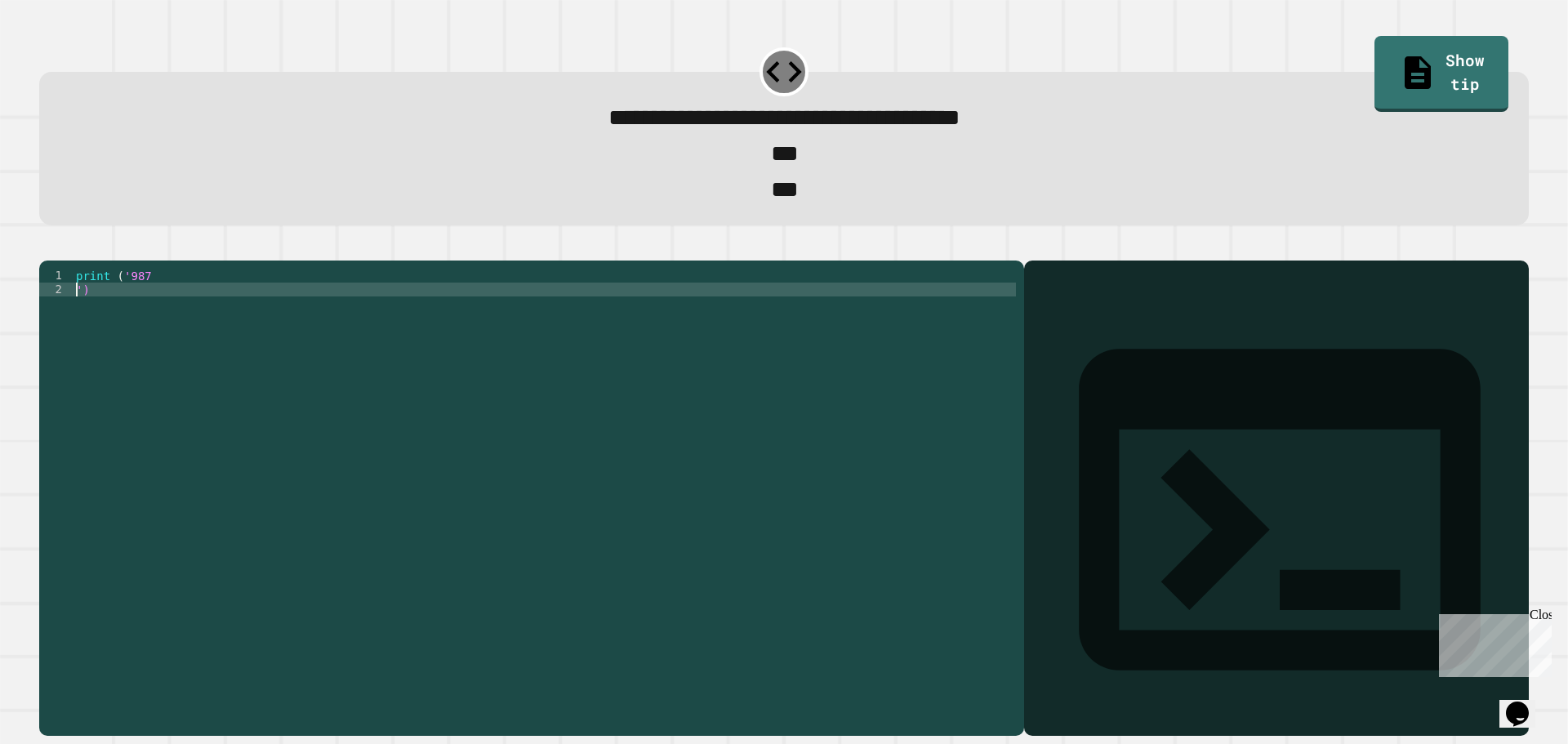
type textarea "**********"
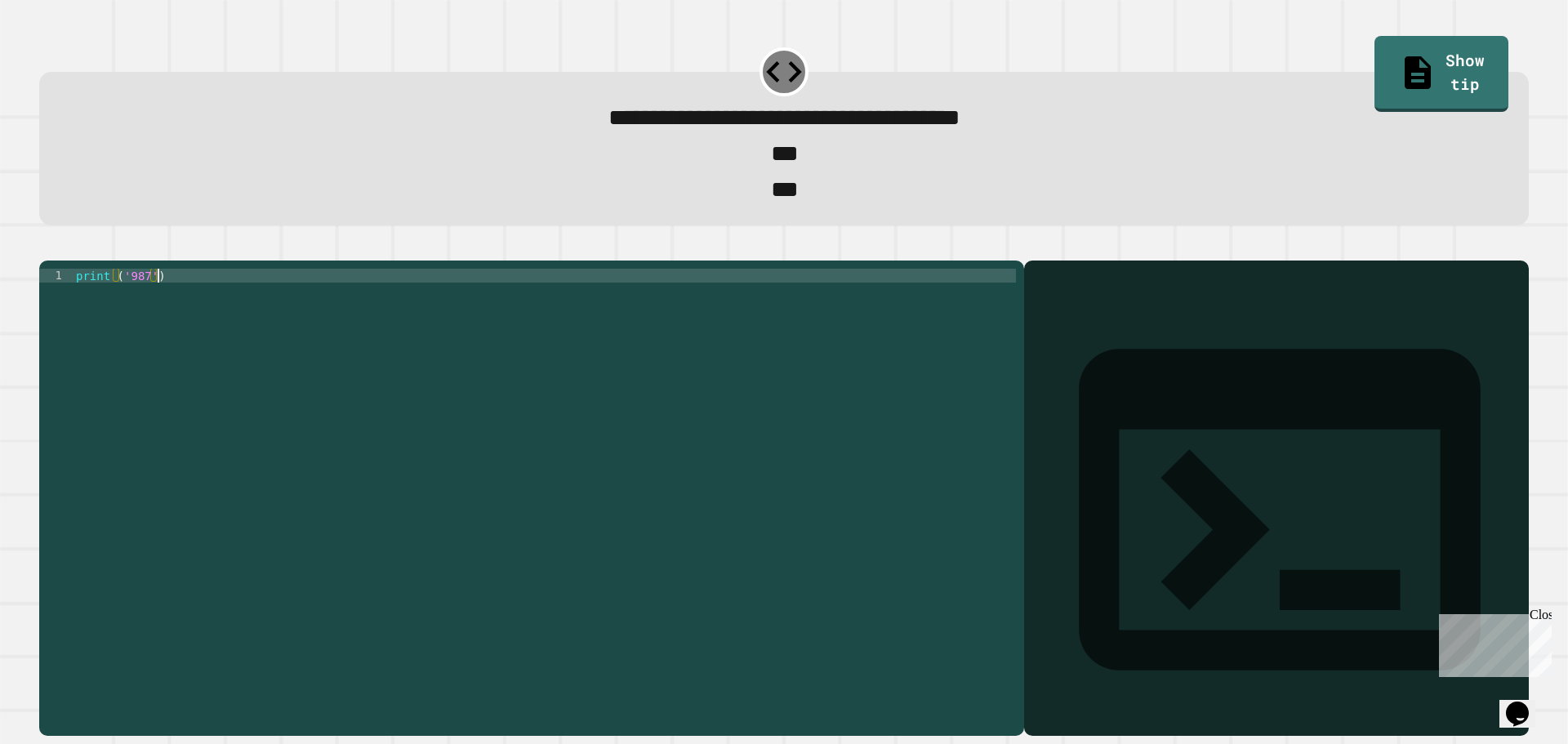
click at [533, 302] on div "print ( '987' )" at bounding box center [544, 477] width 943 height 417
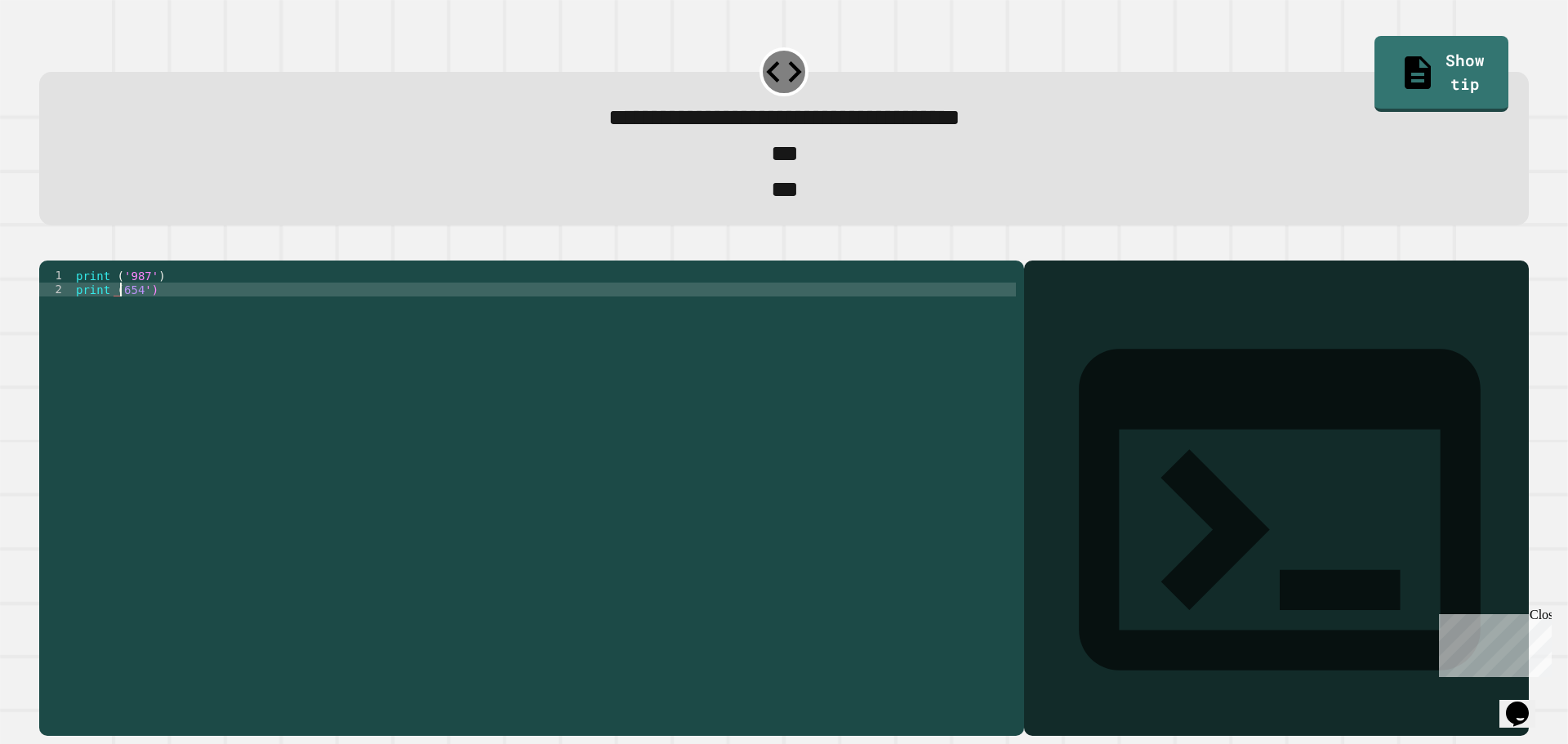
scroll to position [0, 3]
type textarea "**********"
click at [48, 247] on button "button" at bounding box center [48, 247] width 0 height 0
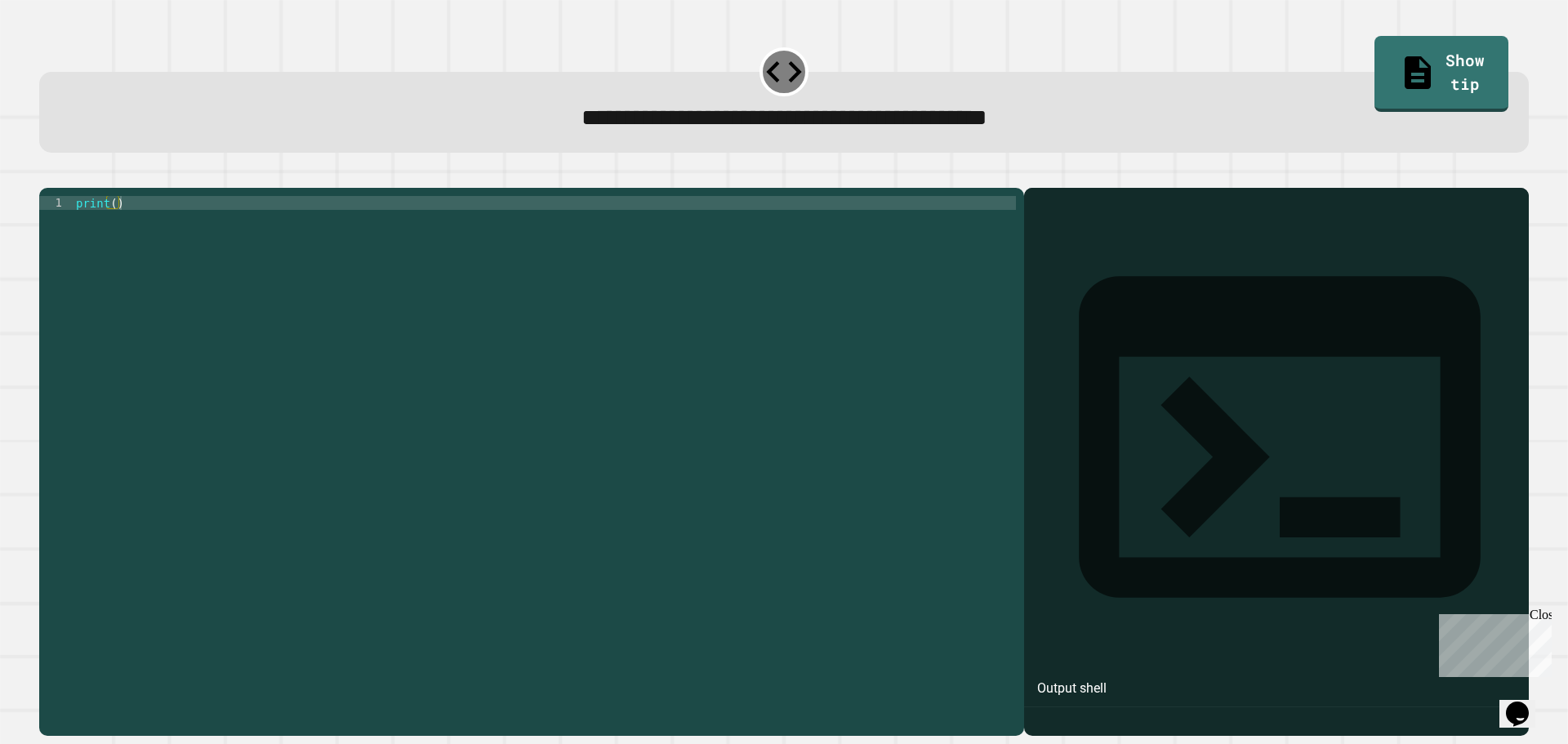
click at [113, 230] on div "print ( )" at bounding box center [544, 446] width 943 height 500
type textarea "**********"
click at [47, 188] on div at bounding box center [784, 178] width 1489 height 20
click at [48, 175] on button "button" at bounding box center [48, 175] width 0 height 0
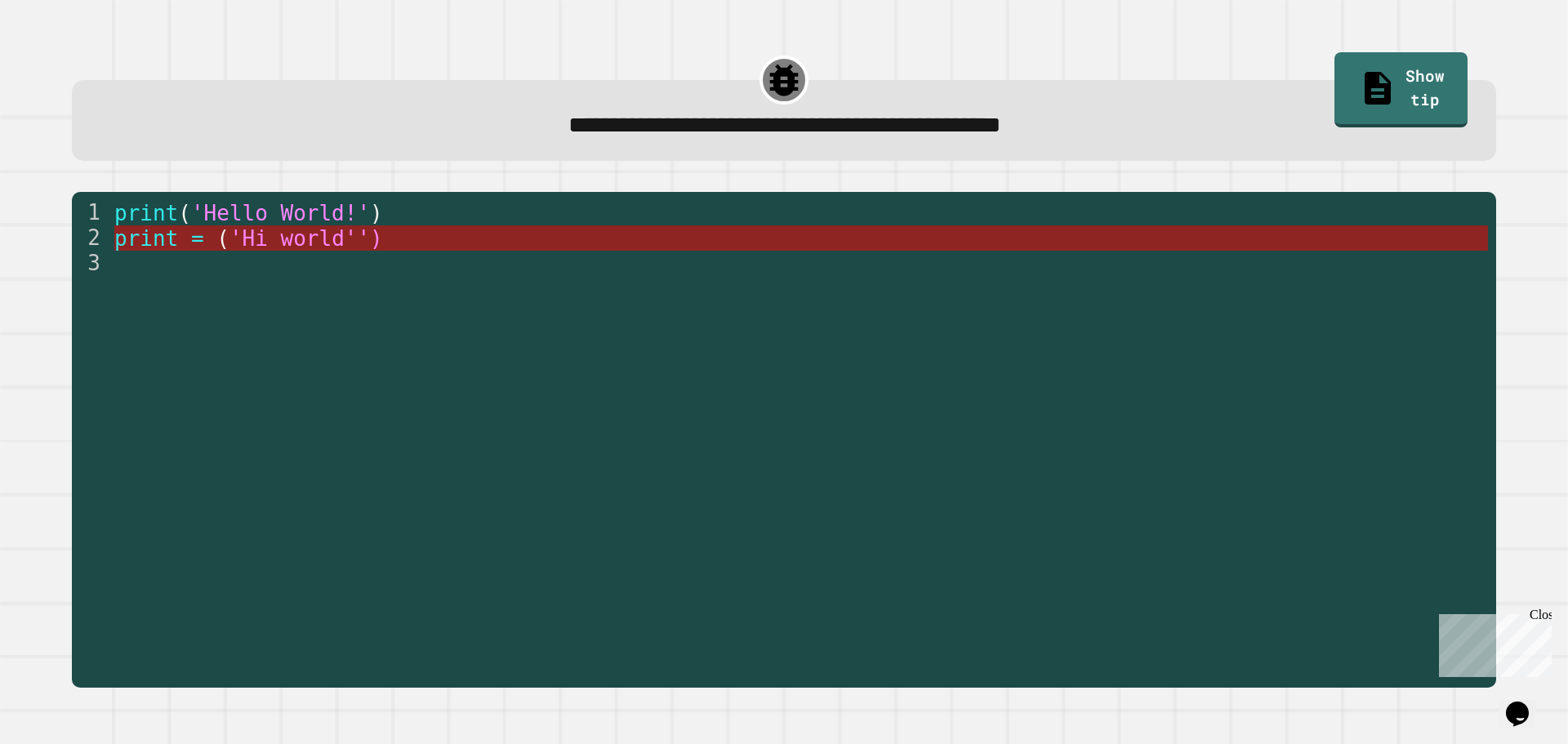
click at [228, 251] on span "'Hi world'')" at bounding box center [305, 238] width 154 height 25
